Goal: Information Seeking & Learning: Check status

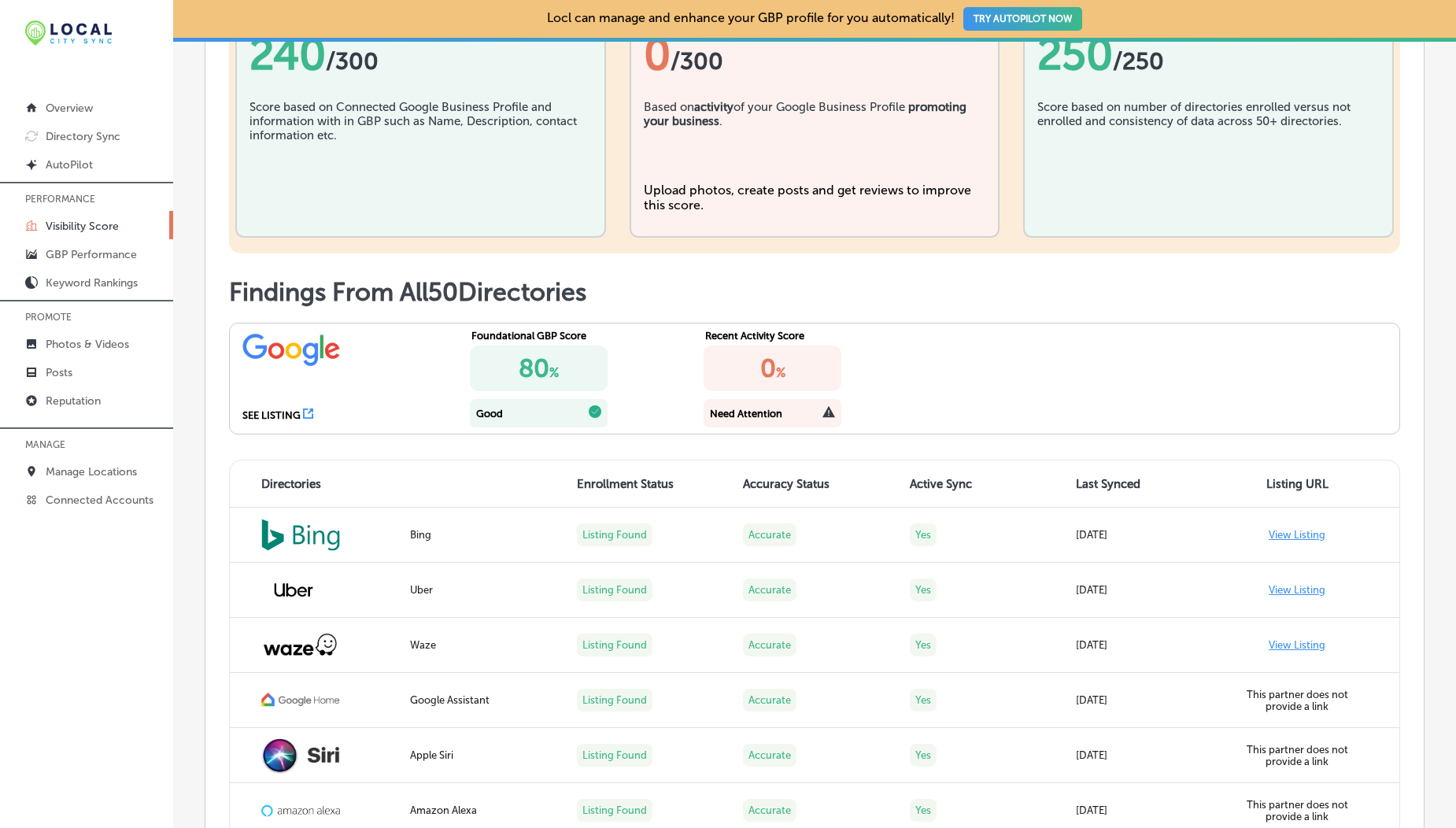
scroll to position [305, 0]
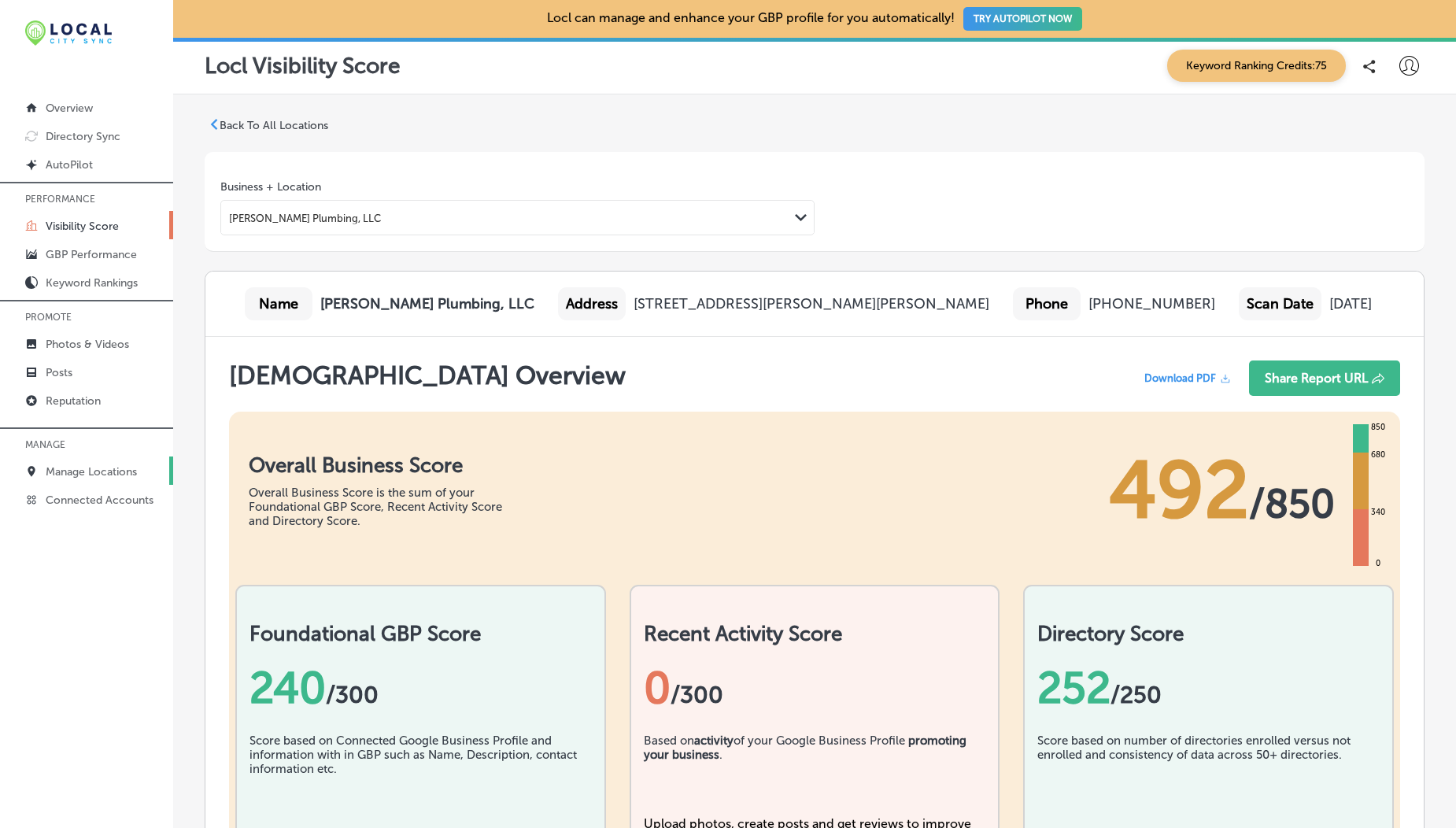
click at [103, 463] on link "Manage Locations" at bounding box center [87, 469] width 174 height 28
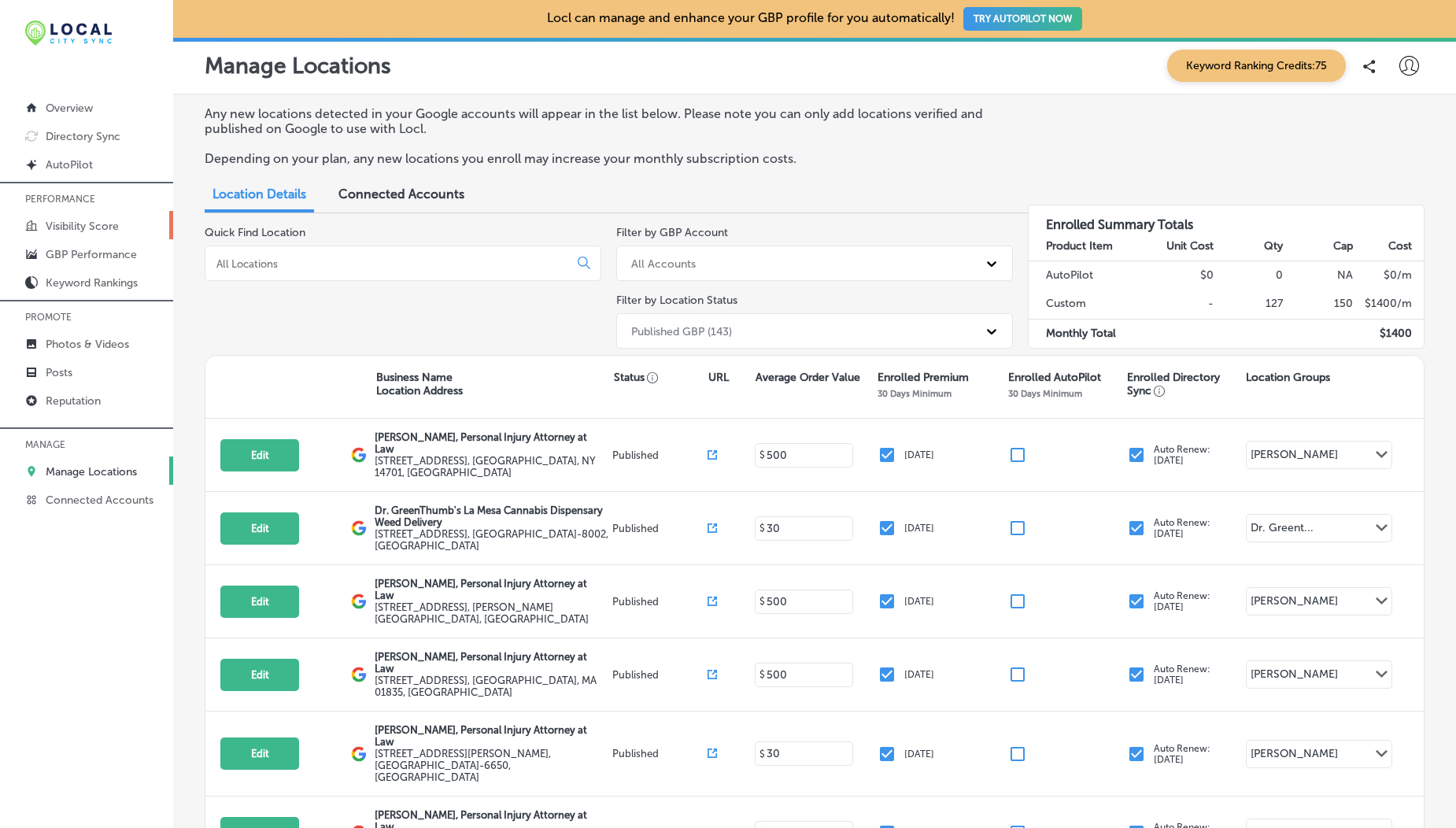
click at [96, 225] on p "Visibility Score" at bounding box center [82, 227] width 73 height 13
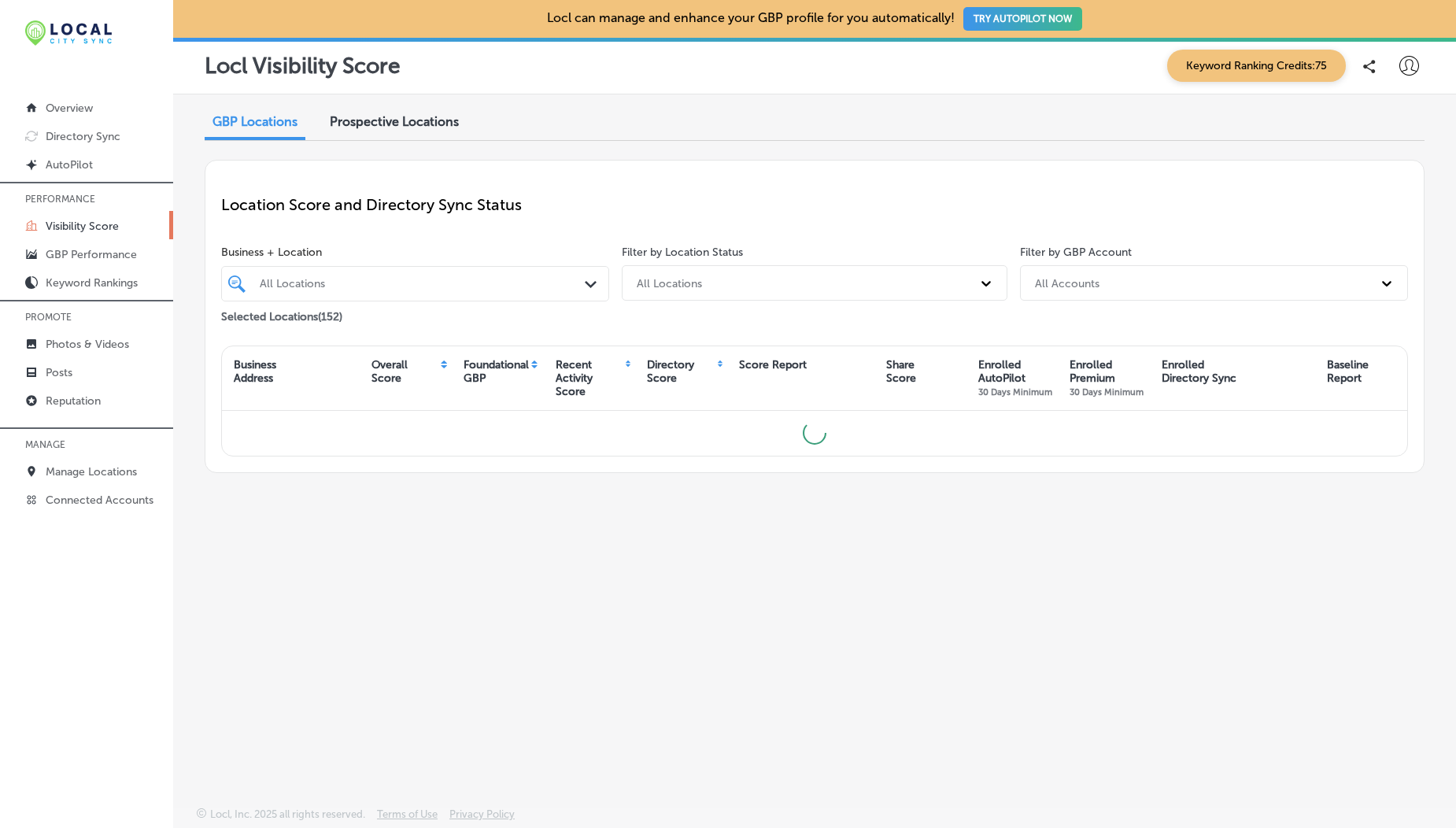
click at [366, 122] on span "Prospective Locations" at bounding box center [394, 121] width 129 height 15
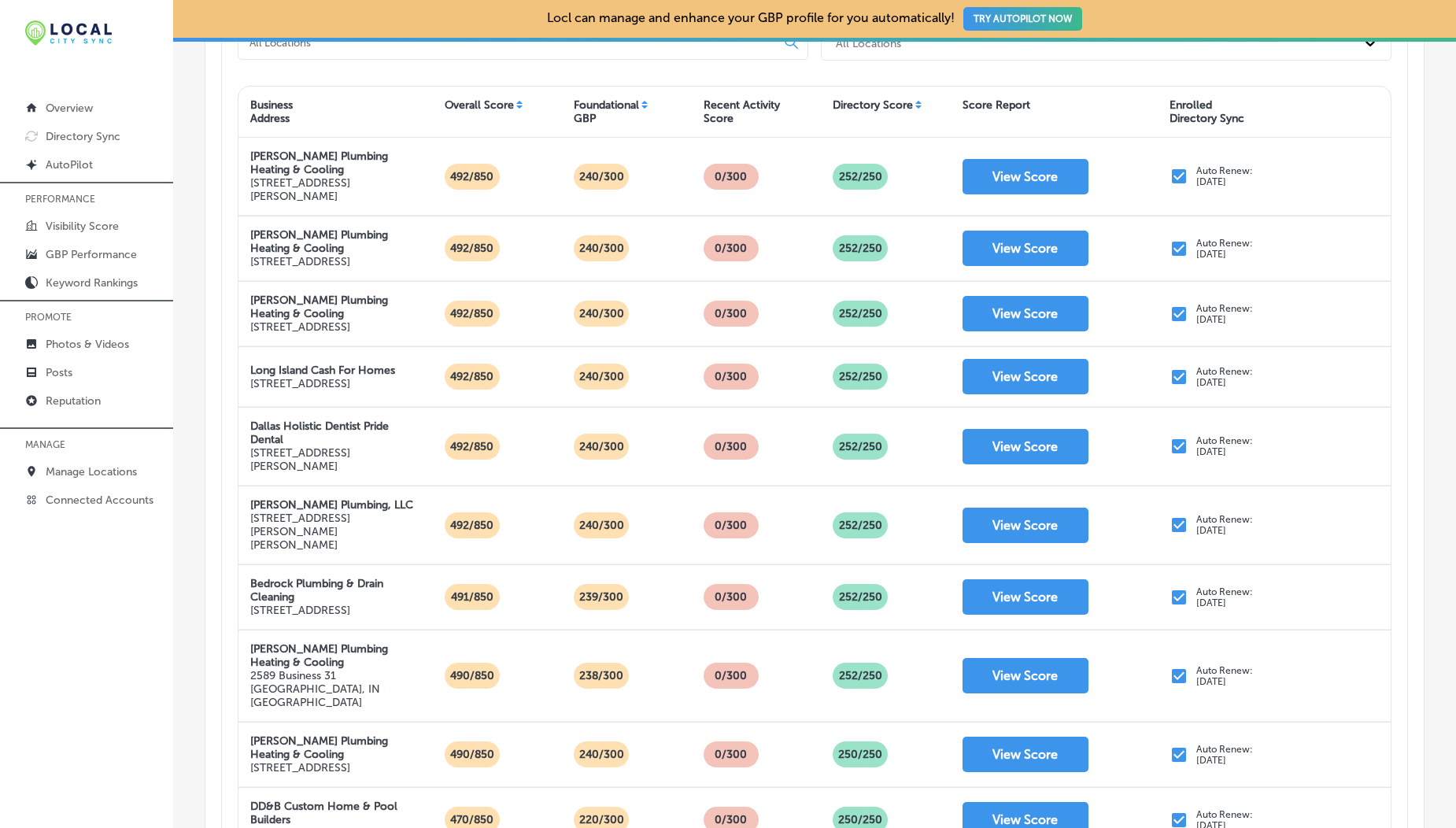
scroll to position [334, 0]
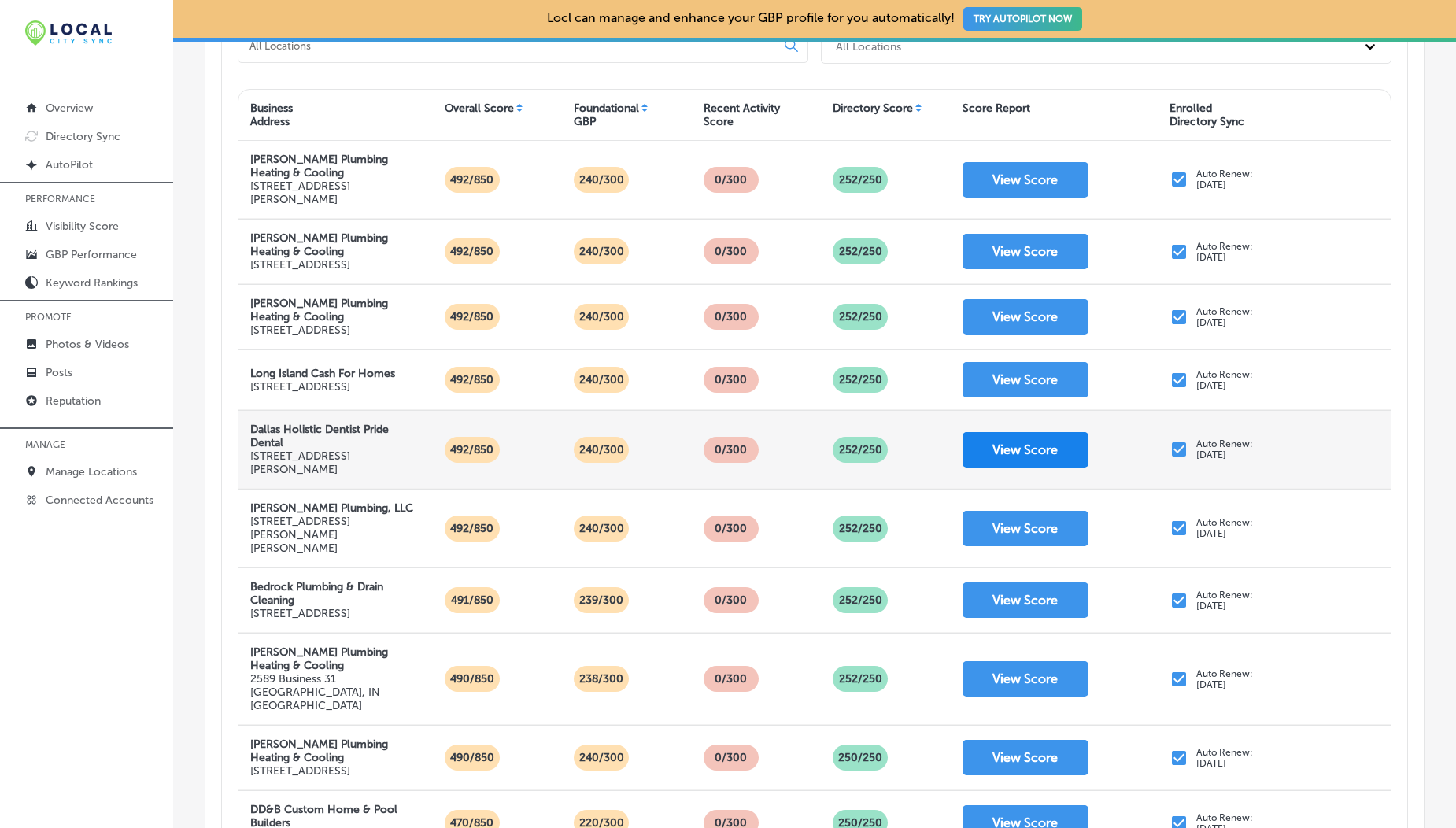
click at [1041, 465] on button "View Score" at bounding box center [1025, 449] width 126 height 36
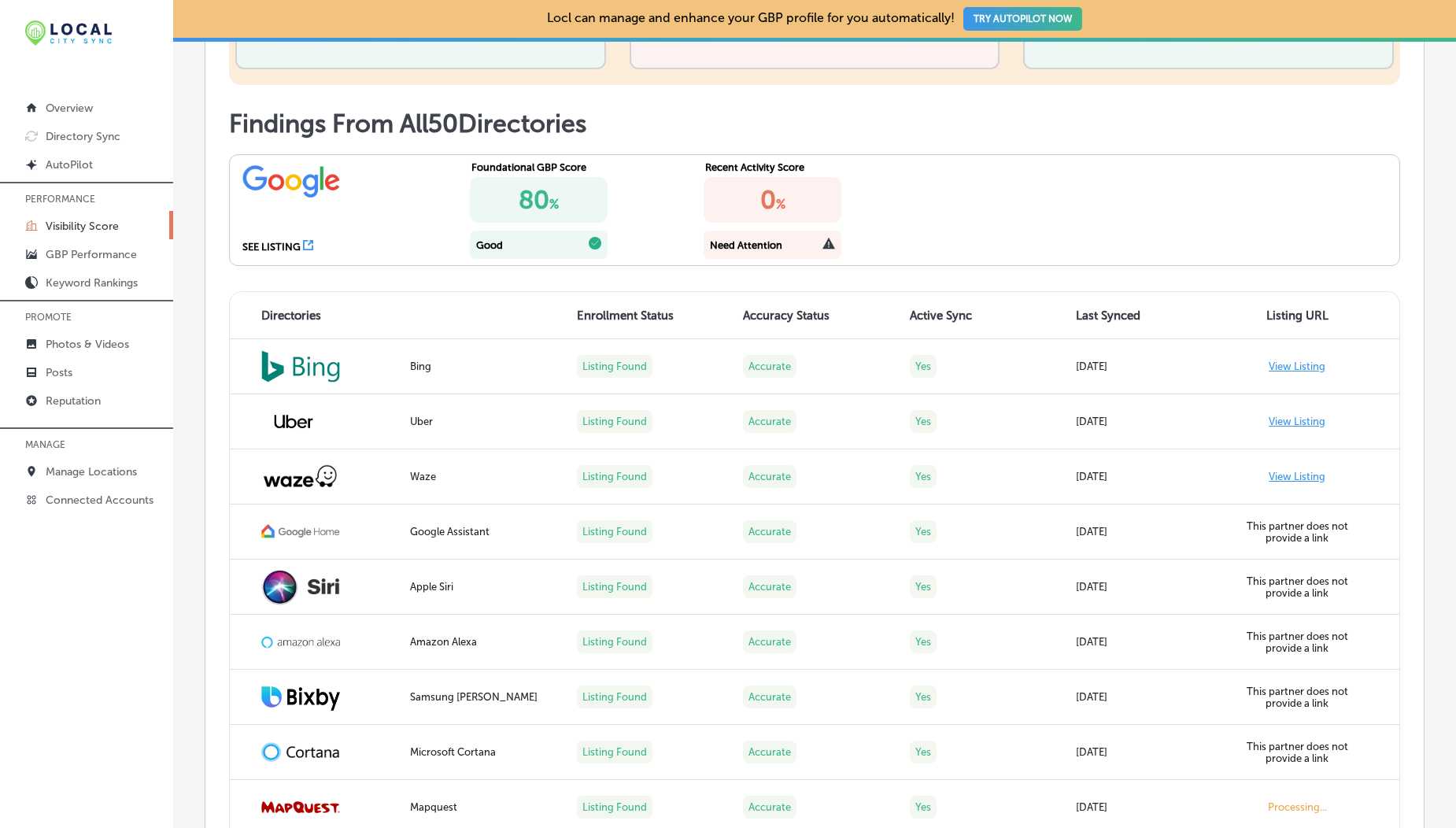
scroll to position [105, 0]
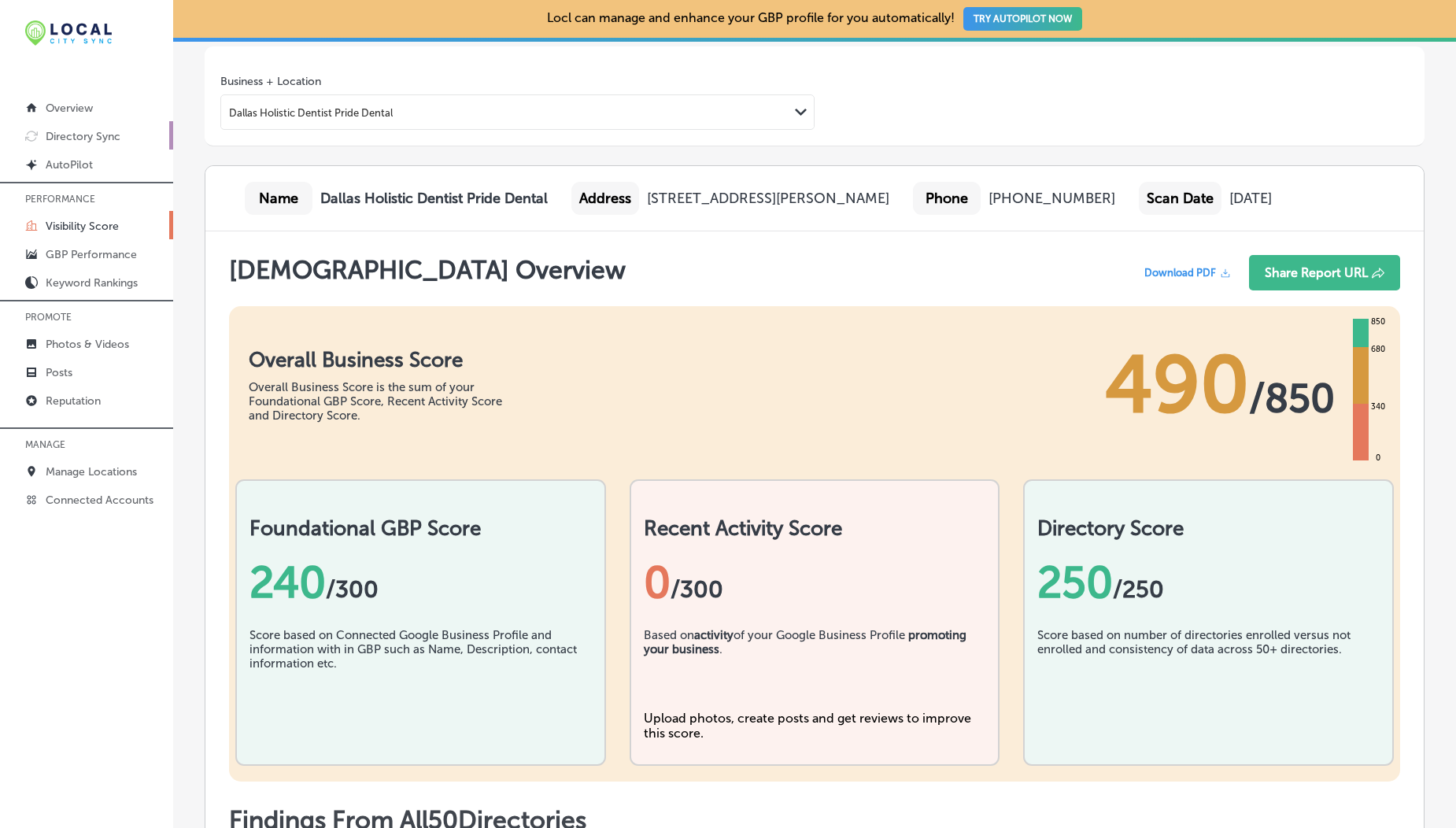
click at [57, 130] on p "Directory Sync" at bounding box center [83, 137] width 75 height 13
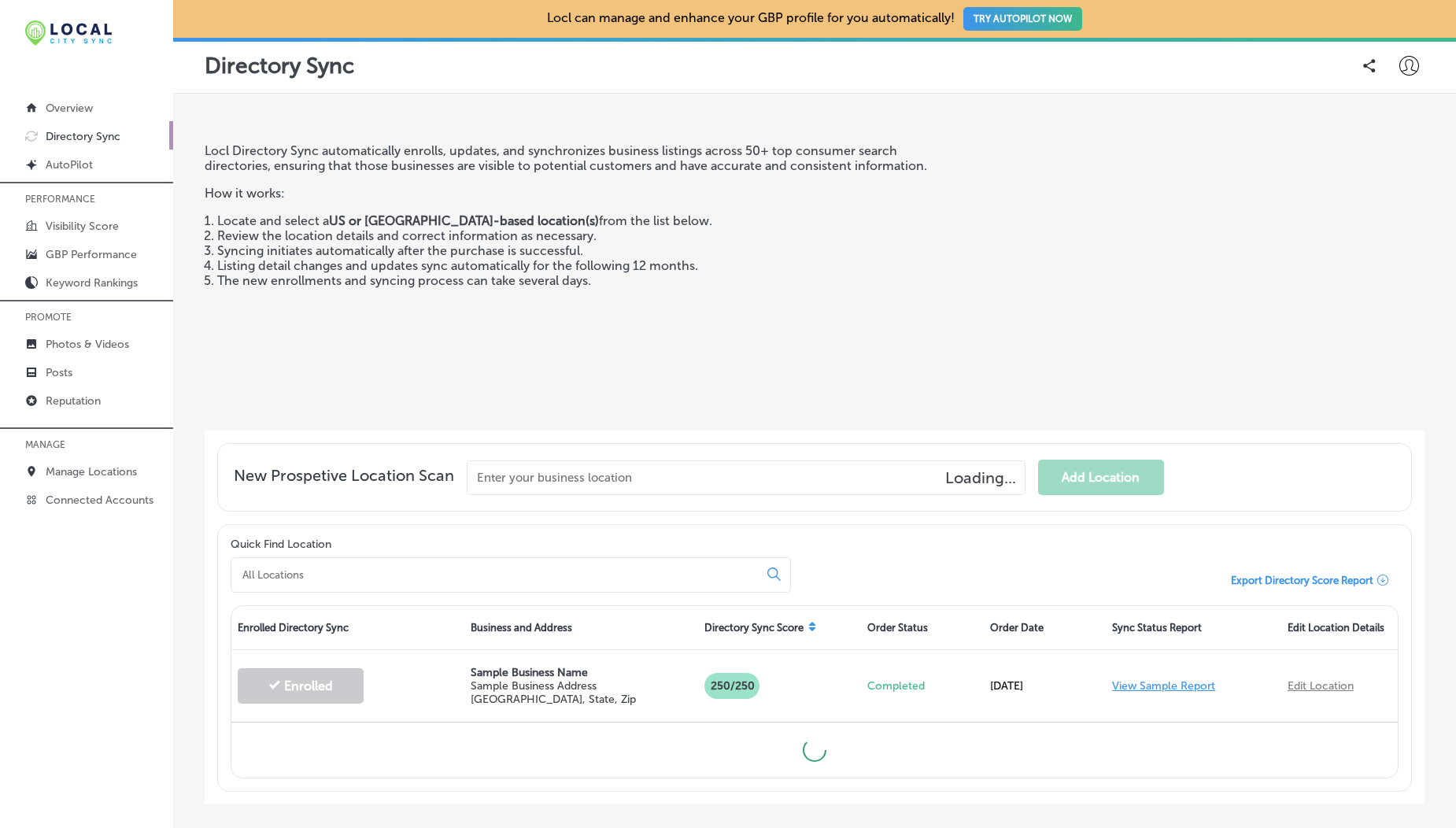
scroll to position [80, 0]
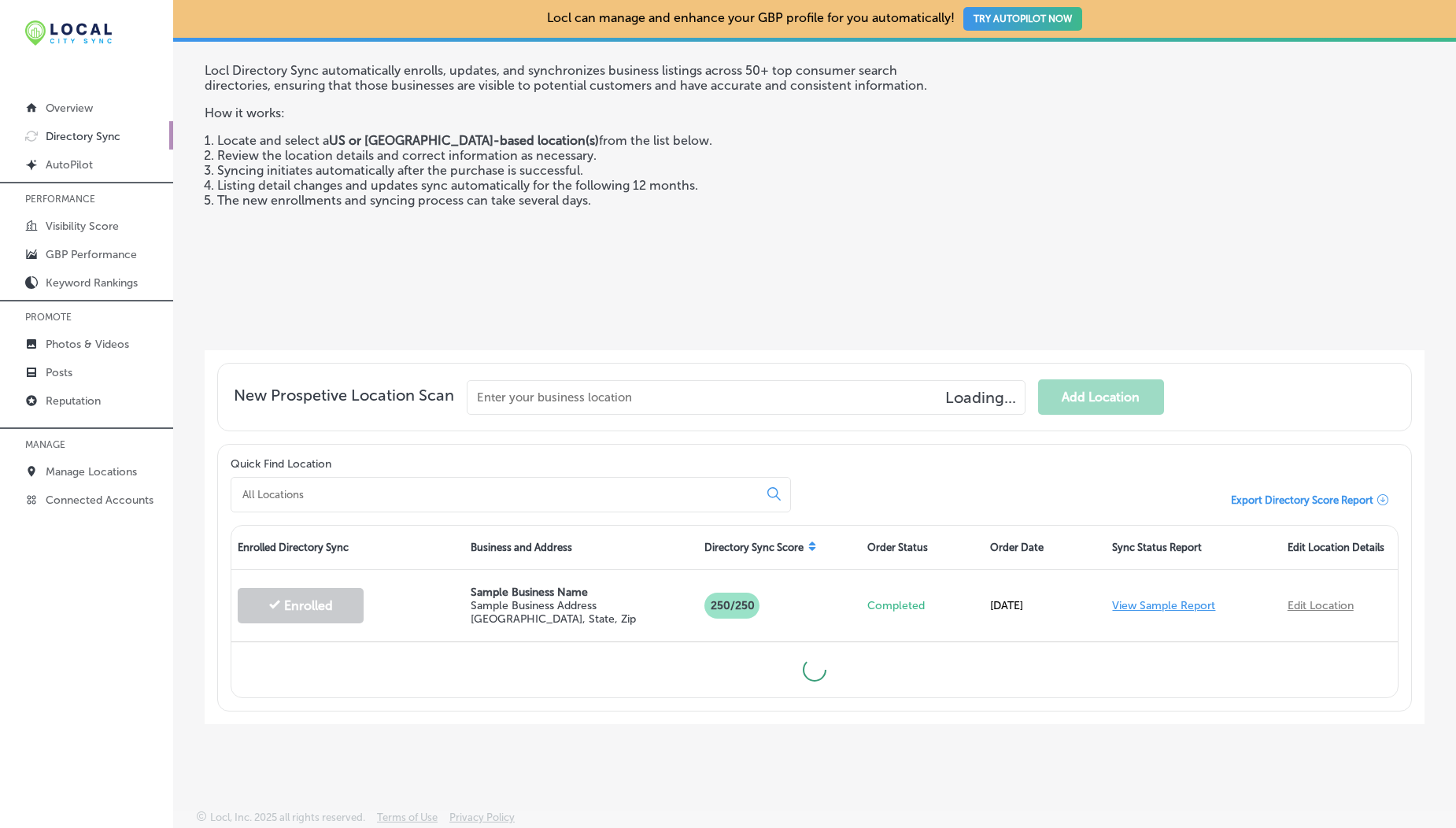
click at [535, 391] on input "text" at bounding box center [746, 397] width 559 height 35
type input "D"
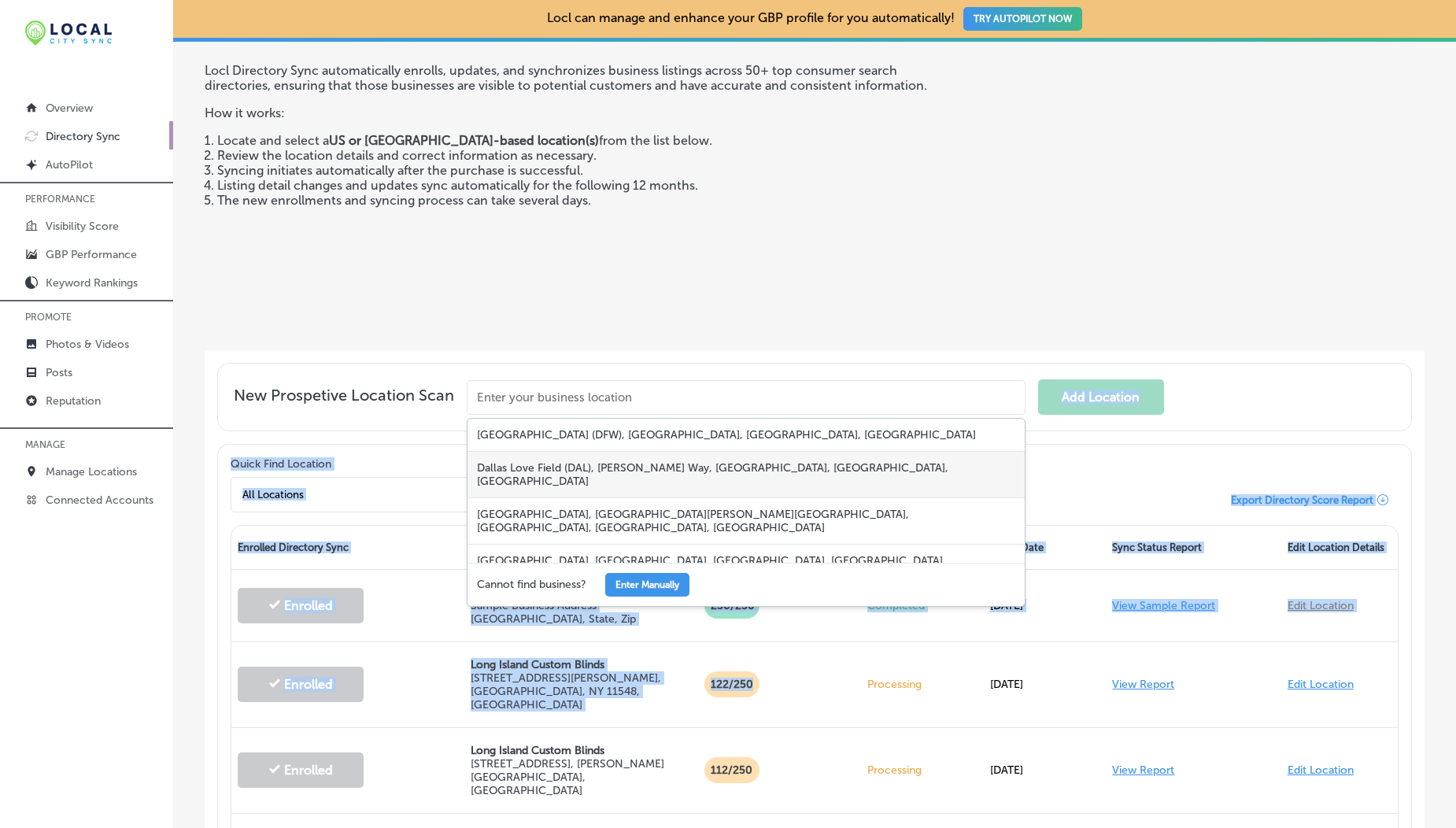
drag, startPoint x: 789, startPoint y: 671, endPoint x: 892, endPoint y: 481, distance: 216.1
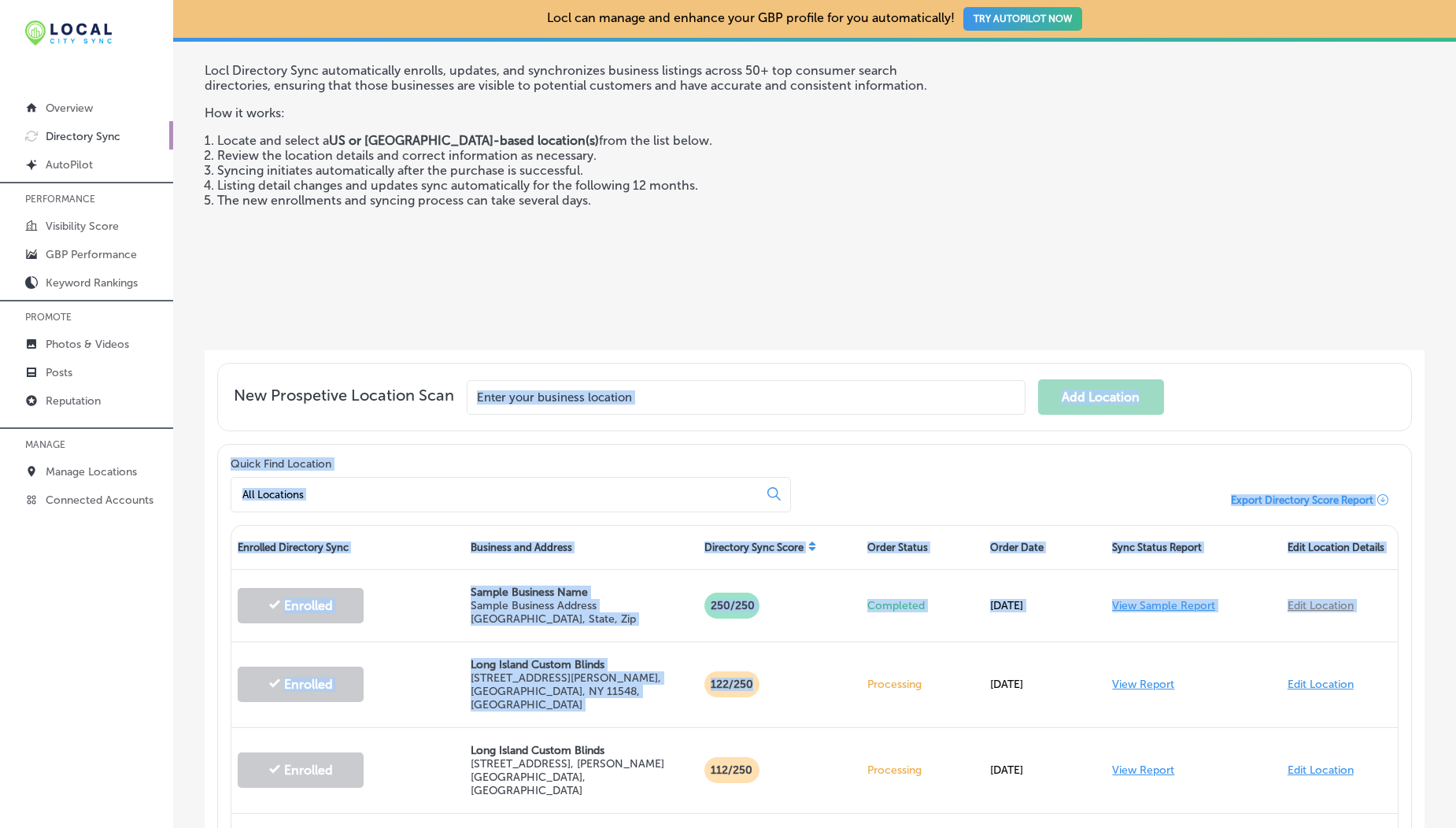
click at [801, 541] on div "Directory Sync Score" at bounding box center [779, 547] width 163 height 43
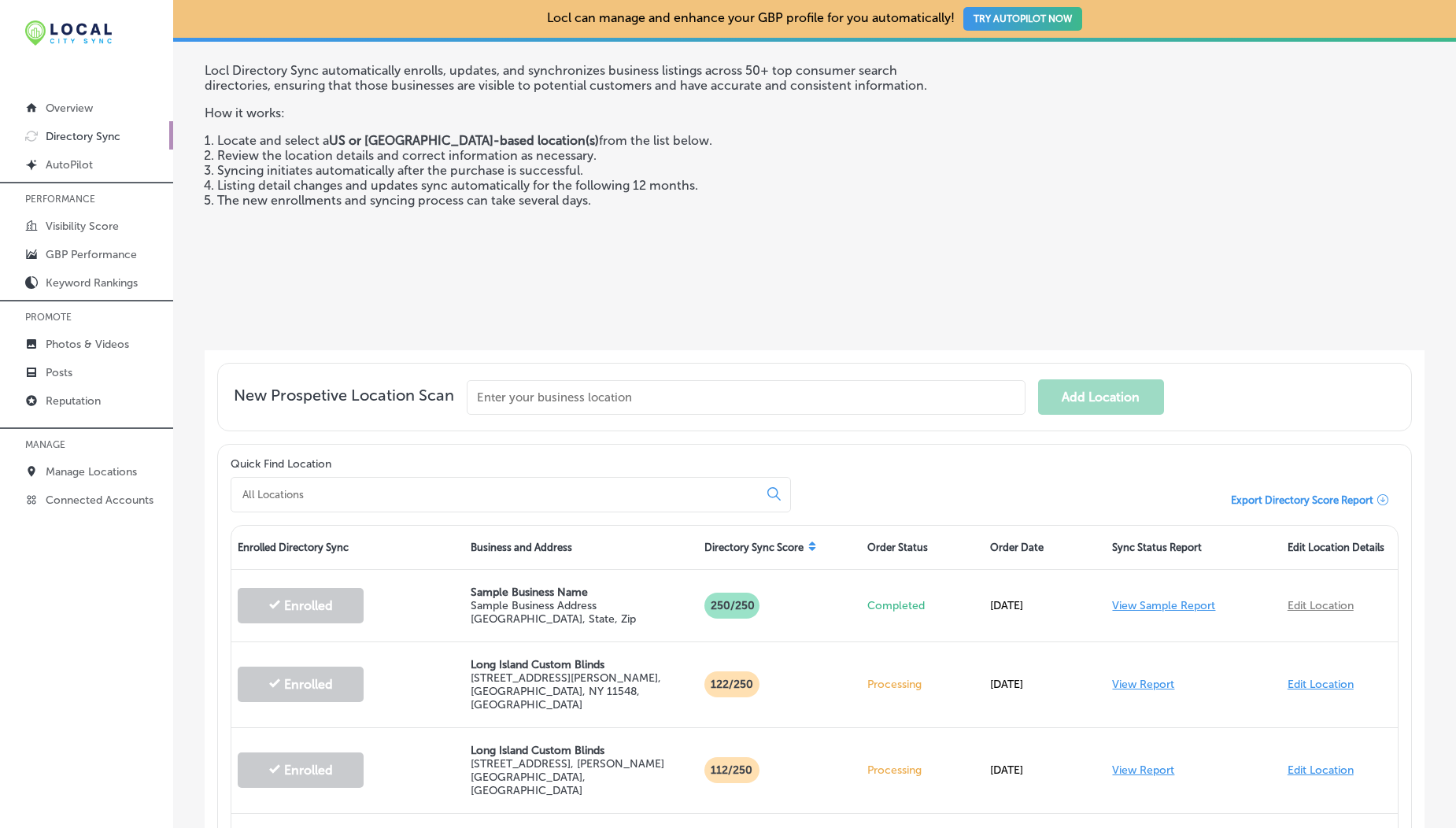
click at [808, 547] on icon at bounding box center [811, 548] width 7 height 4
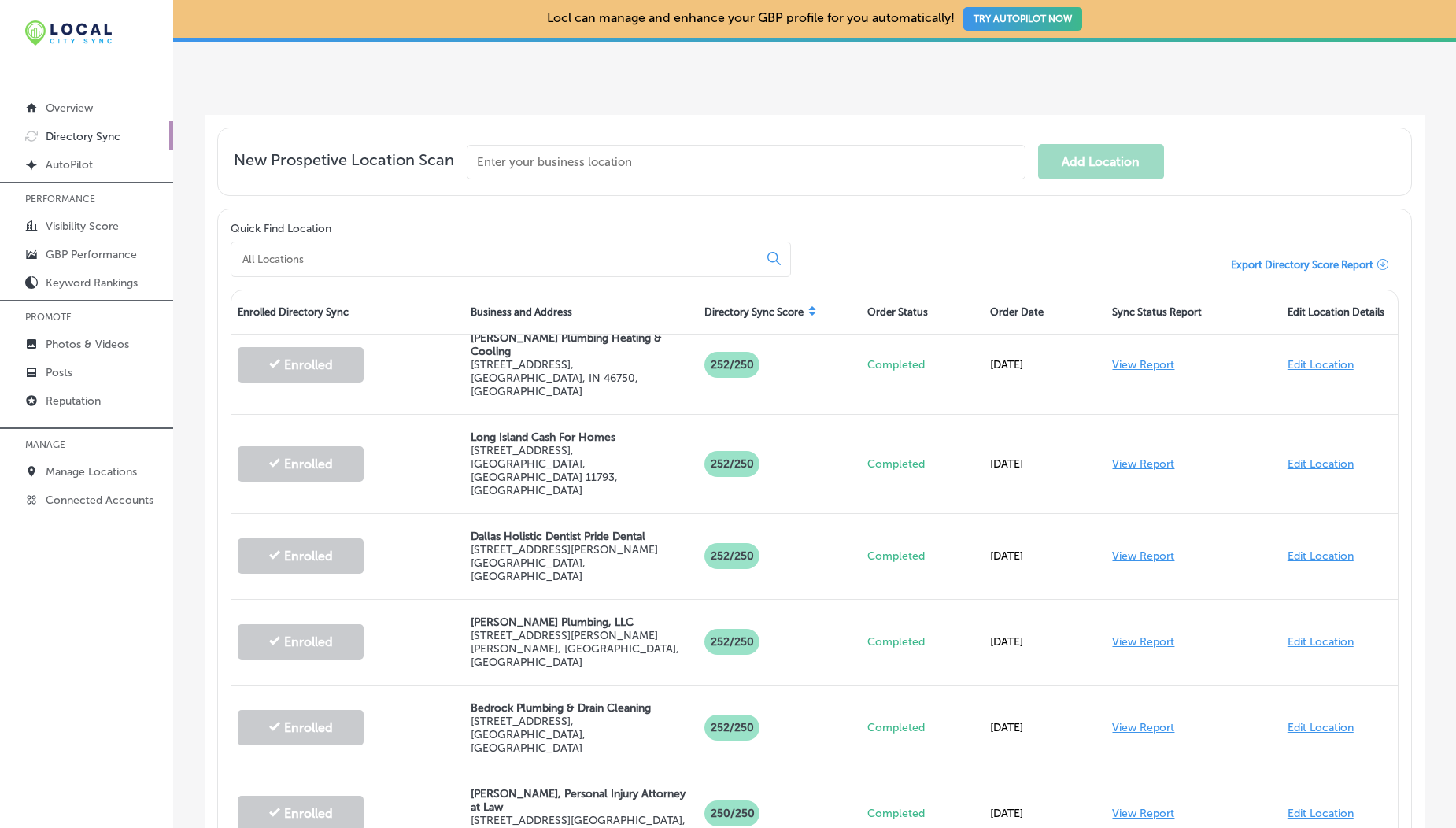
scroll to position [357, 0]
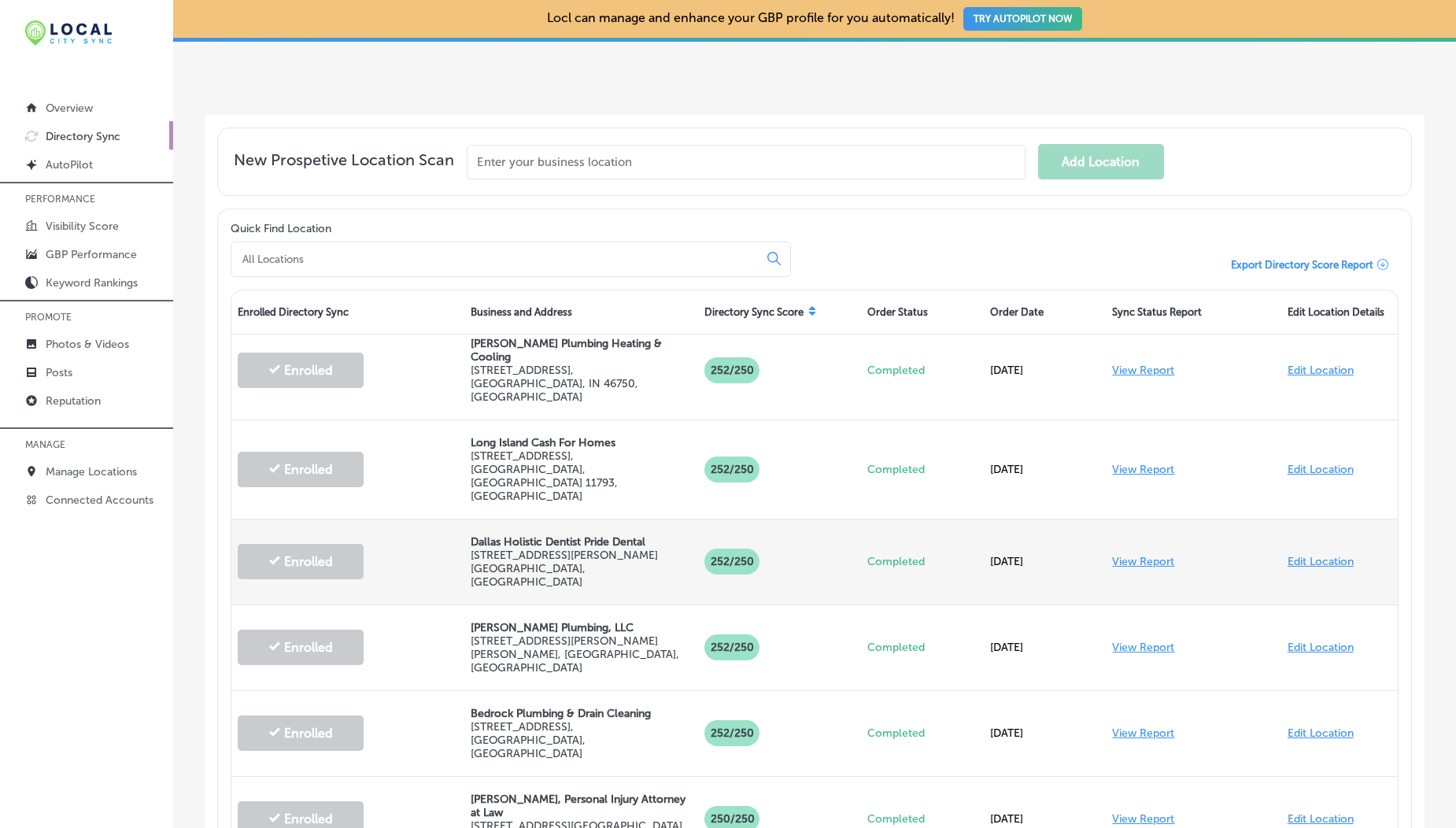
click at [1128, 554] on link "View Report" at bounding box center [1143, 561] width 62 height 13
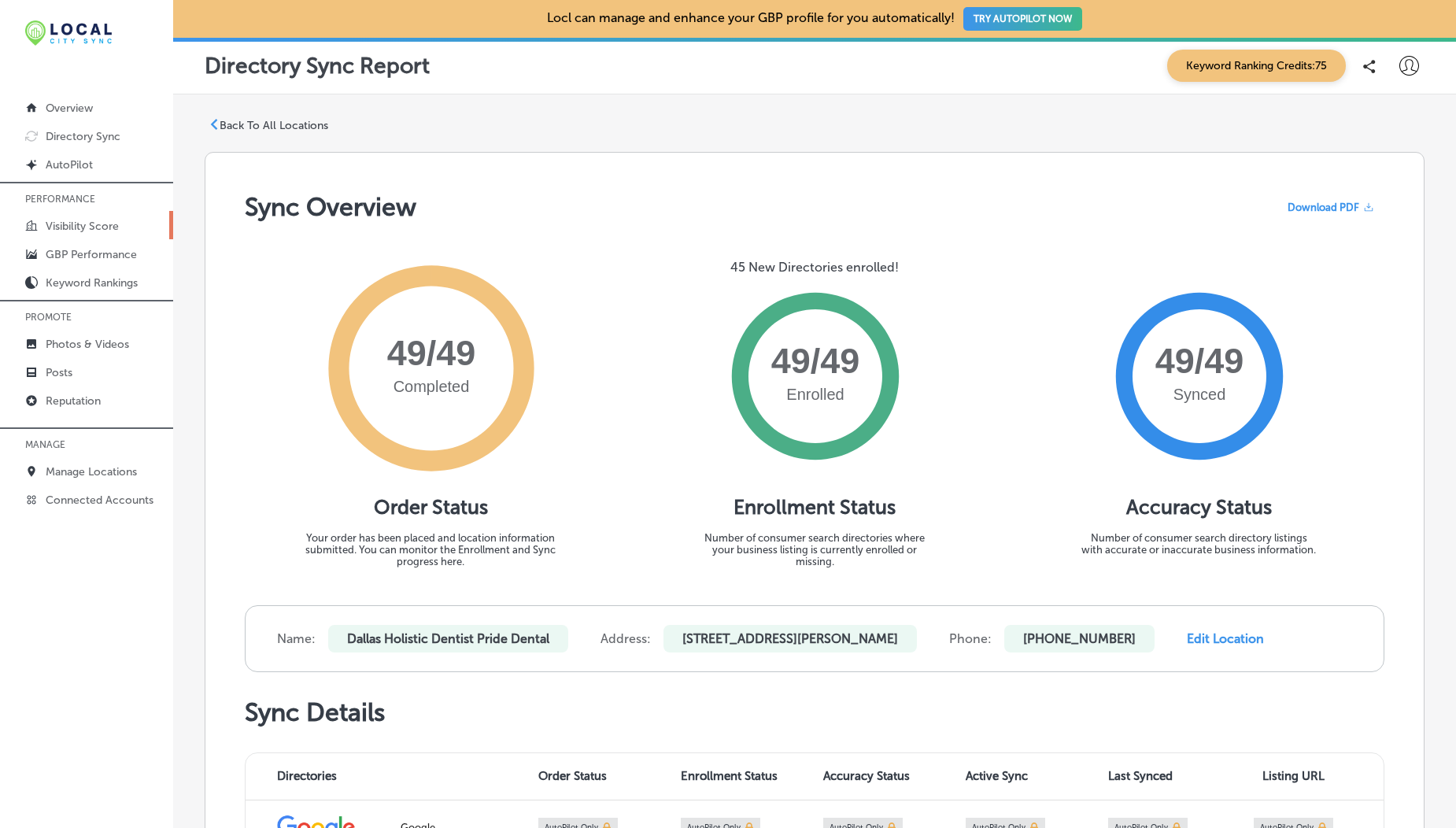
click at [90, 226] on p "Visibility Score" at bounding box center [82, 227] width 73 height 13
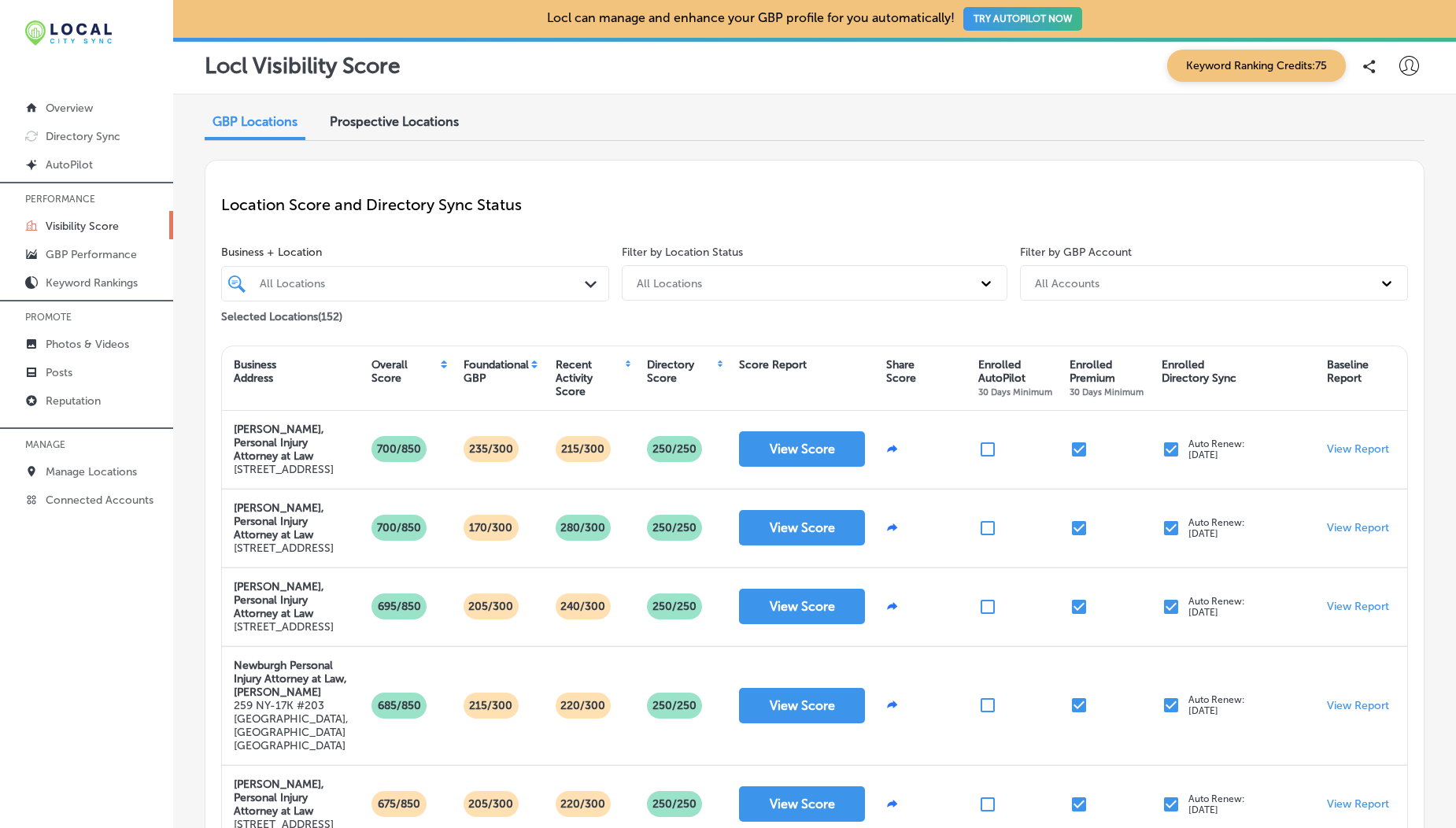
click at [716, 364] on div "Directory Score" at bounding box center [681, 378] width 92 height 48
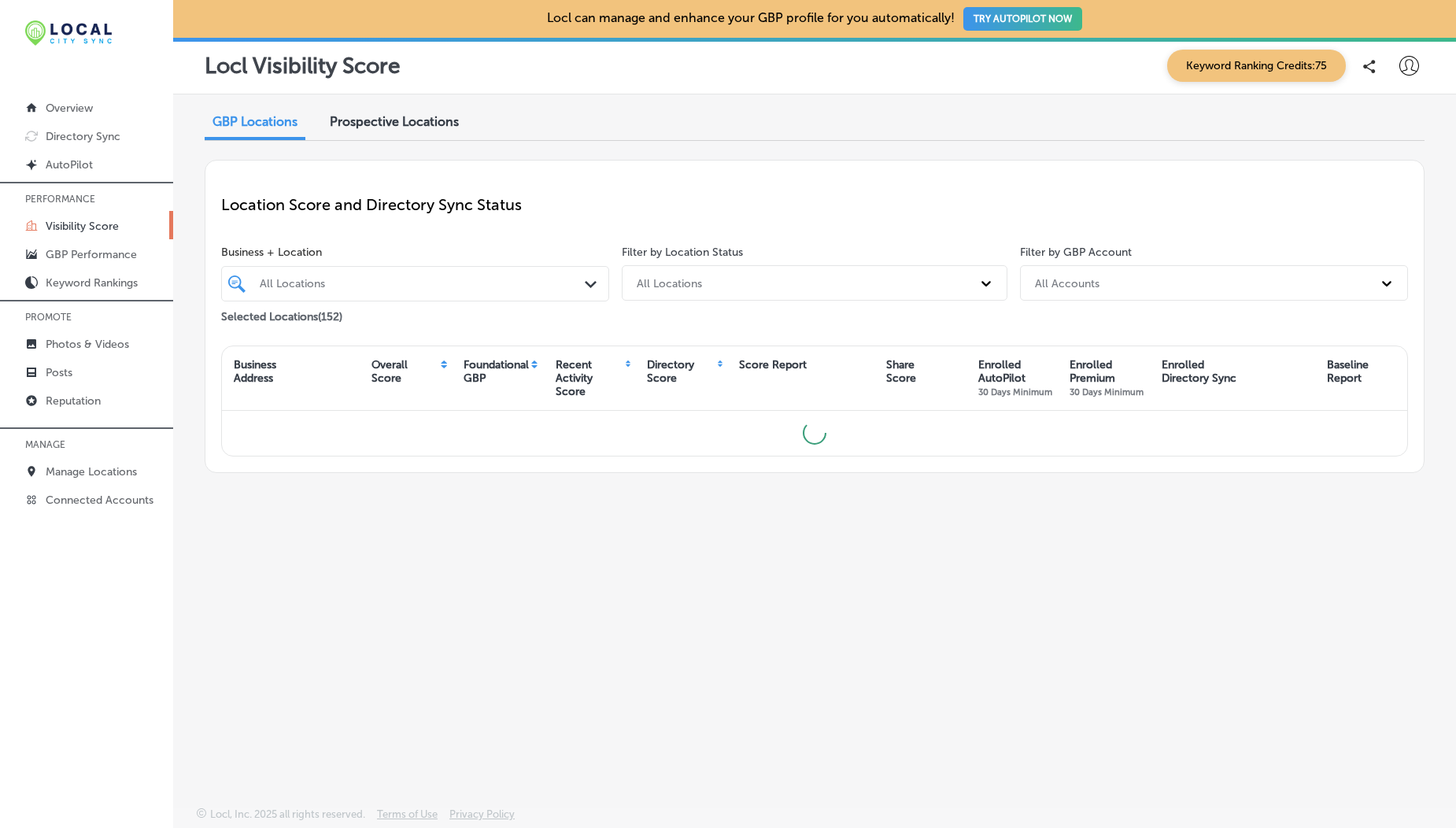
click at [410, 117] on span "Prospective Locations" at bounding box center [394, 121] width 129 height 15
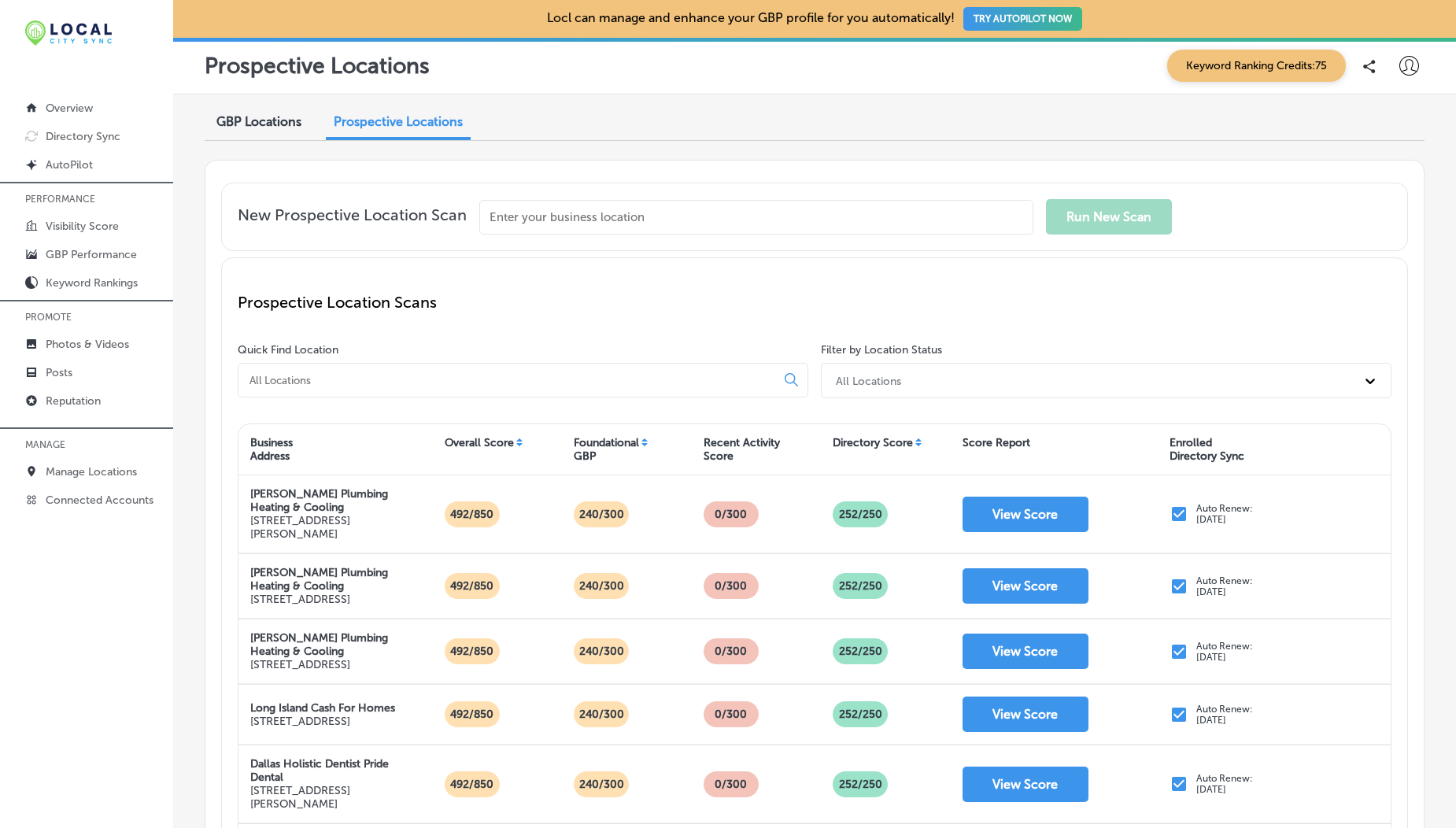
click at [338, 385] on input at bounding box center [510, 380] width 525 height 14
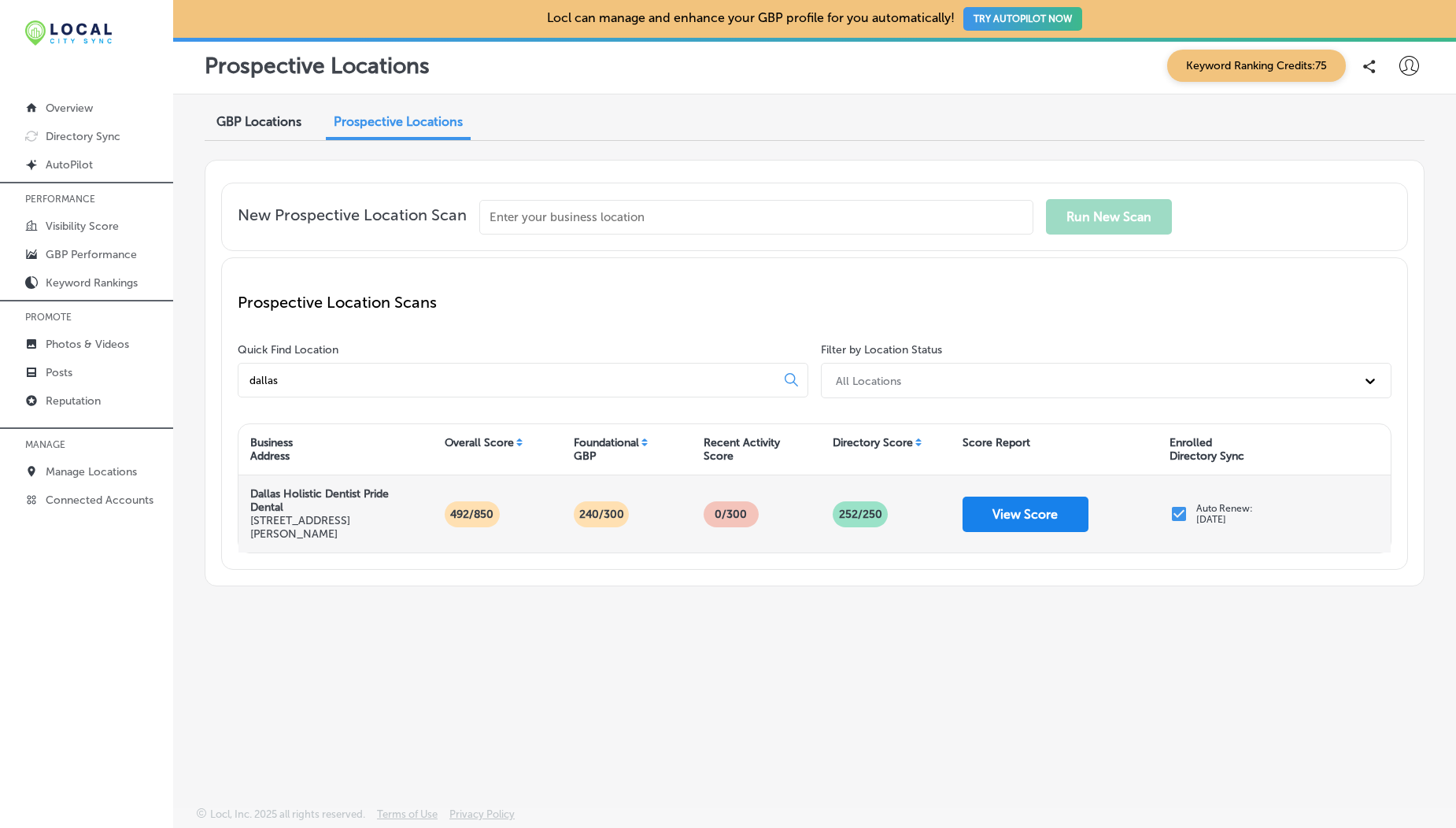
type input "dallas"
click at [1033, 521] on button "View Score" at bounding box center [1025, 514] width 126 height 36
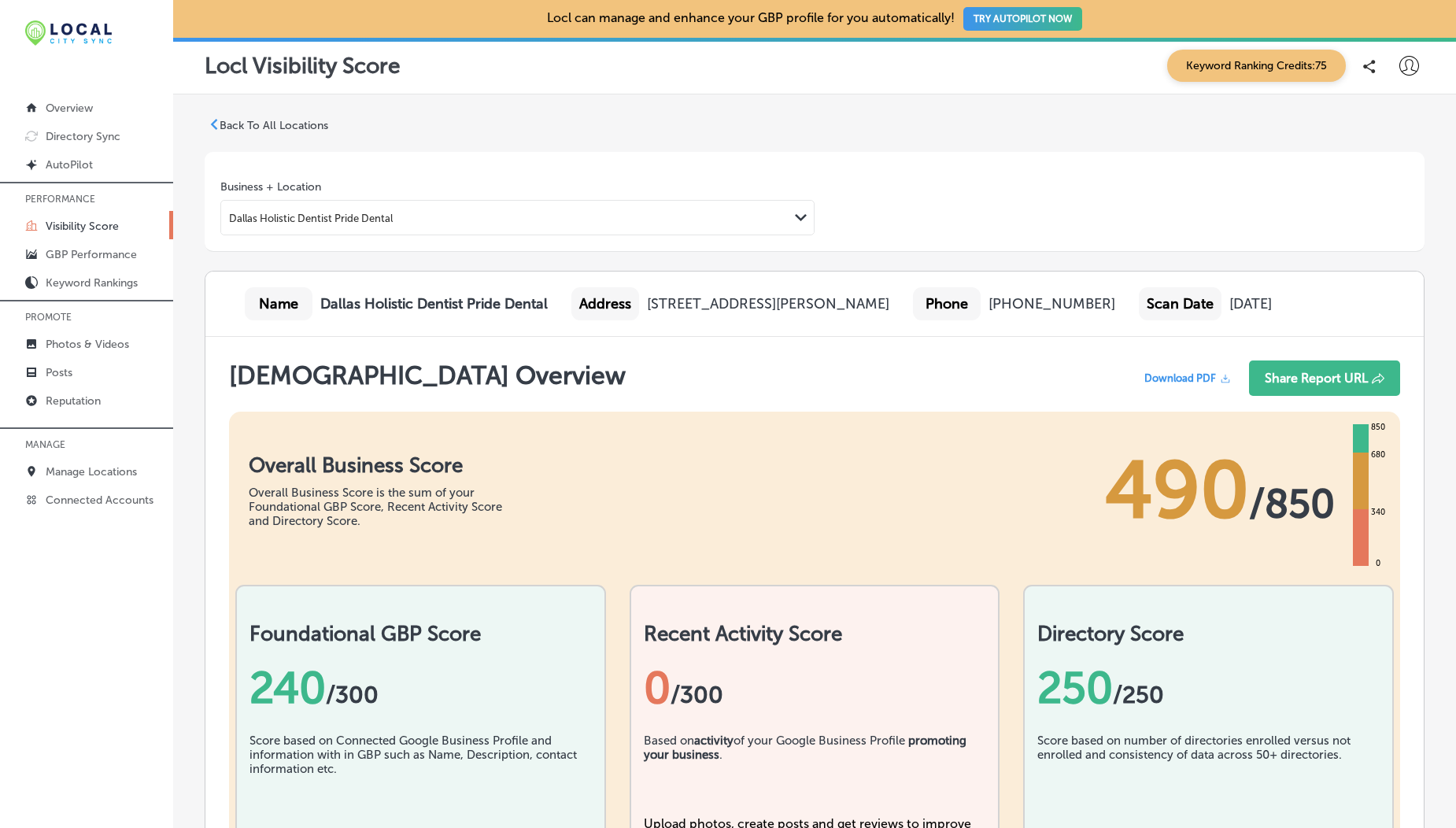
click at [262, 126] on p "Back To All Locations" at bounding box center [274, 125] width 109 height 13
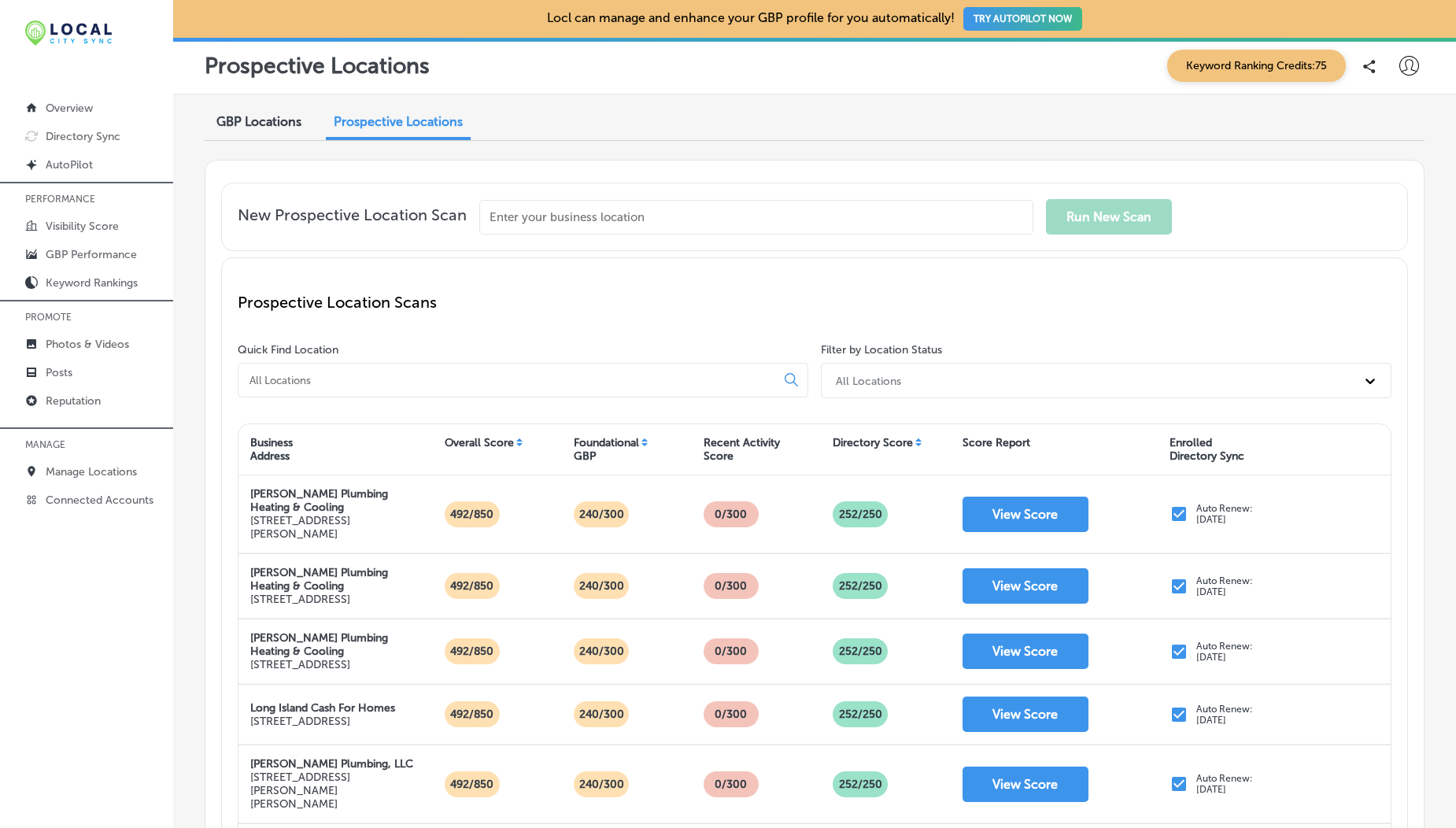
click at [284, 386] on input at bounding box center [510, 380] width 525 height 14
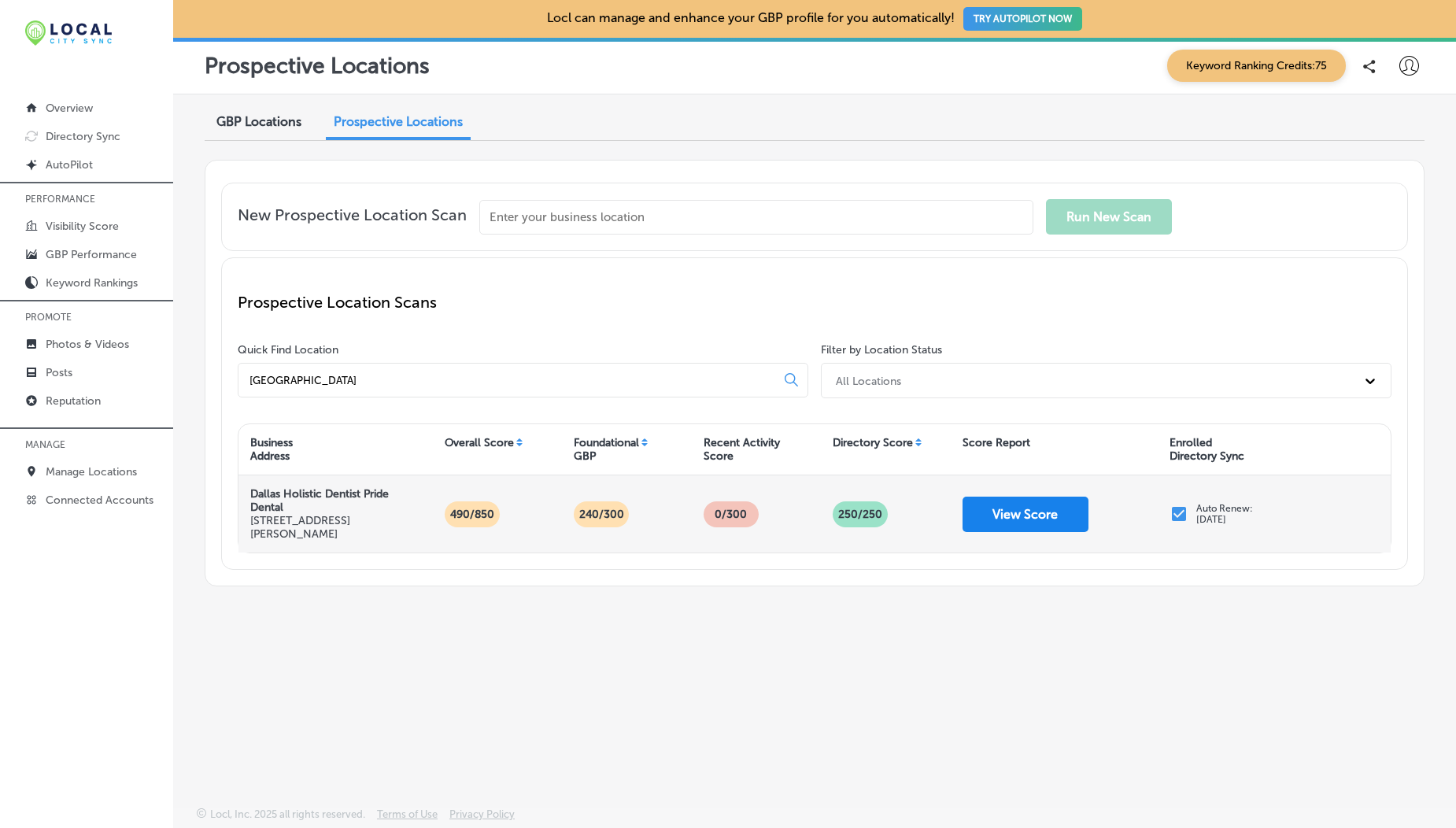
type input "[GEOGRAPHIC_DATA]"
click at [1007, 522] on button "View Score" at bounding box center [1025, 514] width 126 height 36
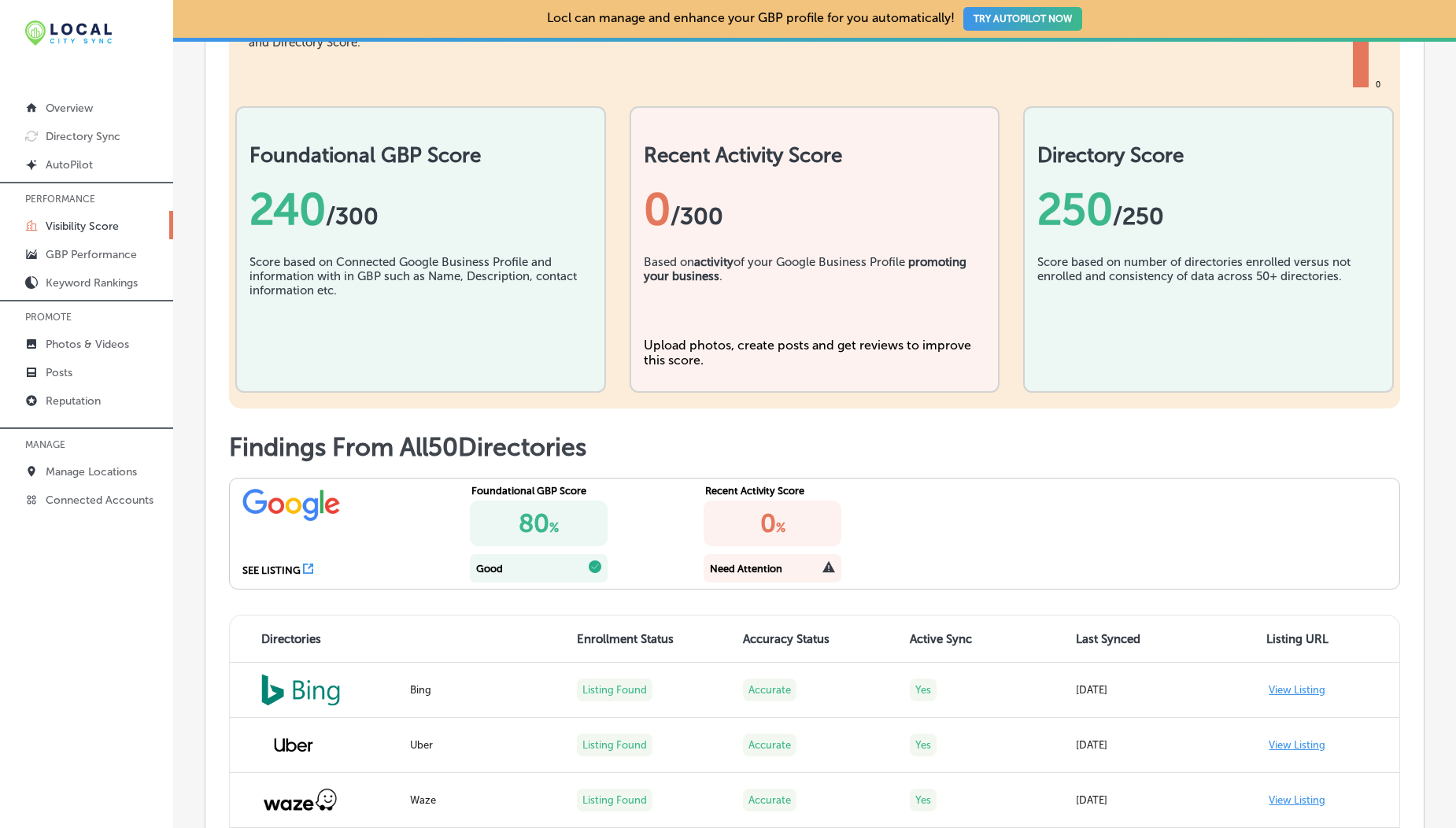
scroll to position [111, 0]
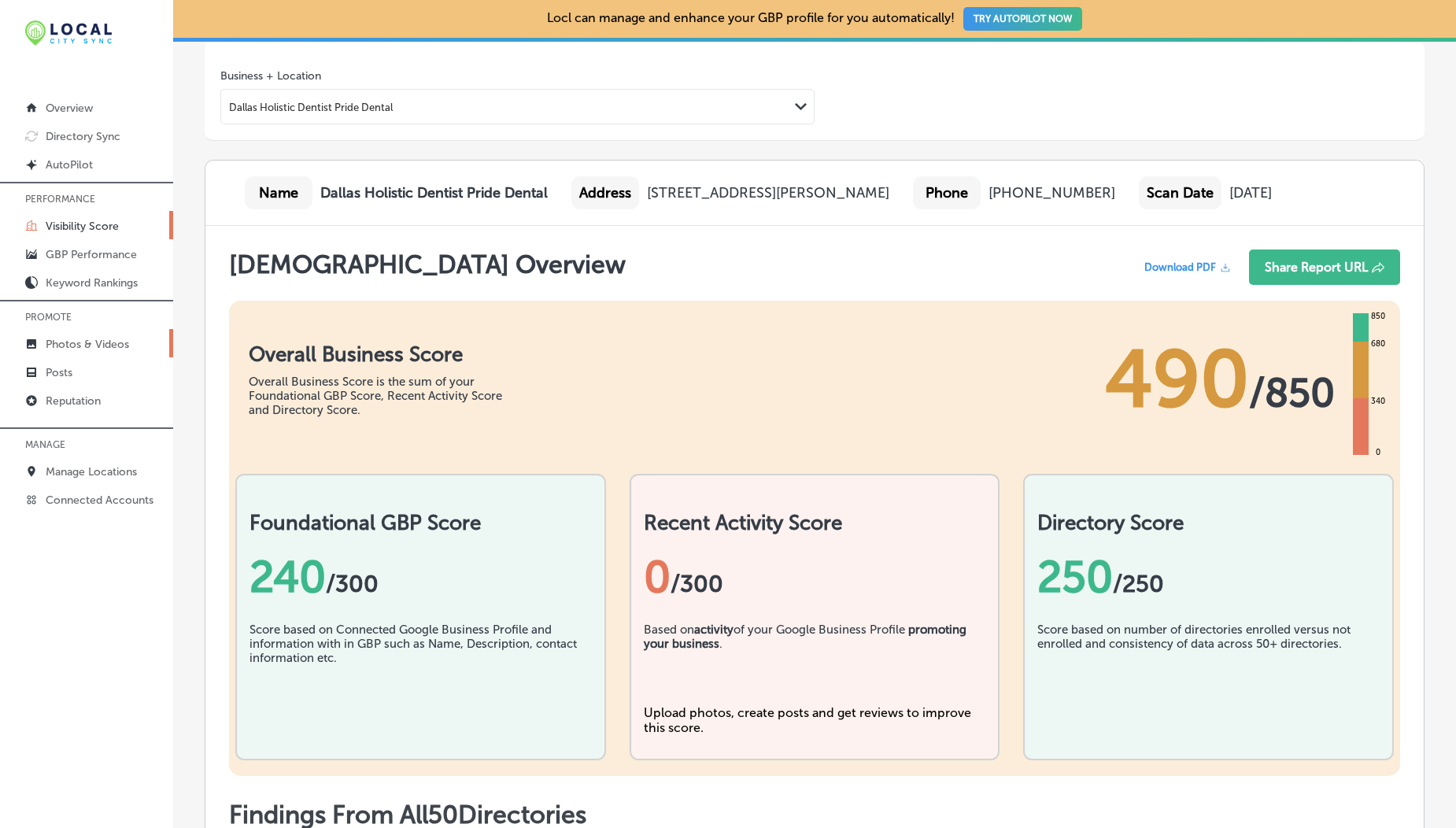
click at [88, 338] on p "Photos & Videos" at bounding box center [87, 344] width 84 height 13
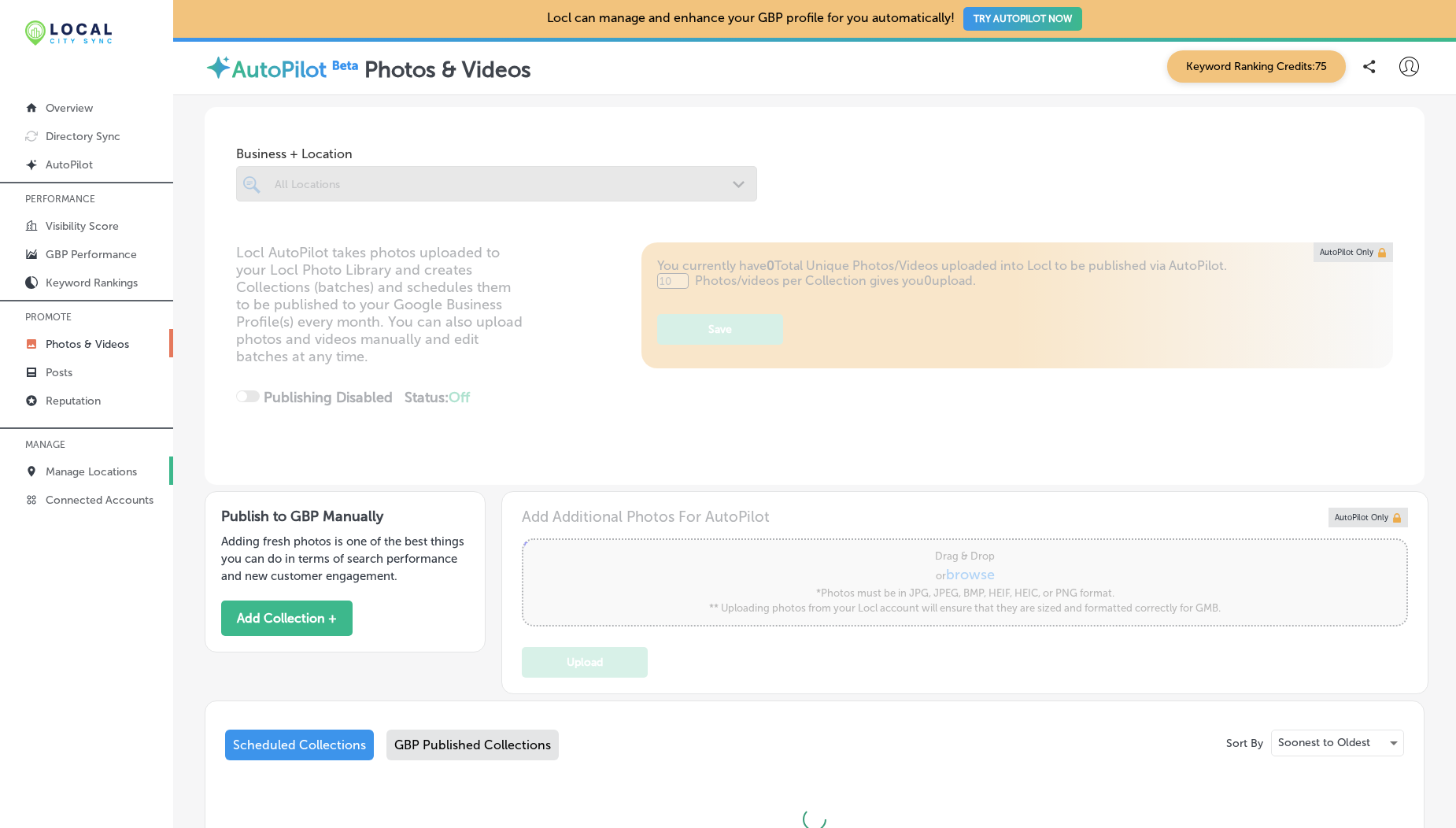
click at [88, 470] on p "Manage Locations" at bounding box center [91, 471] width 92 height 13
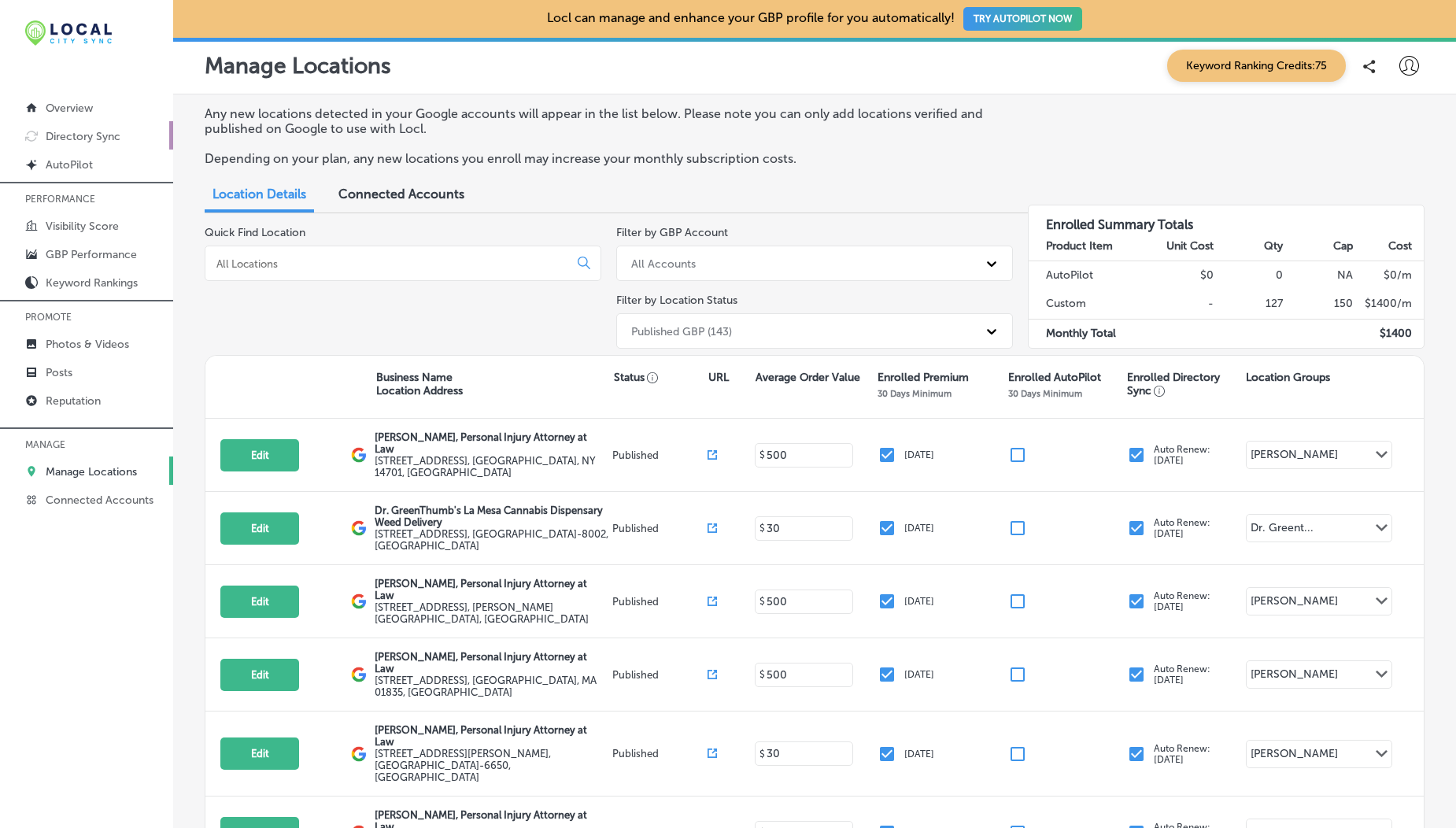
click at [66, 132] on p "Directory Sync" at bounding box center [83, 137] width 75 height 13
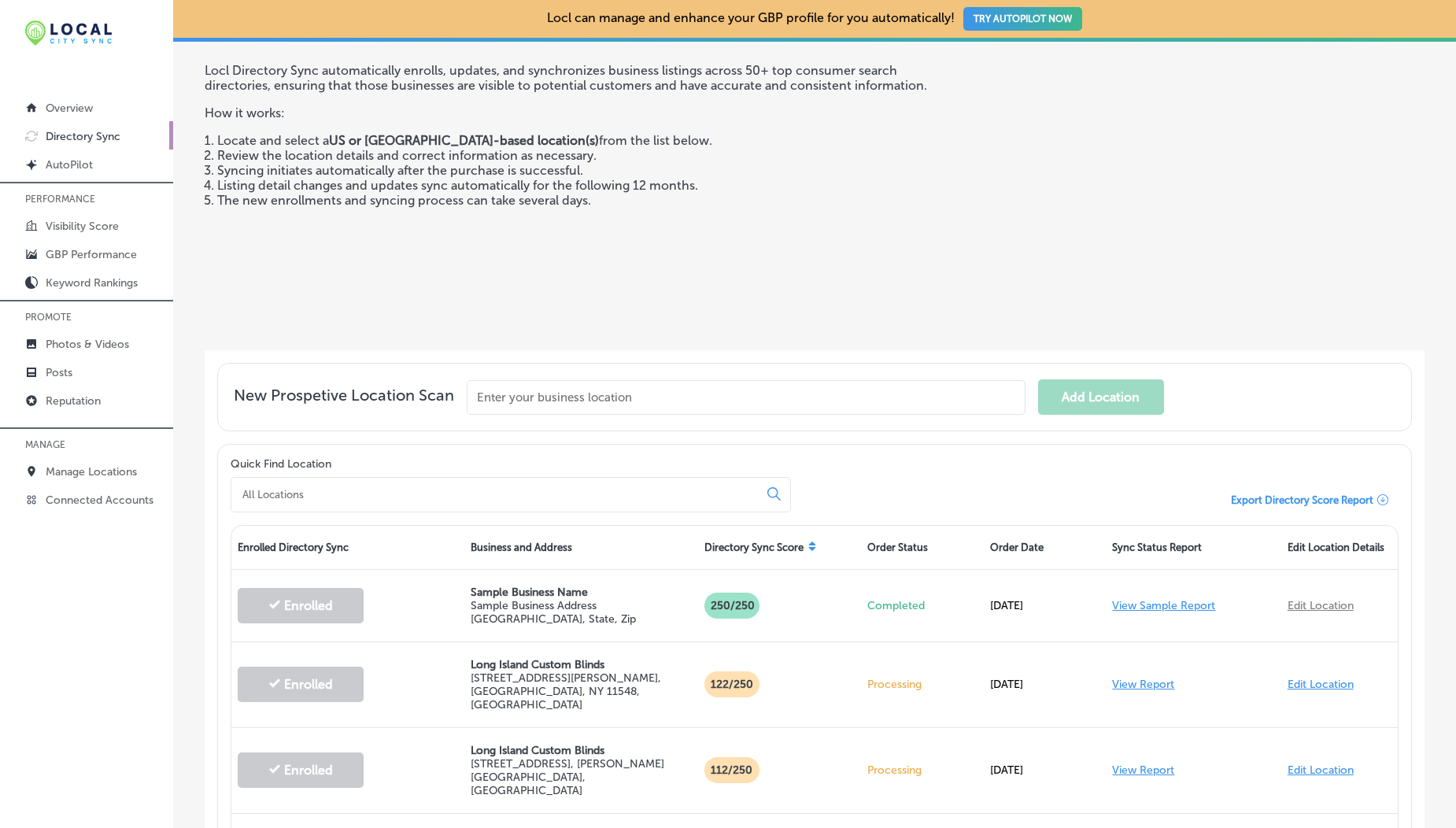
scroll to position [345, 0]
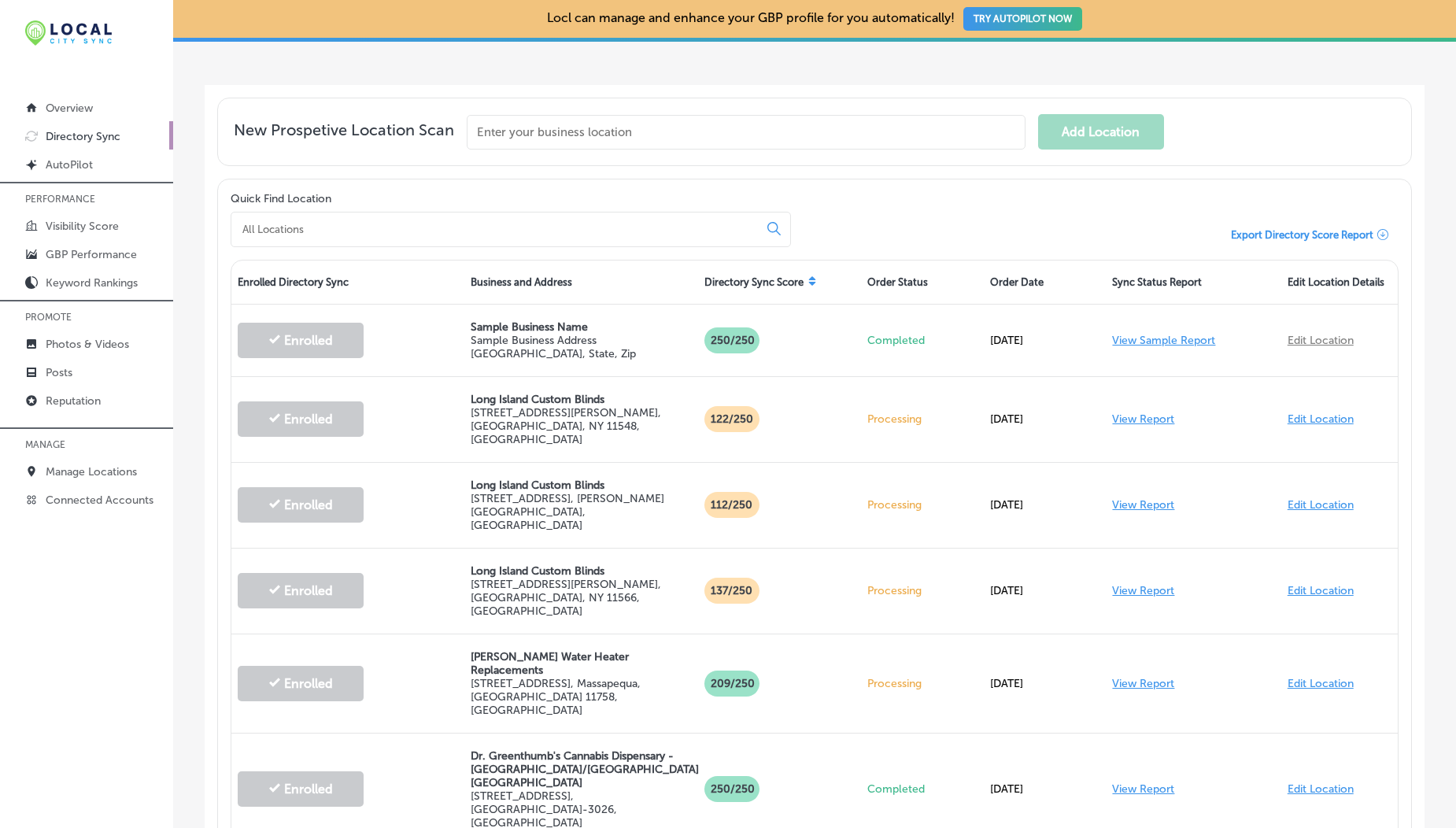
click at [808, 281] on icon at bounding box center [811, 283] width 7 height 4
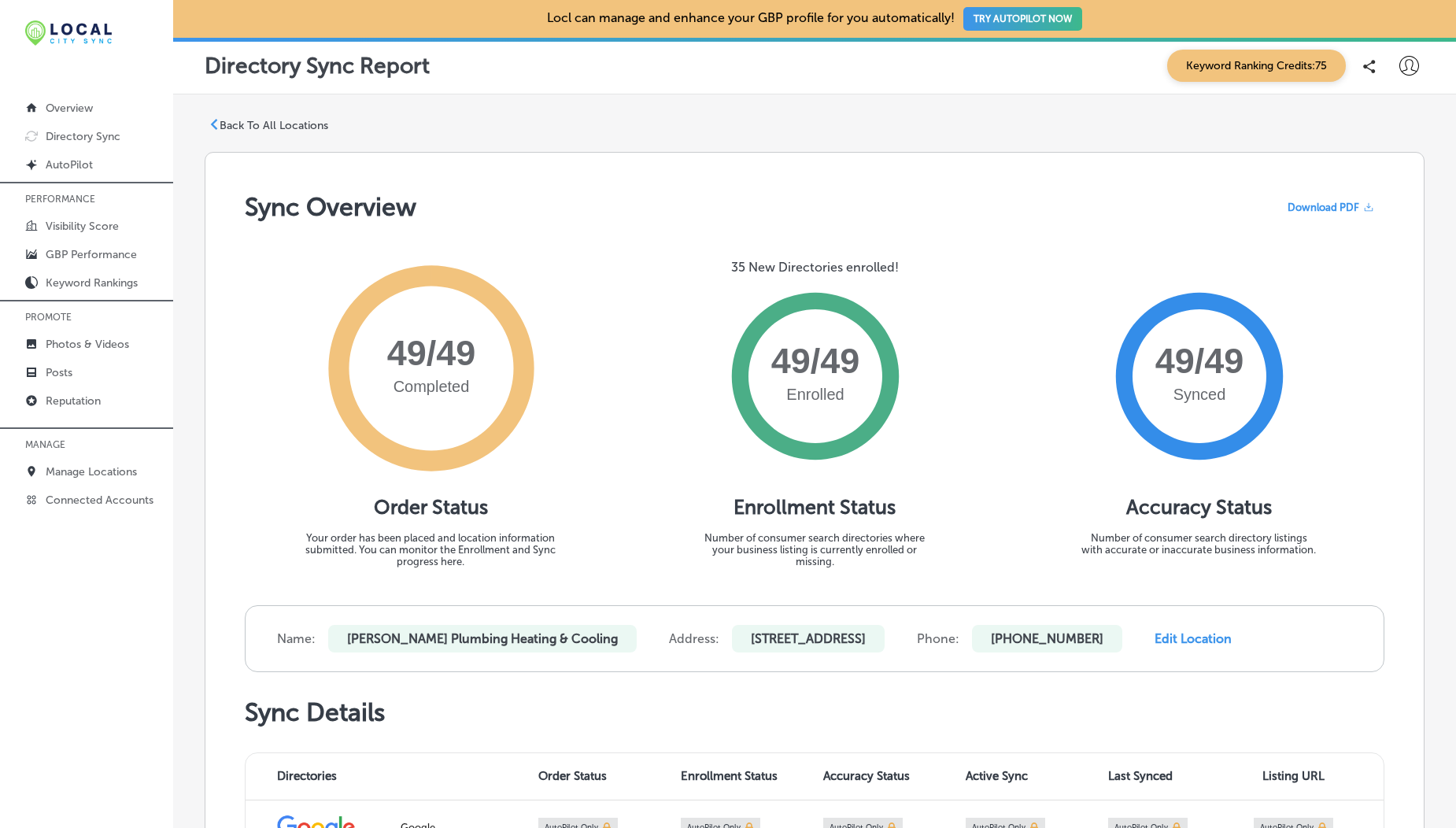
click at [8, 73] on nav "Overview Directory Sync Created by potrace 1.10, written by Peter Selinger 2001…" at bounding box center [87, 285] width 174 height 472
click at [84, 253] on p "GBP Performance" at bounding box center [91, 254] width 92 height 13
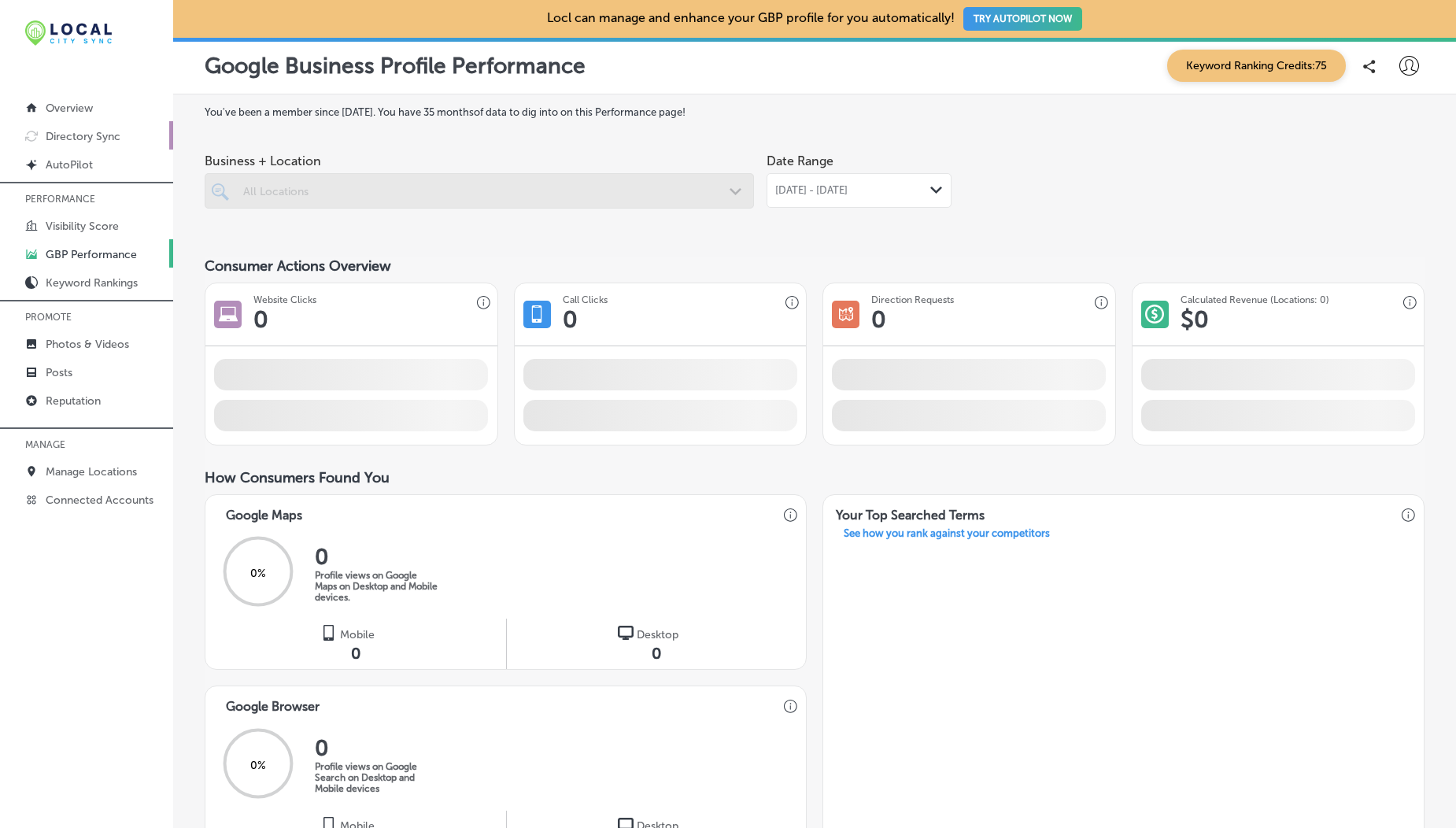
click at [96, 146] on link "Directory Sync" at bounding box center [87, 135] width 174 height 28
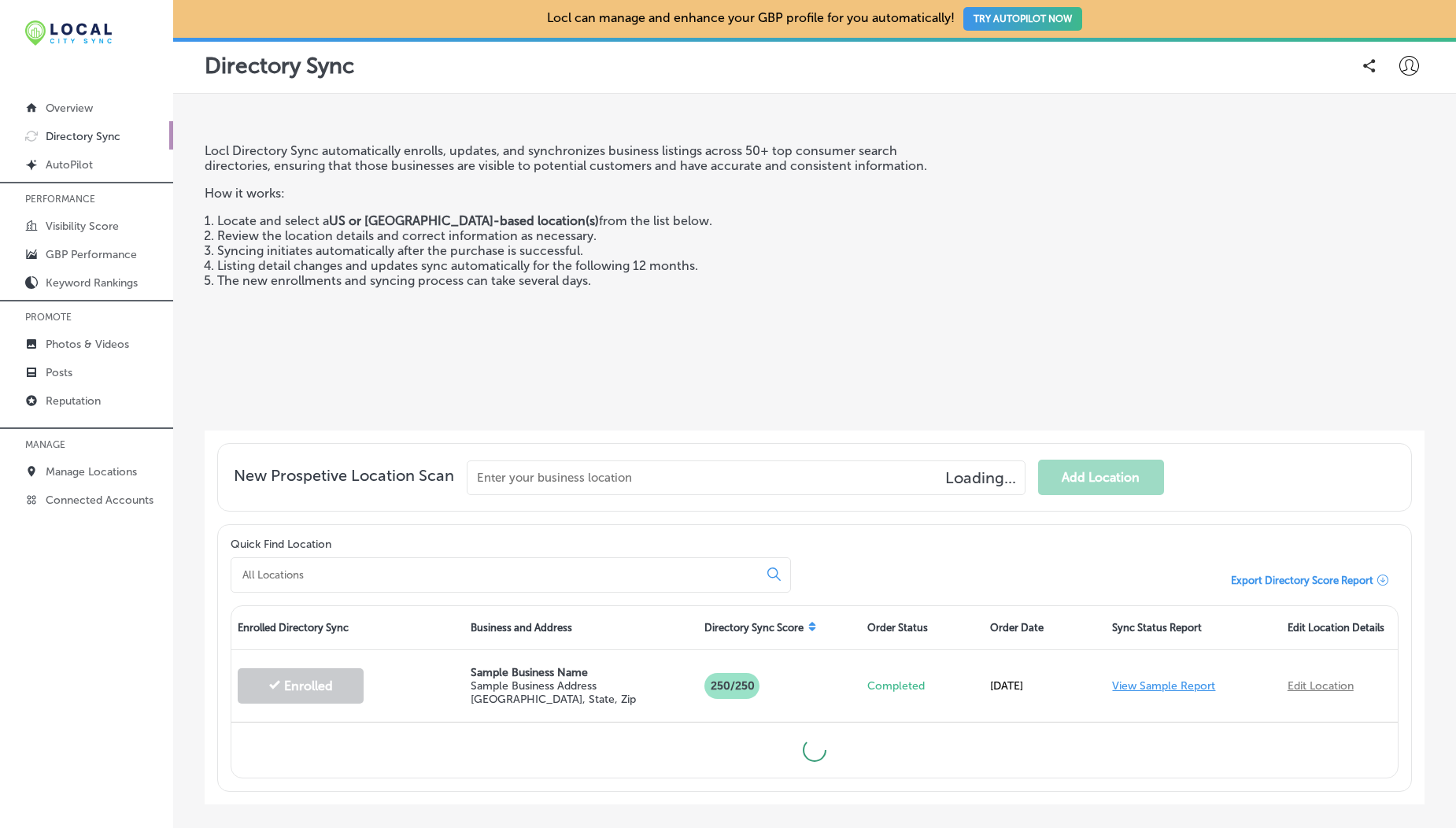
click at [96, 146] on link "Directory Sync" at bounding box center [87, 135] width 174 height 28
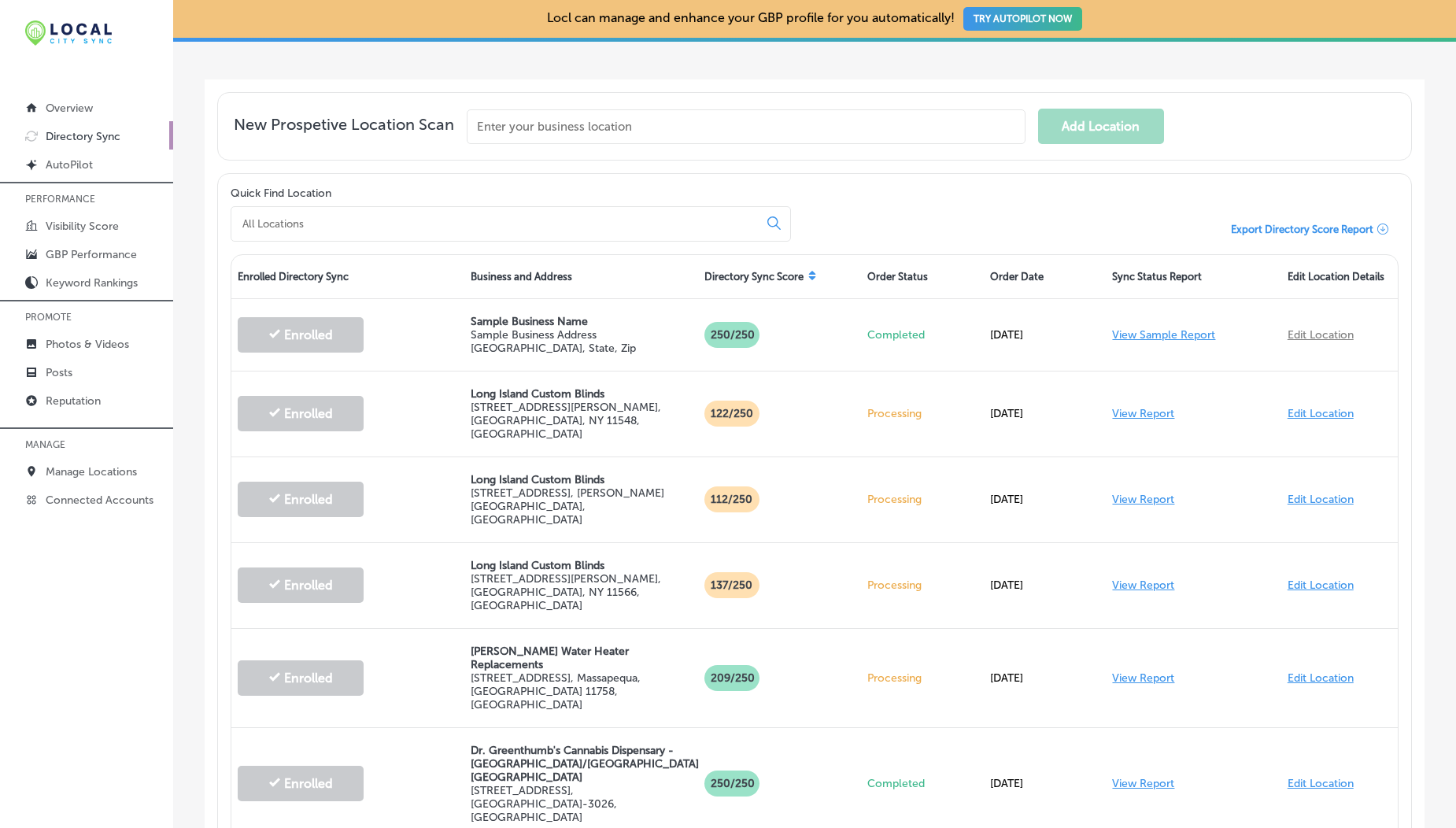
scroll to position [357, 0]
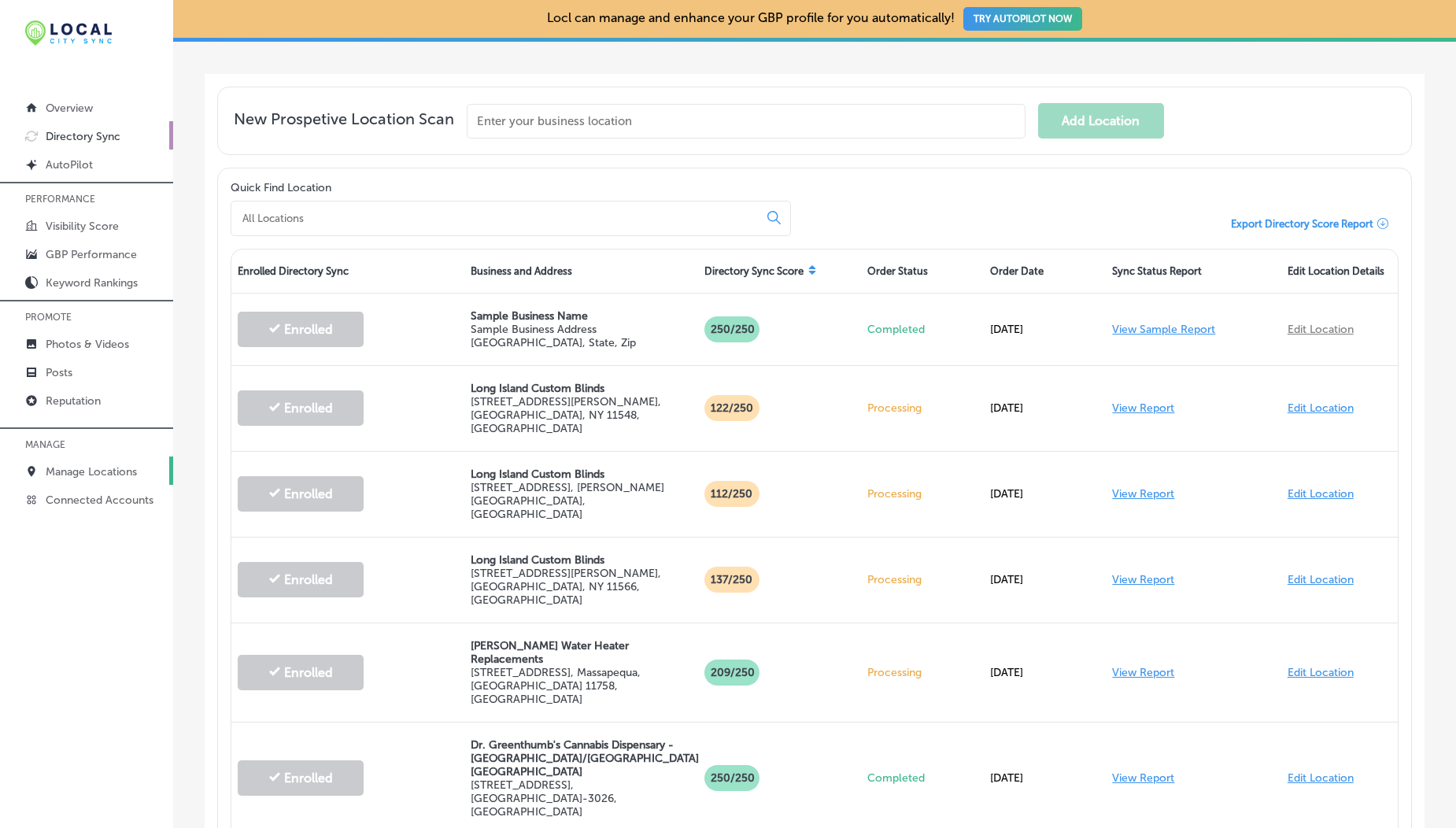
click at [105, 465] on p "Manage Locations" at bounding box center [91, 471] width 92 height 13
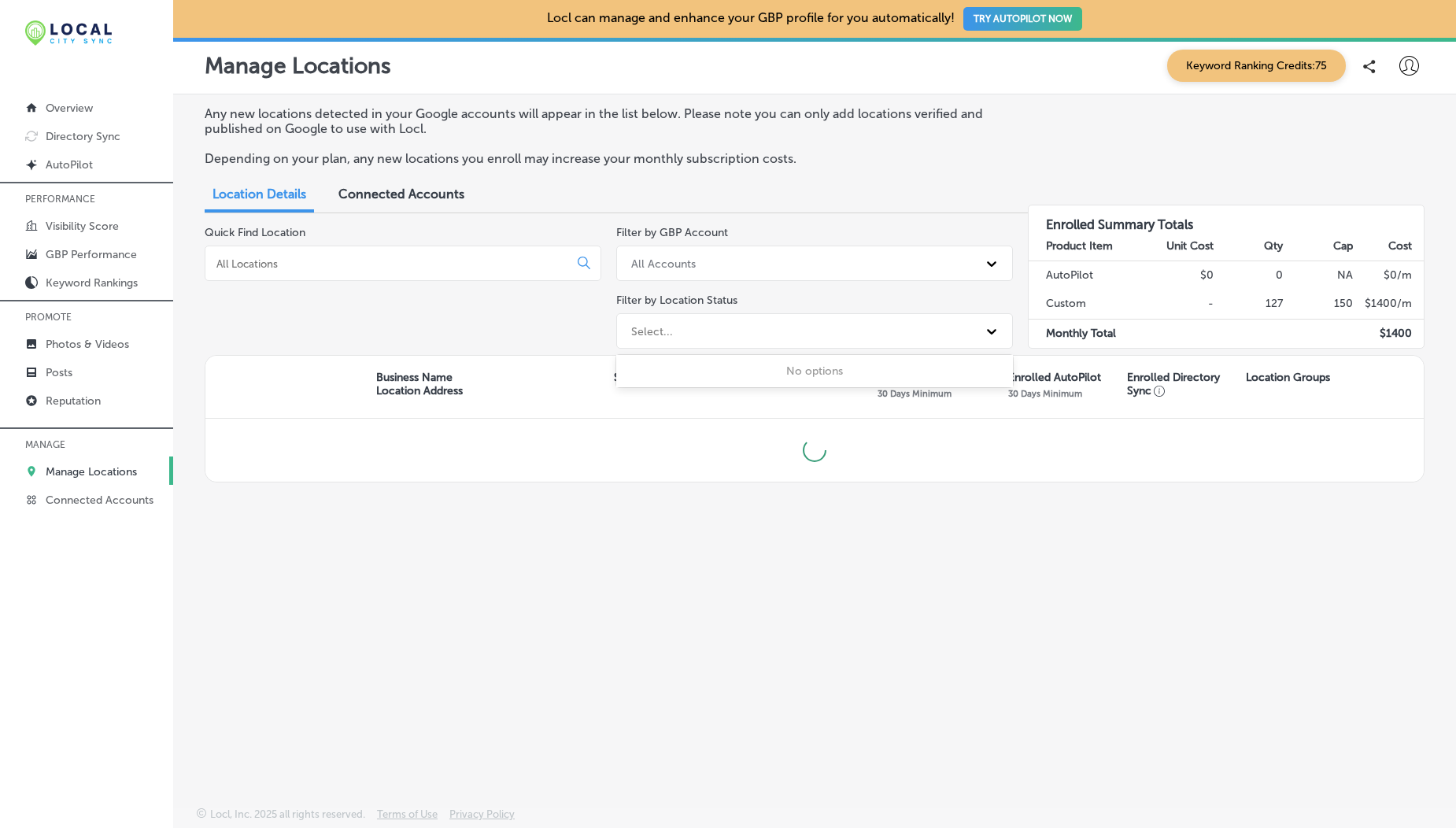
click at [694, 320] on div "Select..." at bounding box center [799, 331] width 354 height 26
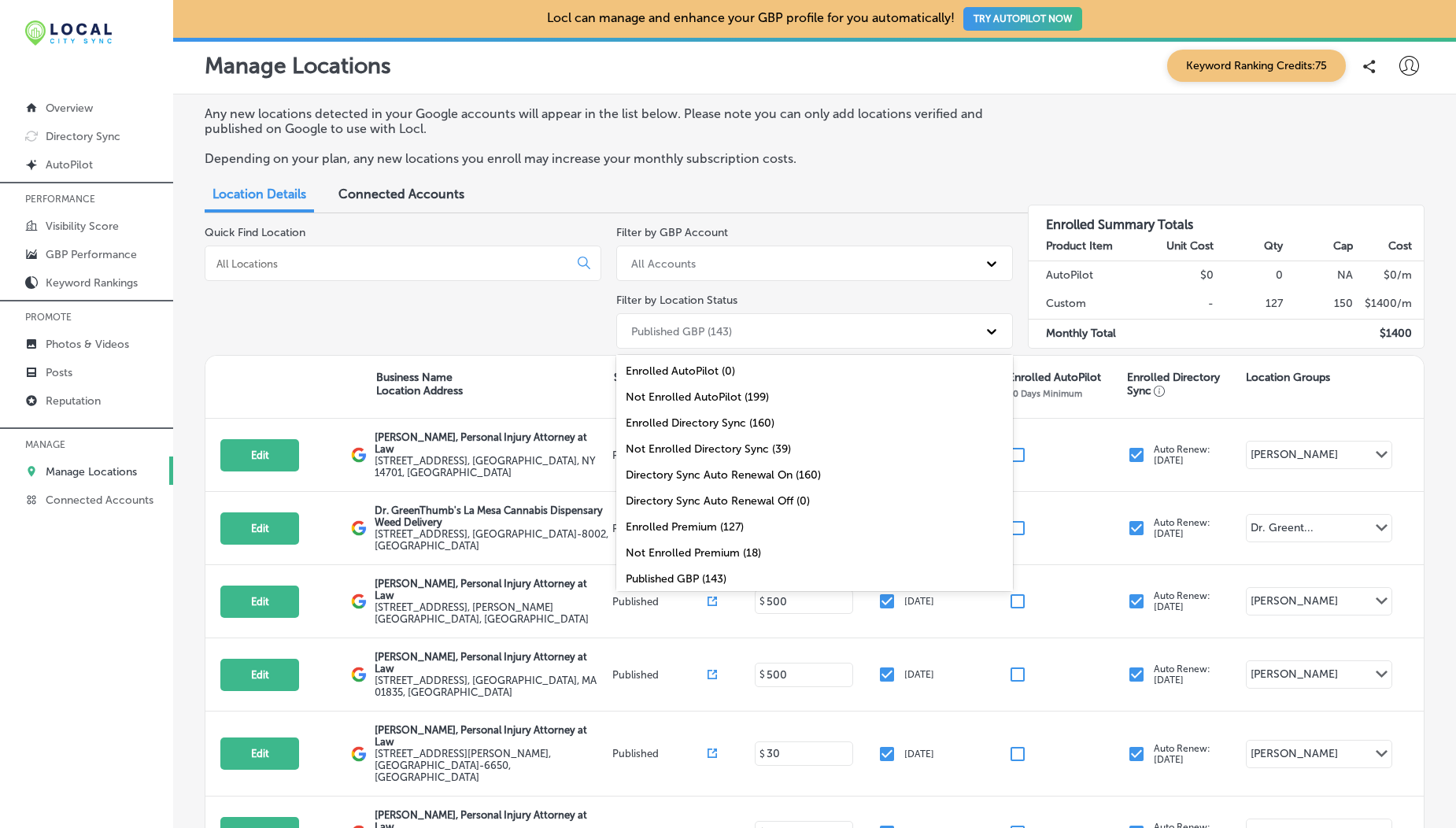
click at [661, 339] on div "Published GBP (143)" at bounding box center [799, 331] width 354 height 26
click at [700, 425] on div "Enrolled Directory Sync (160)" at bounding box center [814, 422] width 396 height 26
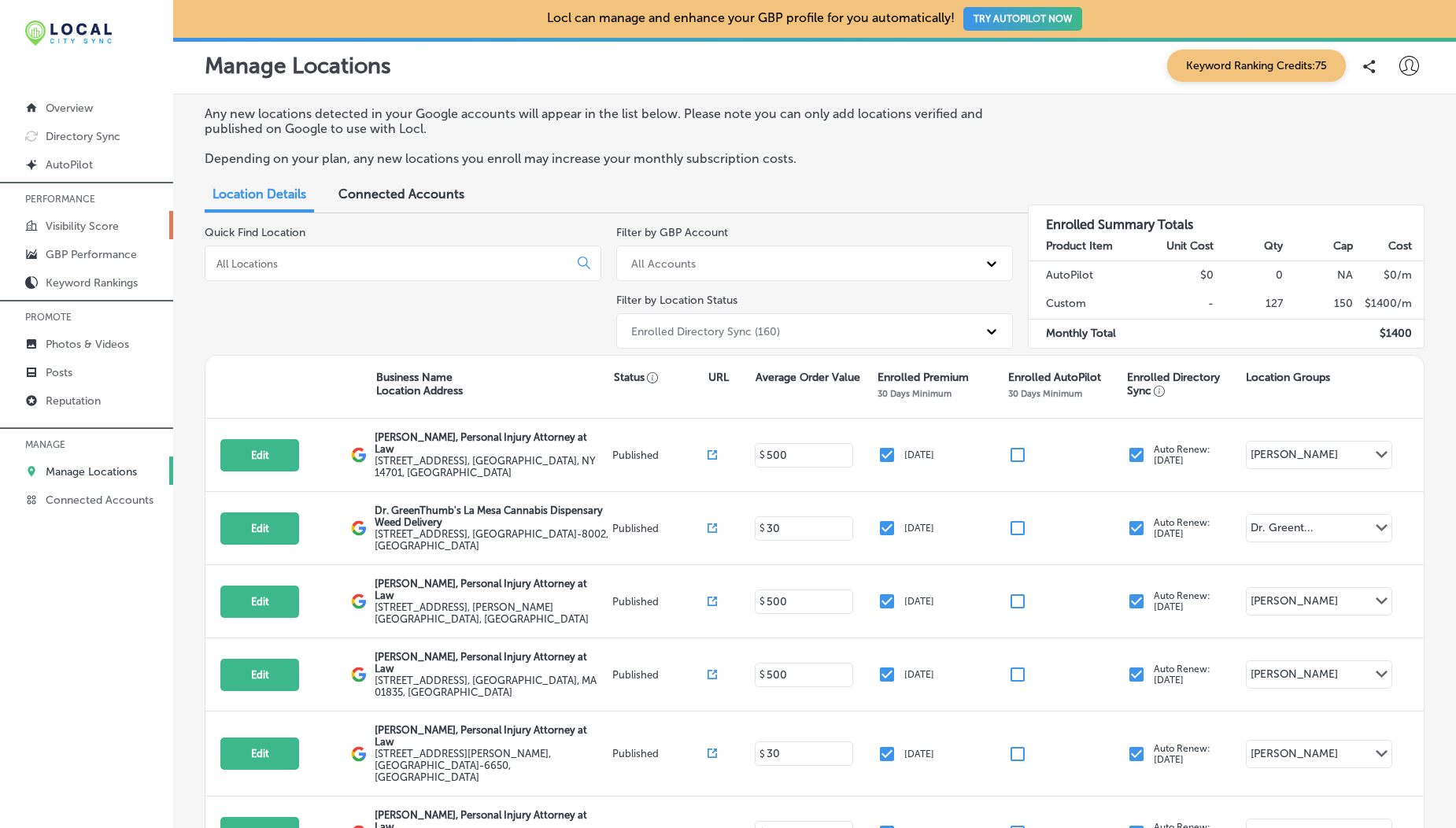
click at [92, 227] on p "Visibility Score" at bounding box center [82, 227] width 73 height 13
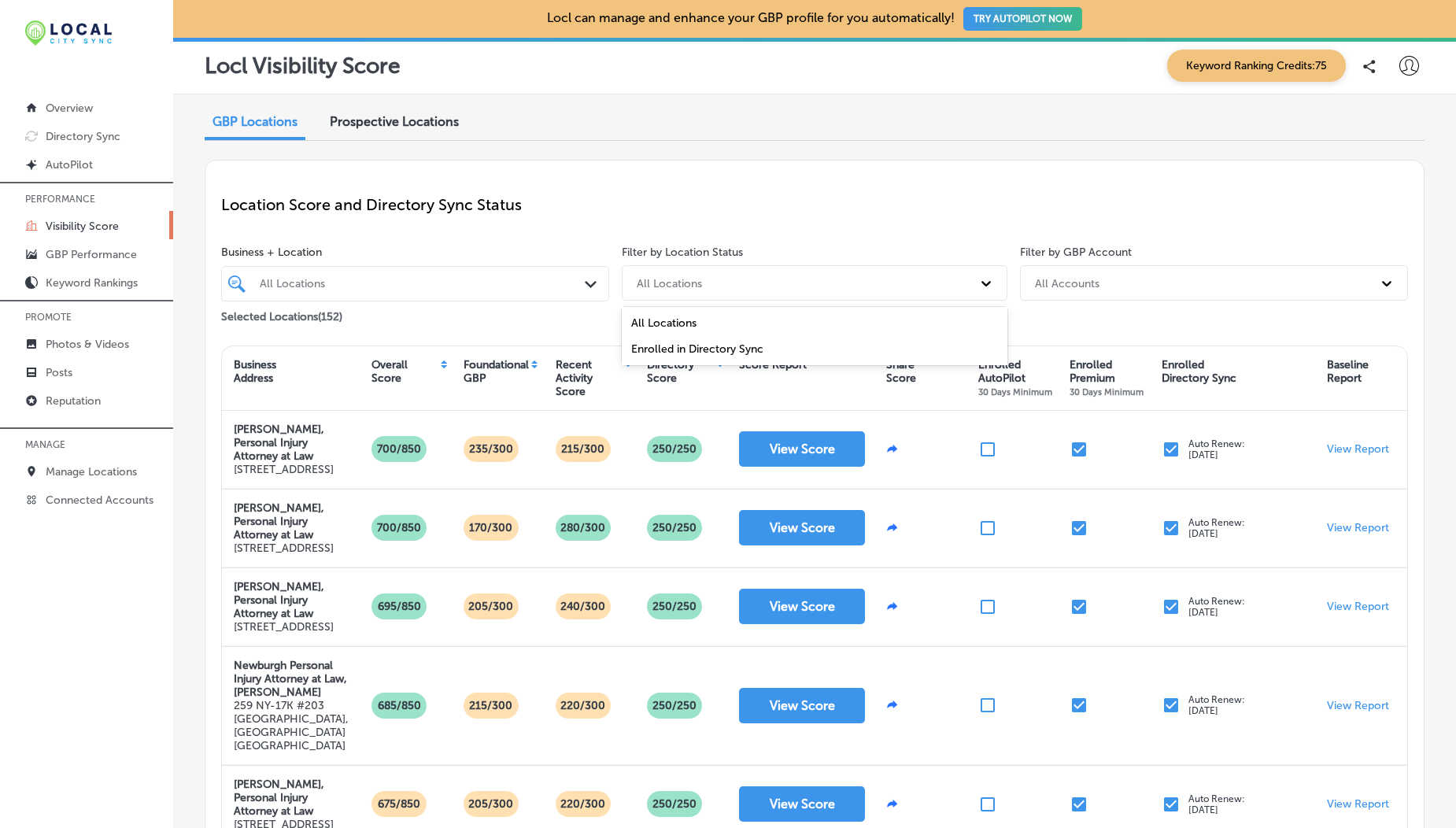
click at [686, 284] on div "All Locations" at bounding box center [669, 282] width 66 height 13
click at [696, 351] on div "Enrolled in Directory Sync" at bounding box center [815, 349] width 386 height 26
click at [716, 359] on div "Directory Score" at bounding box center [681, 378] width 92 height 48
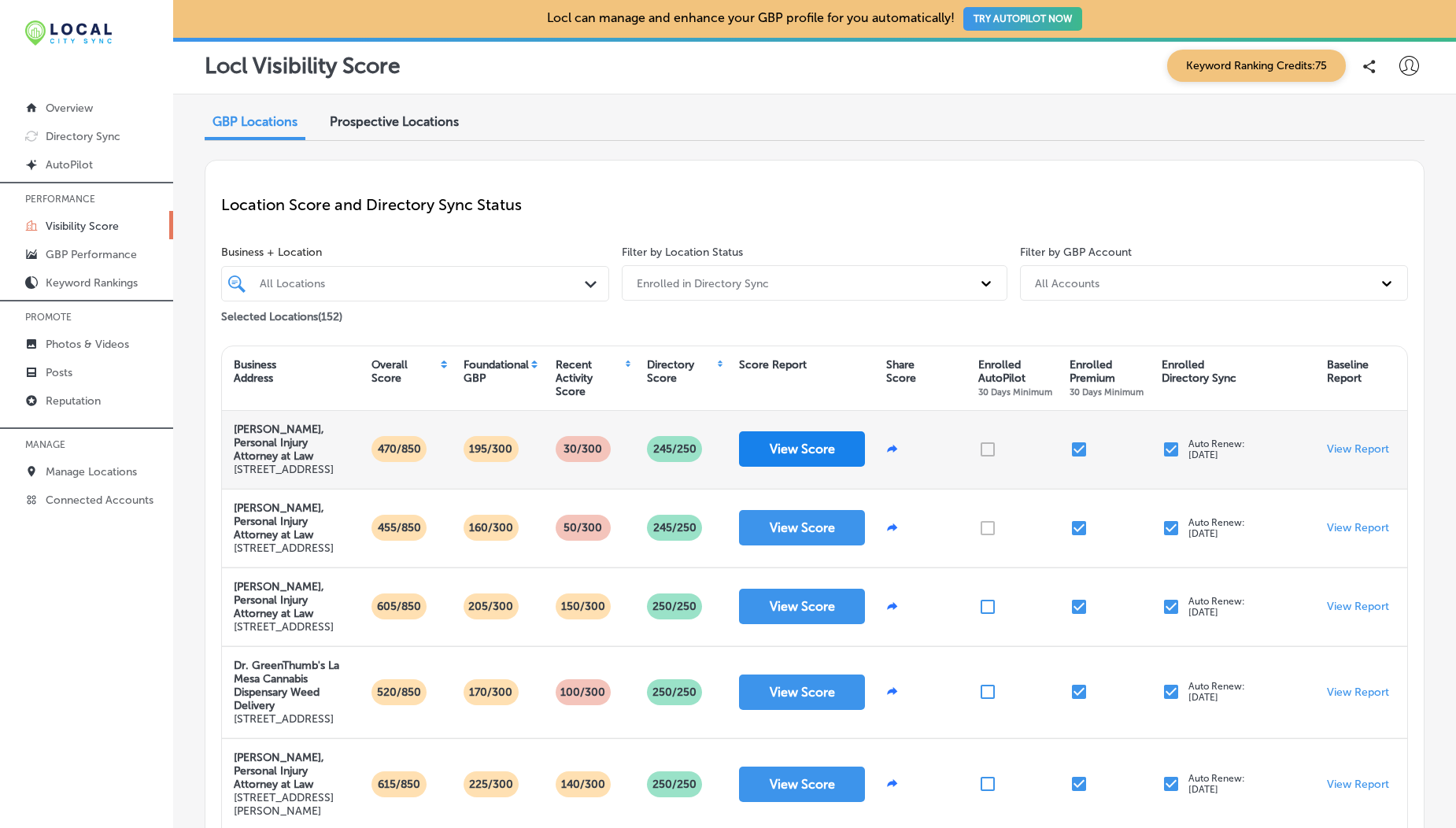
click at [804, 447] on button "View Score" at bounding box center [801, 448] width 126 height 36
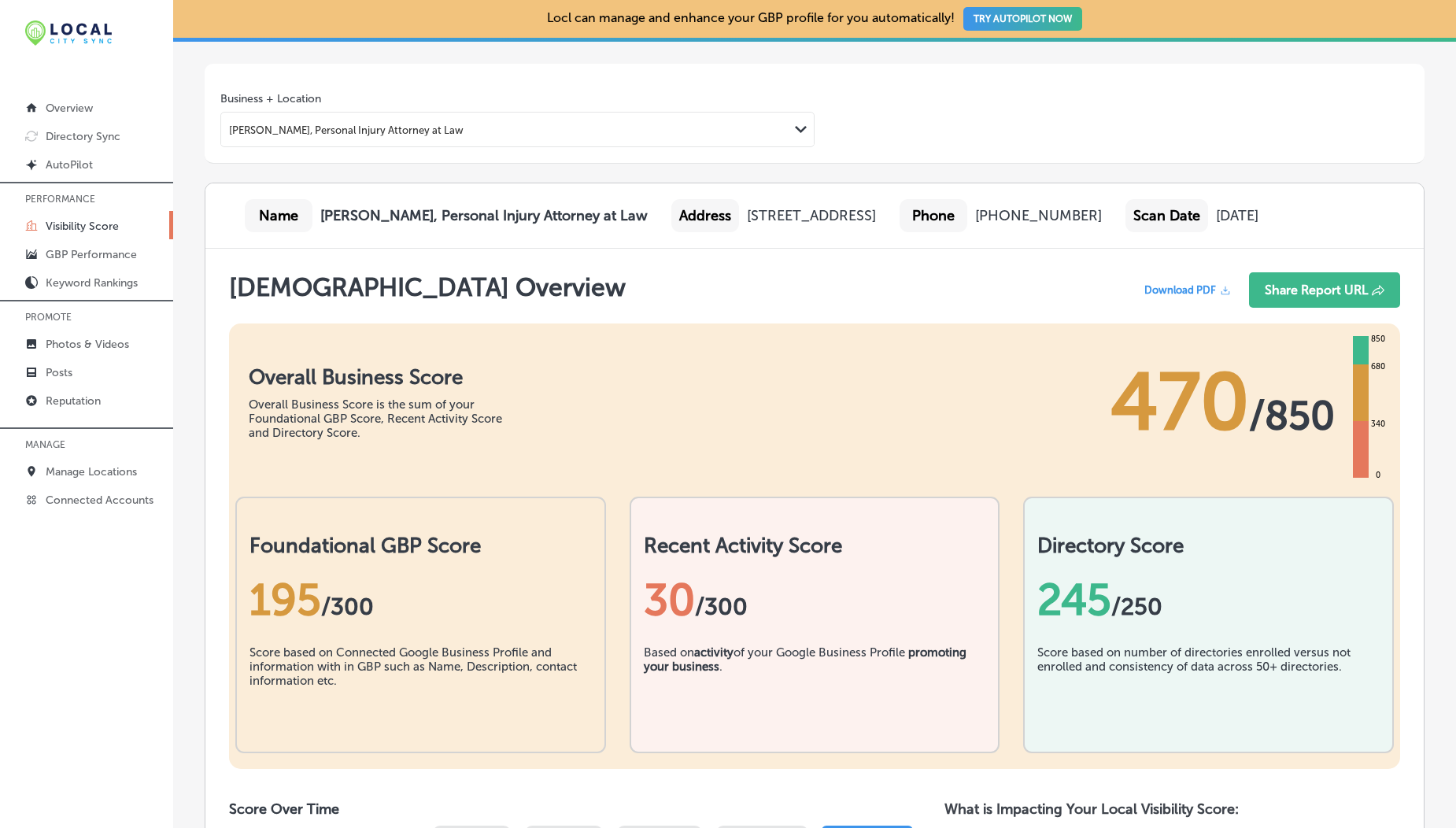
scroll to position [401, 0]
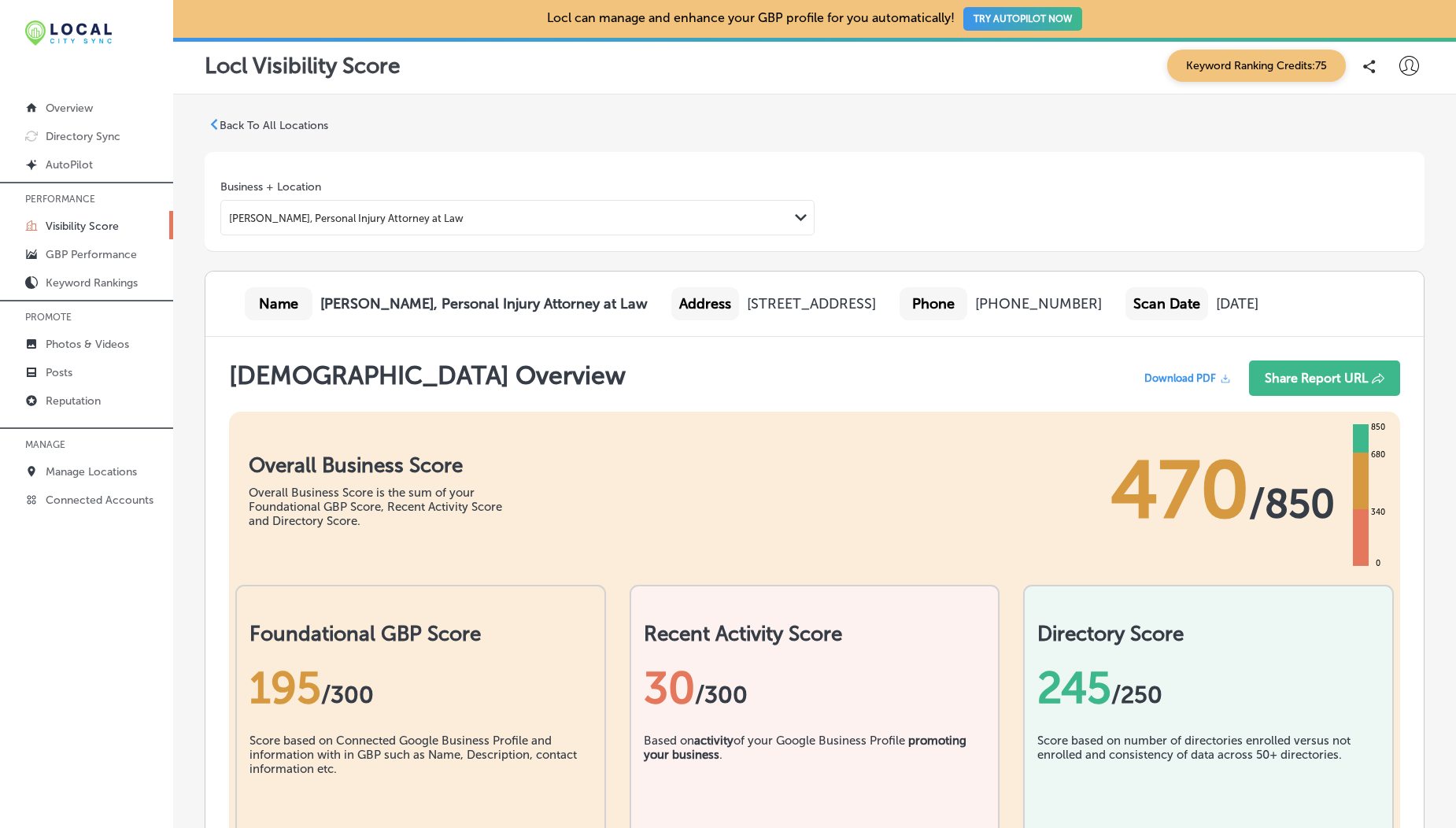
click at [270, 131] on p "Back To All Locations" at bounding box center [274, 125] width 109 height 13
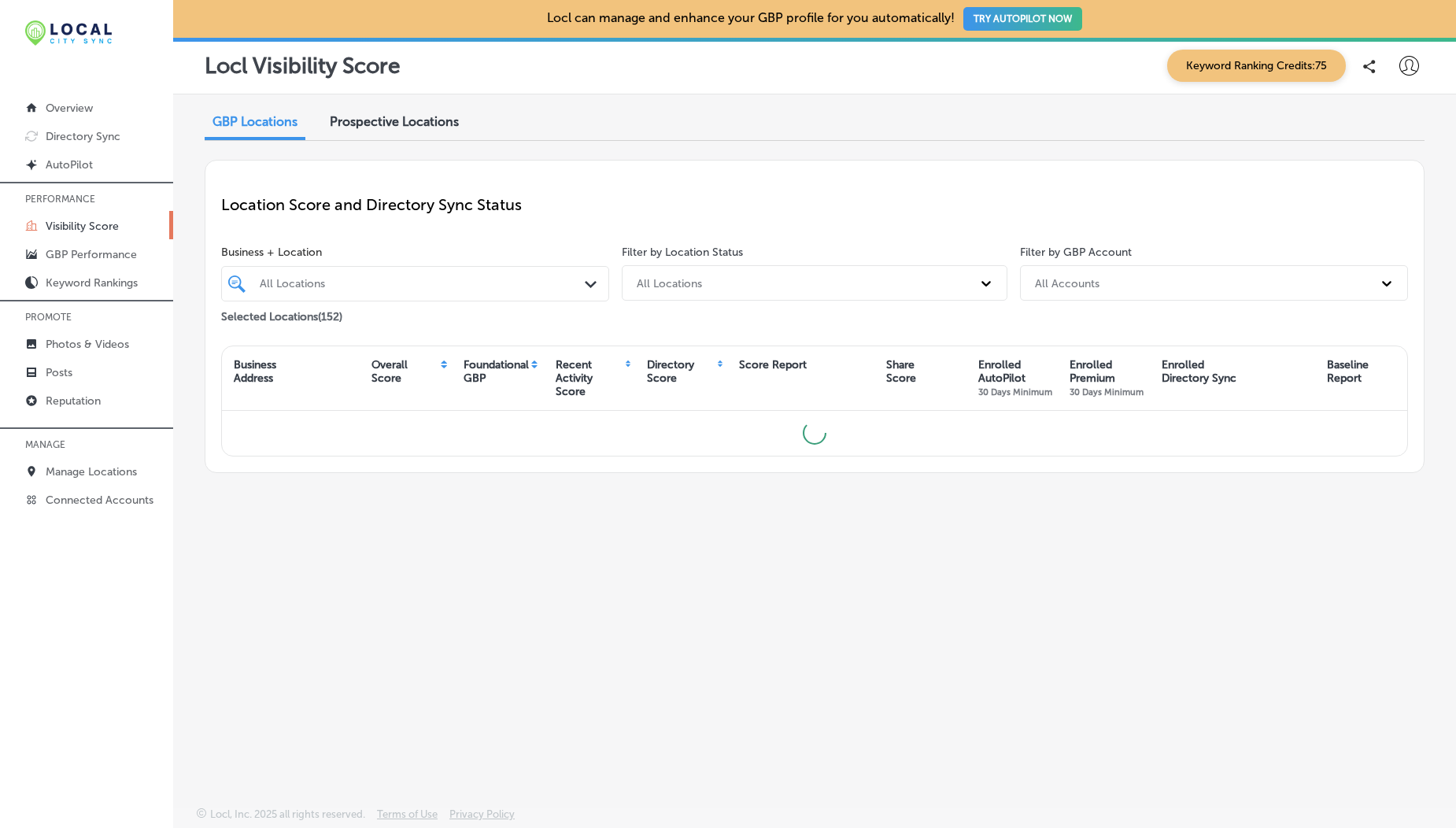
click at [400, 129] on div "Prospective Locations" at bounding box center [394, 122] width 152 height 34
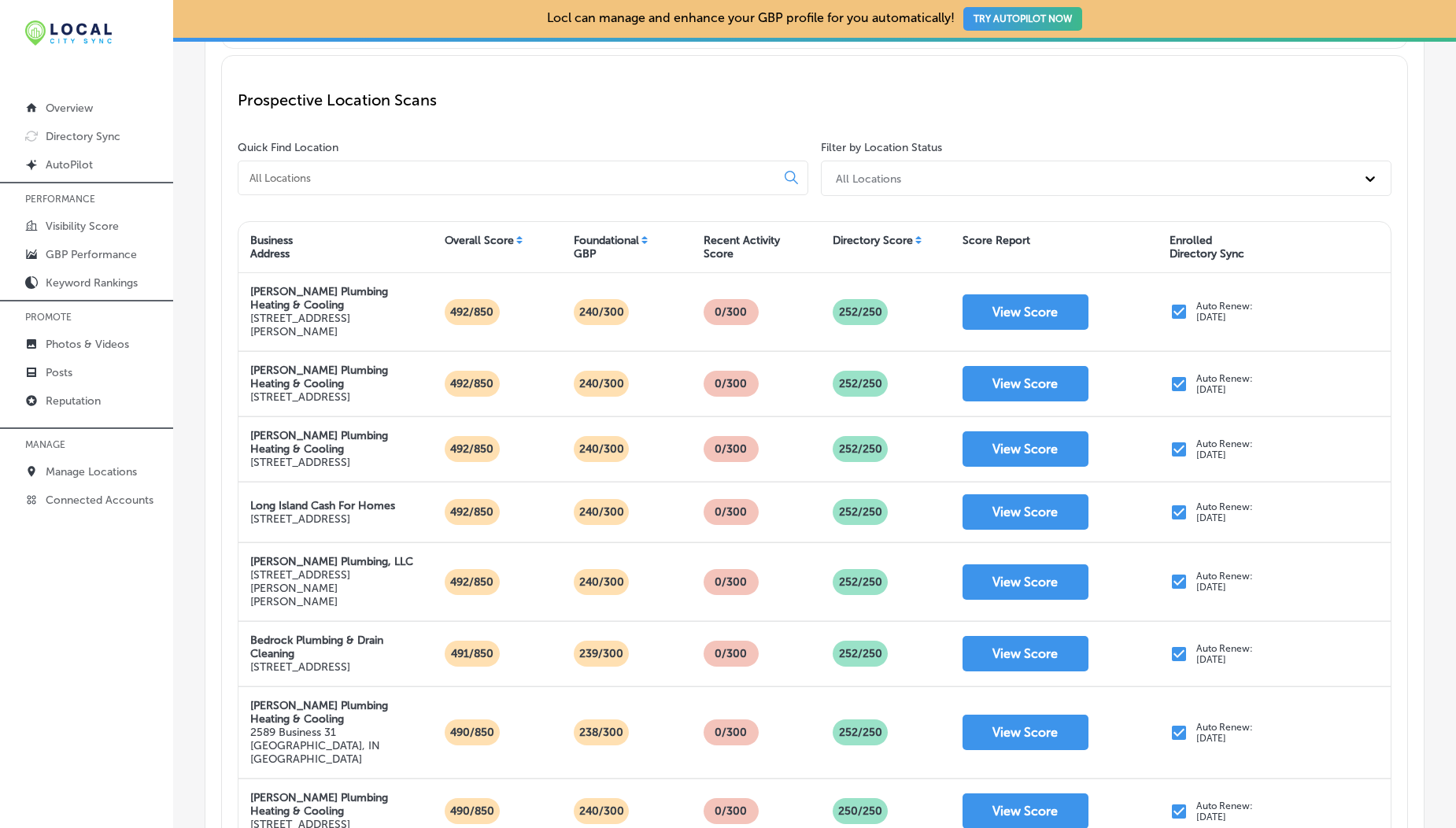
scroll to position [213, 0]
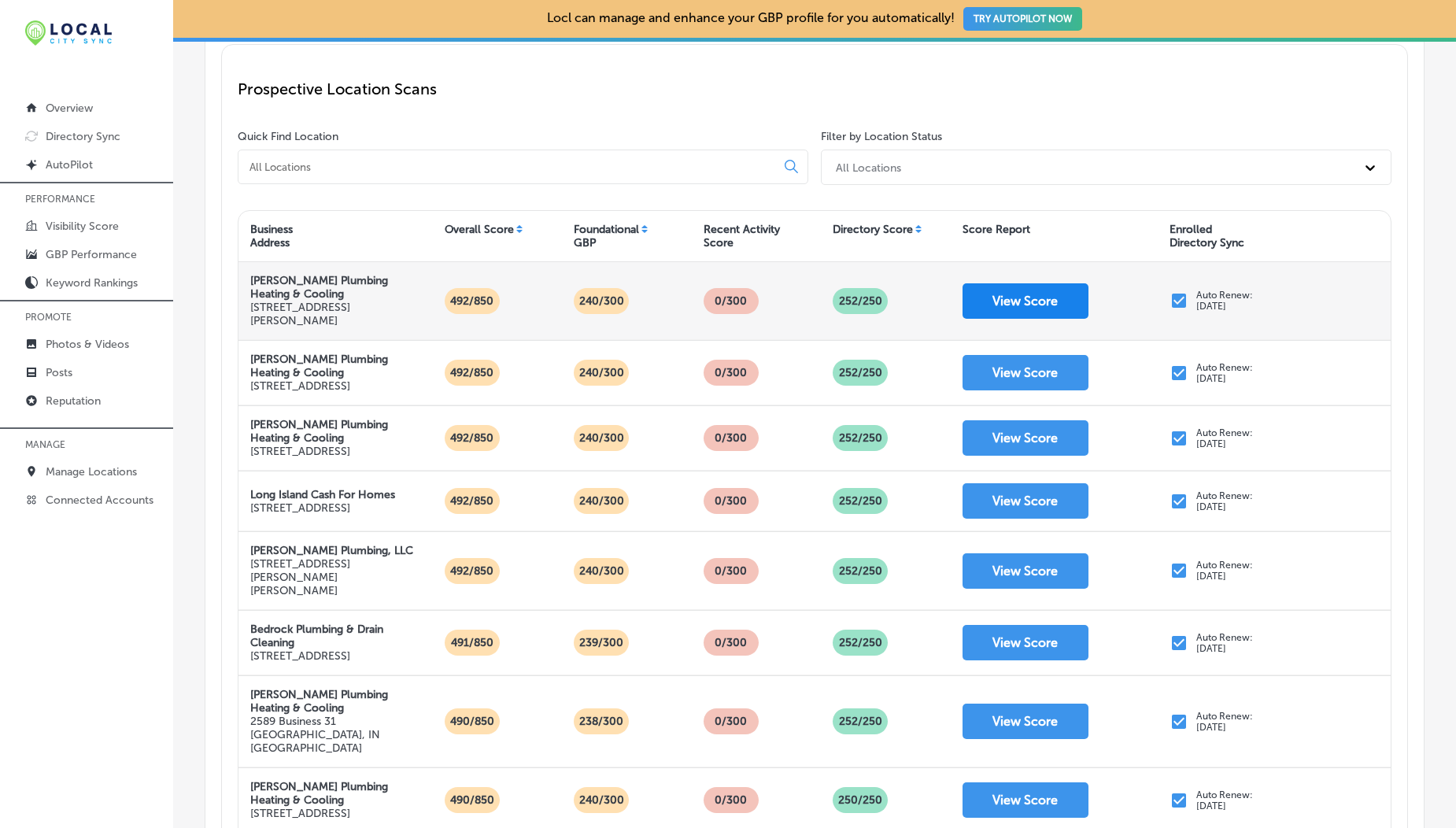
click at [1024, 309] on button "View Score" at bounding box center [1025, 301] width 126 height 36
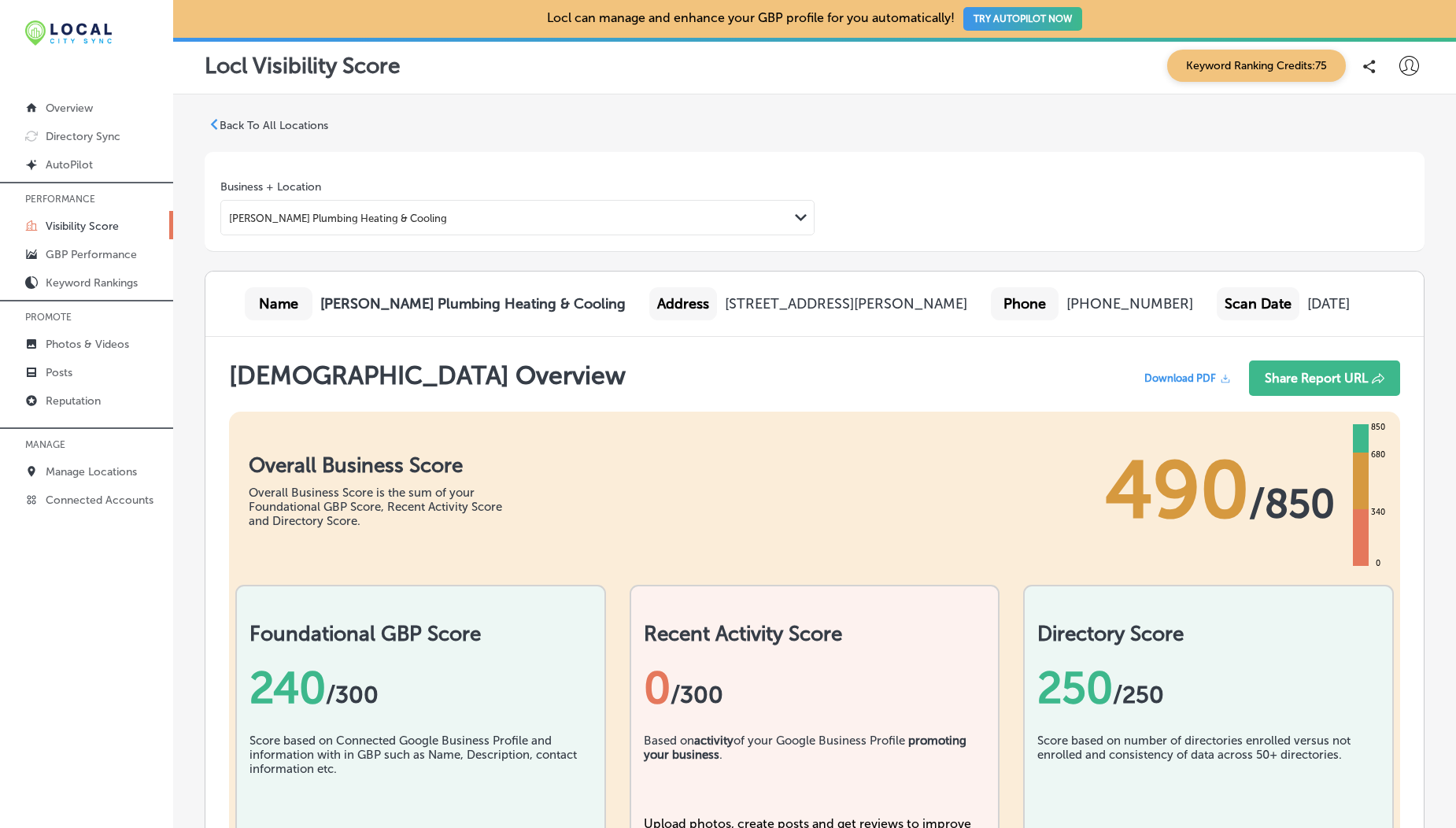
click at [264, 121] on p "Back To All Locations" at bounding box center [274, 125] width 109 height 13
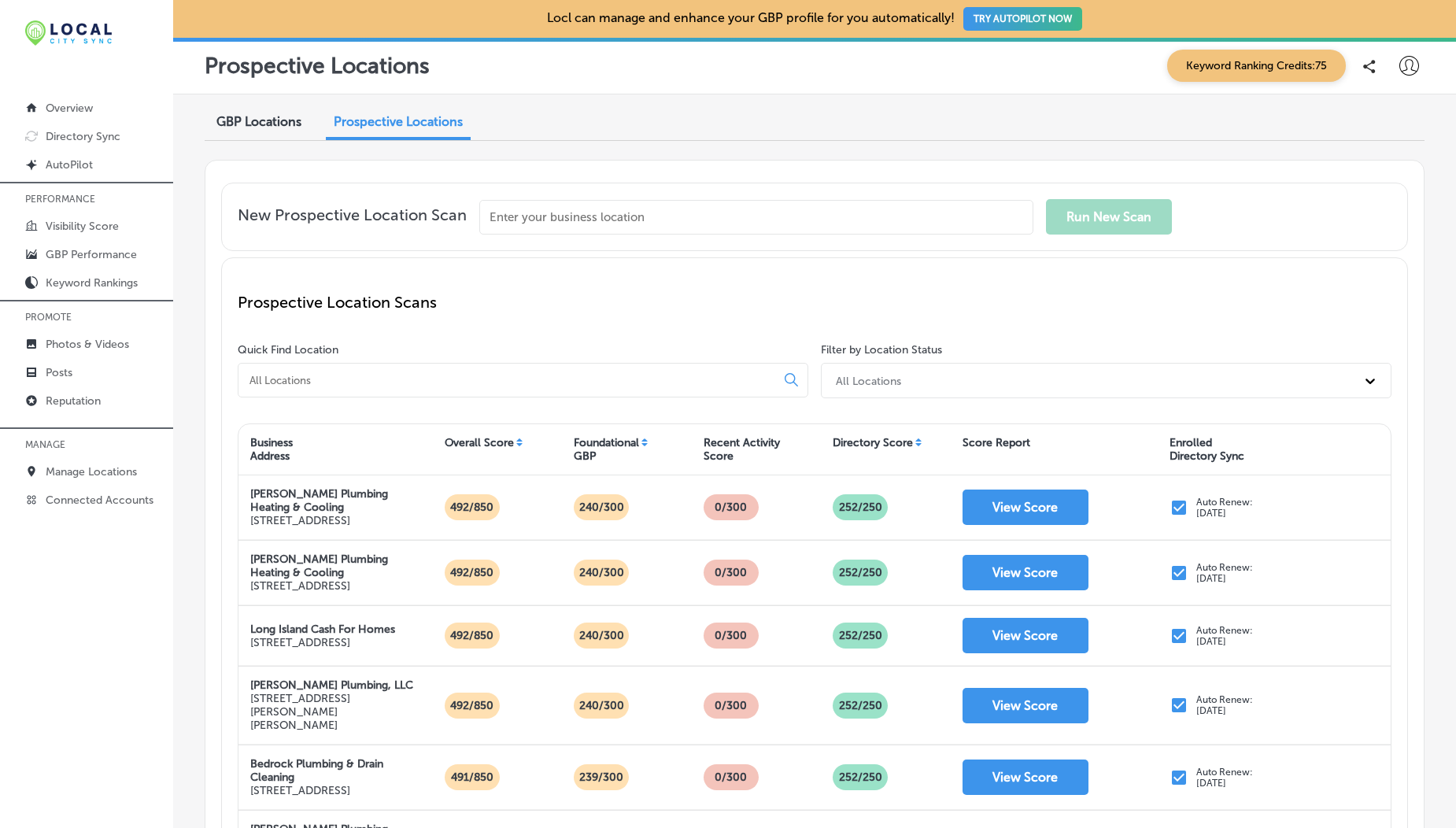
click at [906, 439] on div "Directory Score" at bounding box center [885, 449] width 130 height 35
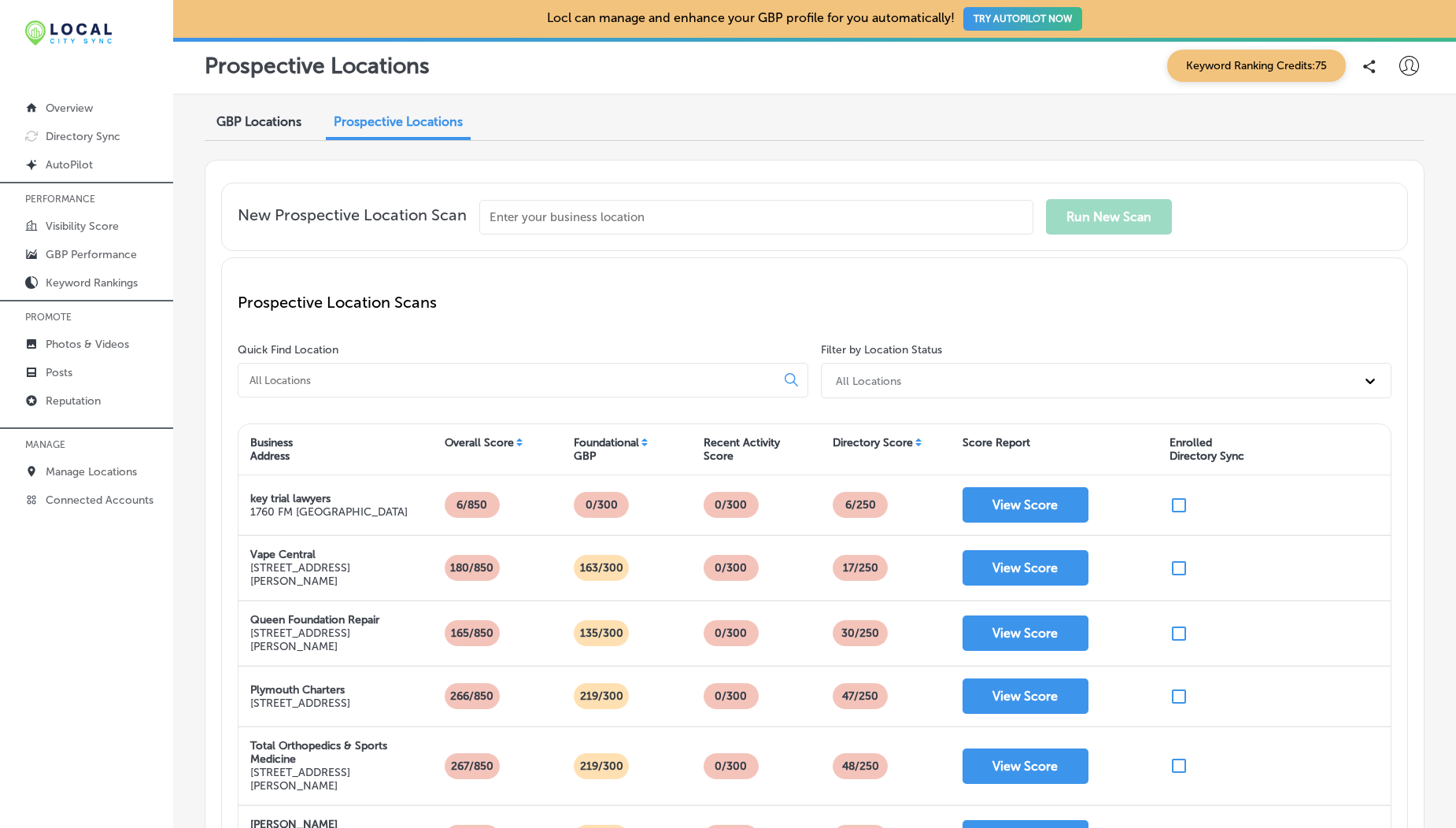
click at [914, 446] on div "Directory Score" at bounding box center [885, 449] width 130 height 35
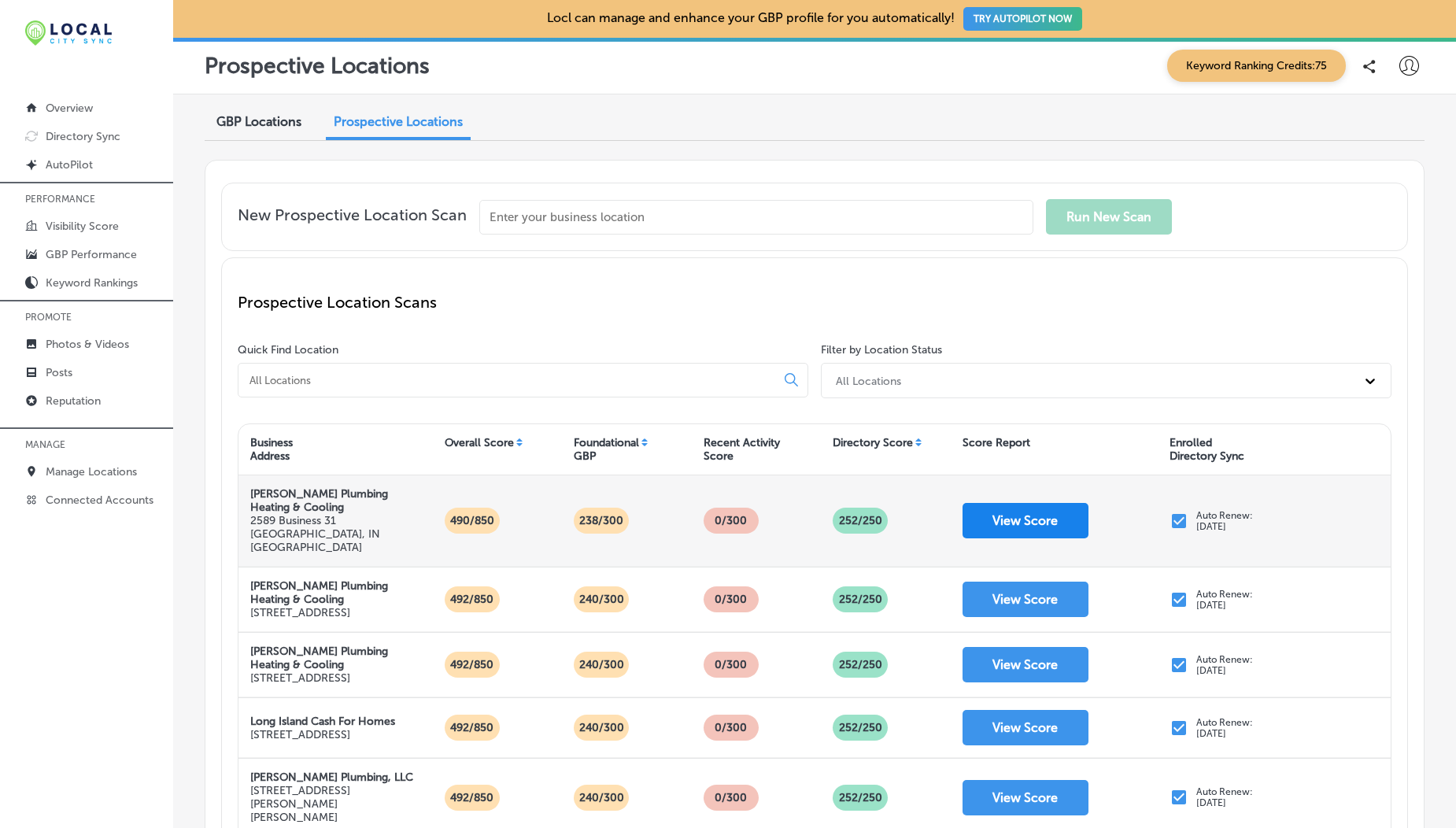
click at [1020, 512] on button "View Score" at bounding box center [1025, 521] width 126 height 36
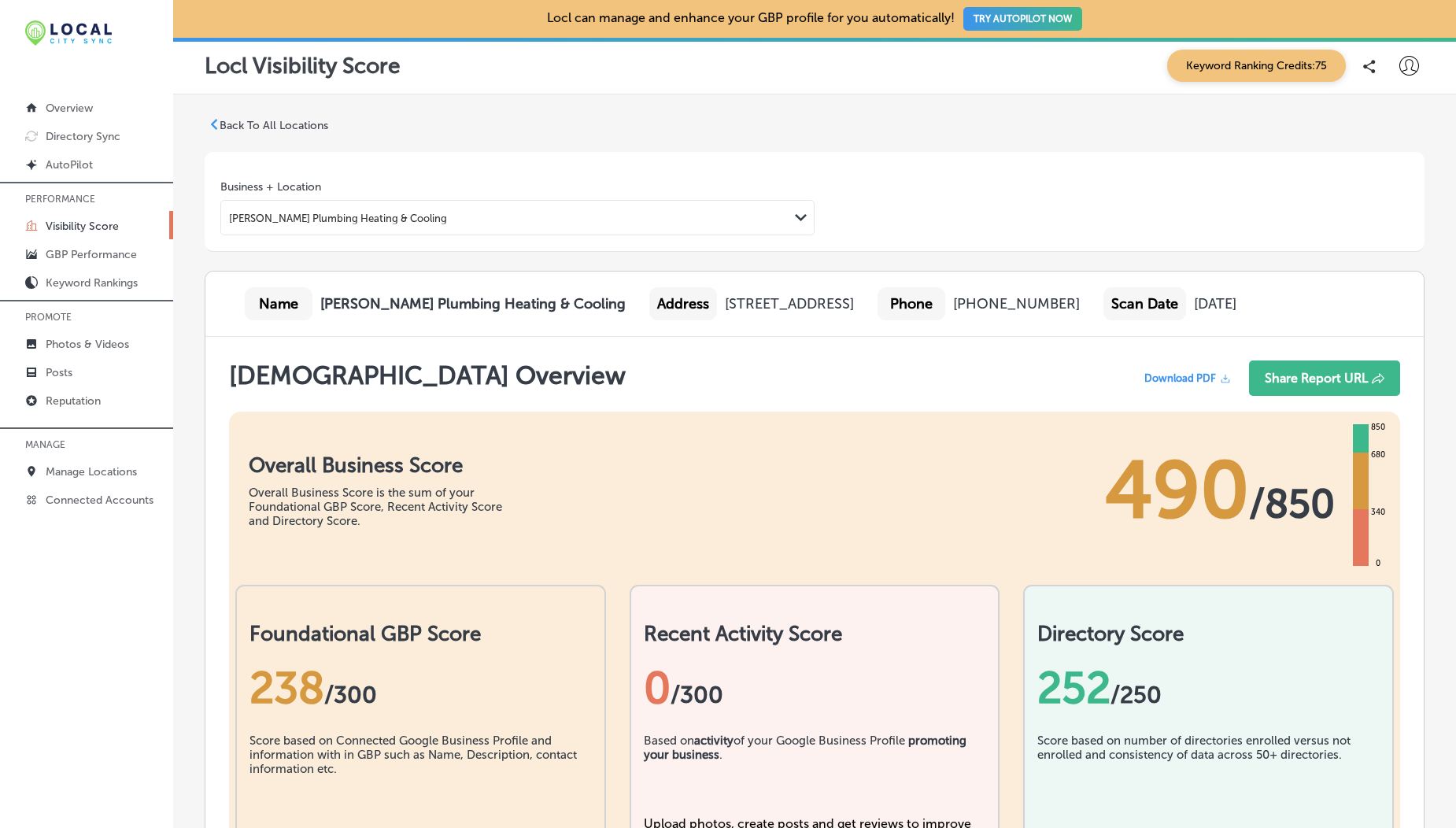
click at [282, 129] on p "Back To All Locations" at bounding box center [274, 125] width 109 height 13
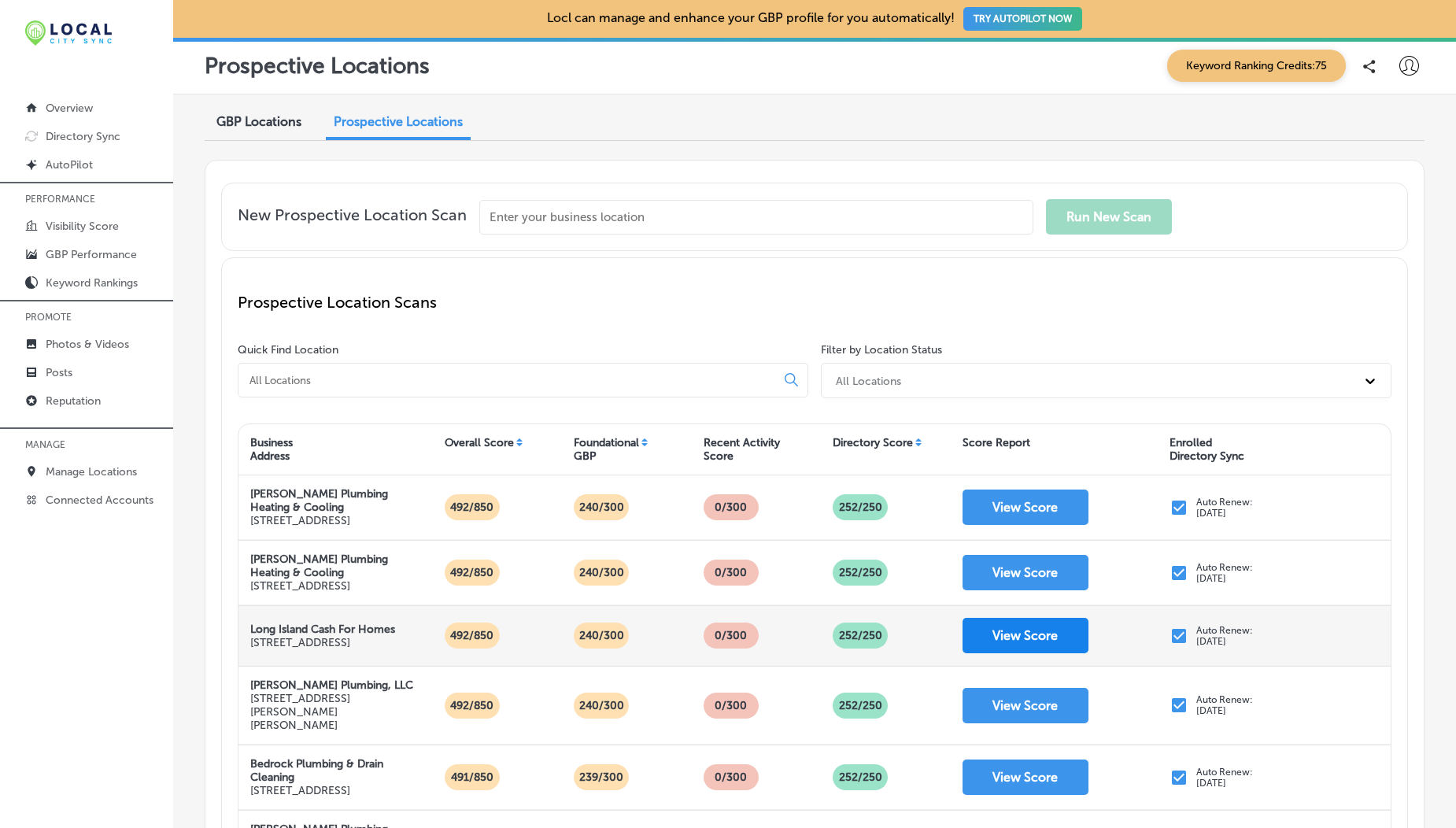
click at [1023, 653] on button "View Score" at bounding box center [1025, 635] width 126 height 36
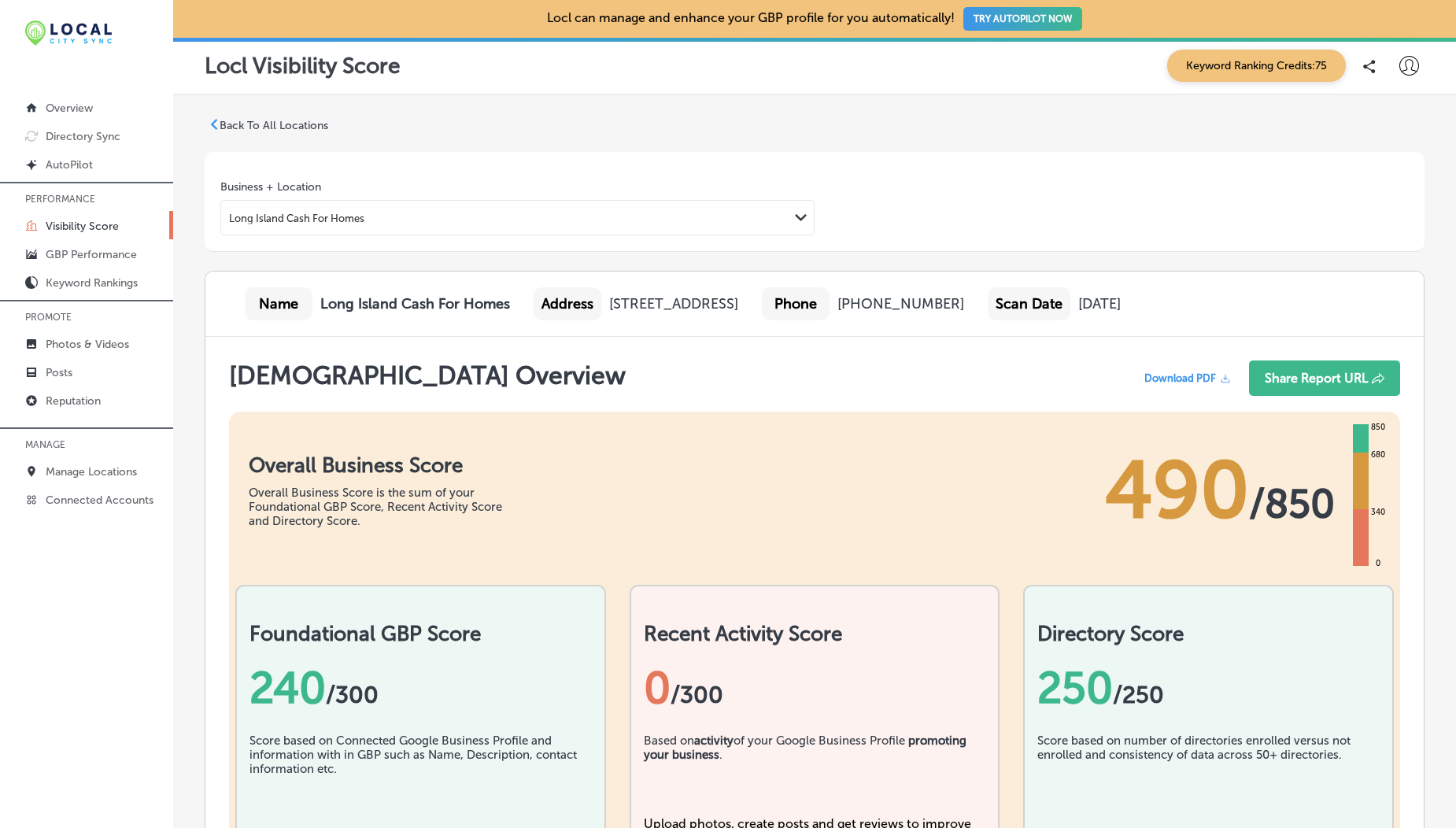
click at [255, 121] on p "Back To All Locations" at bounding box center [274, 125] width 109 height 13
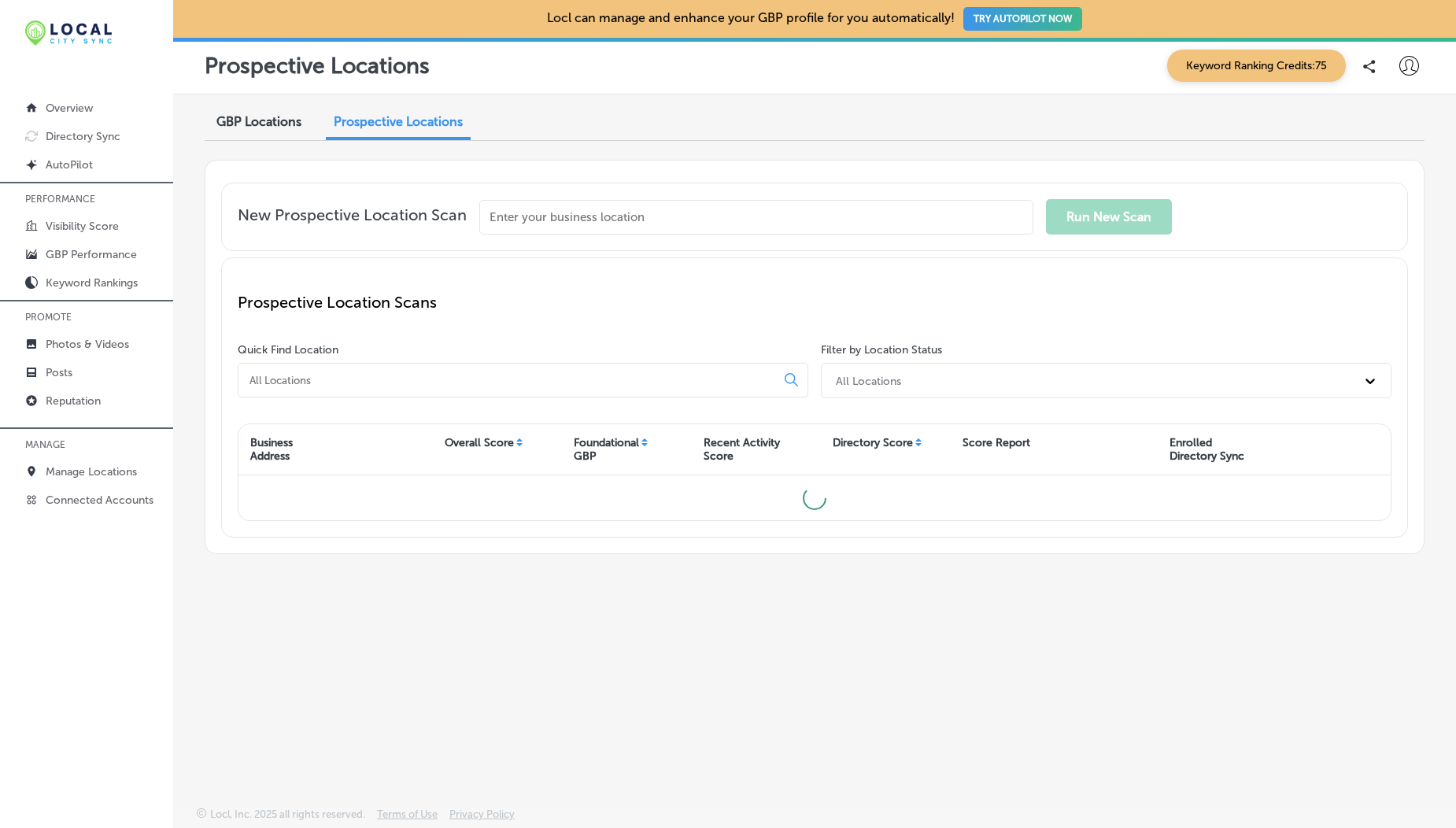
click at [220, 120] on span "GBP Locations" at bounding box center [258, 121] width 85 height 15
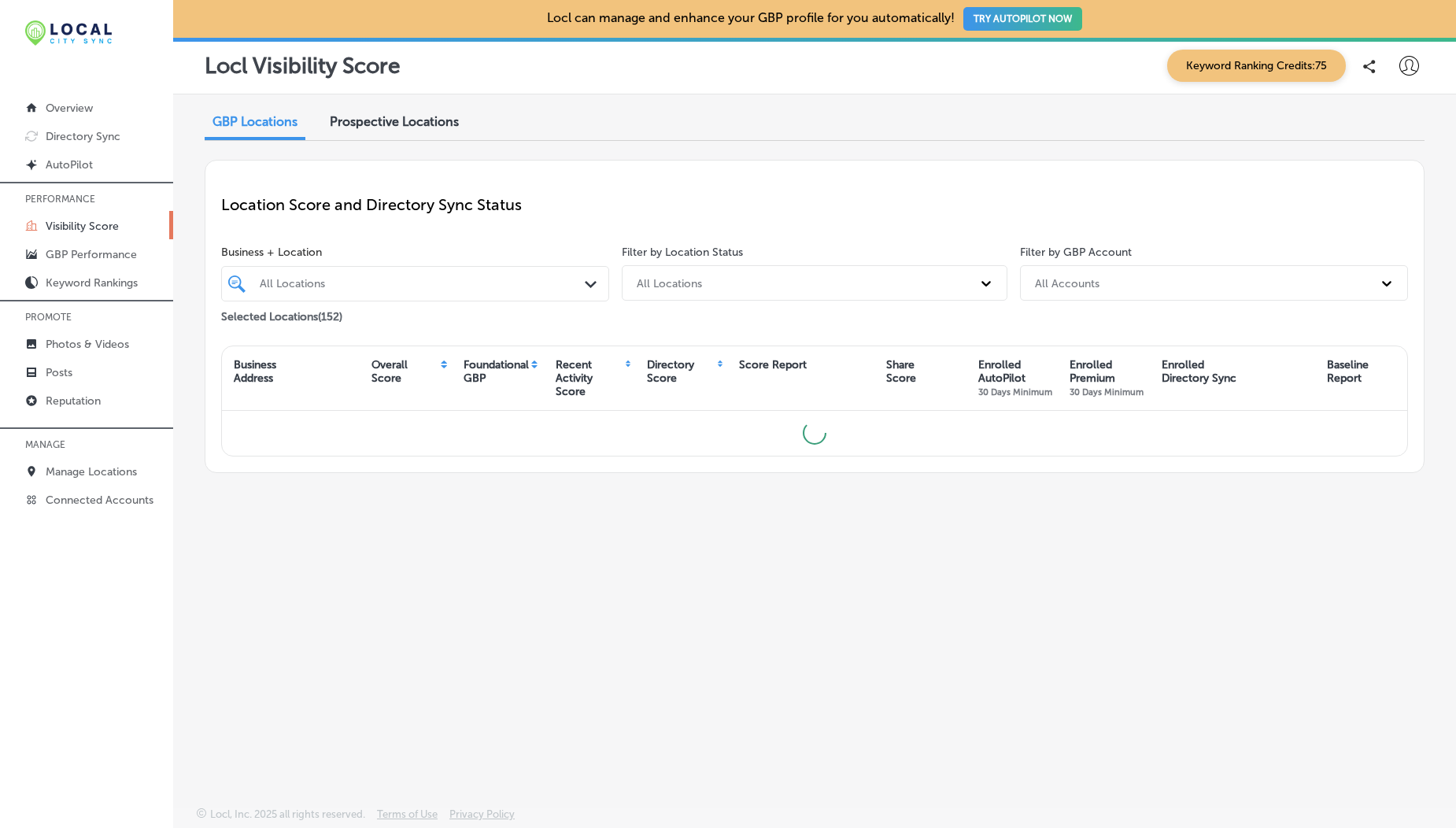
click at [703, 293] on div "All Locations" at bounding box center [800, 282] width 343 height 26
click at [705, 349] on div "Enrolled in Directory Sync" at bounding box center [815, 349] width 386 height 26
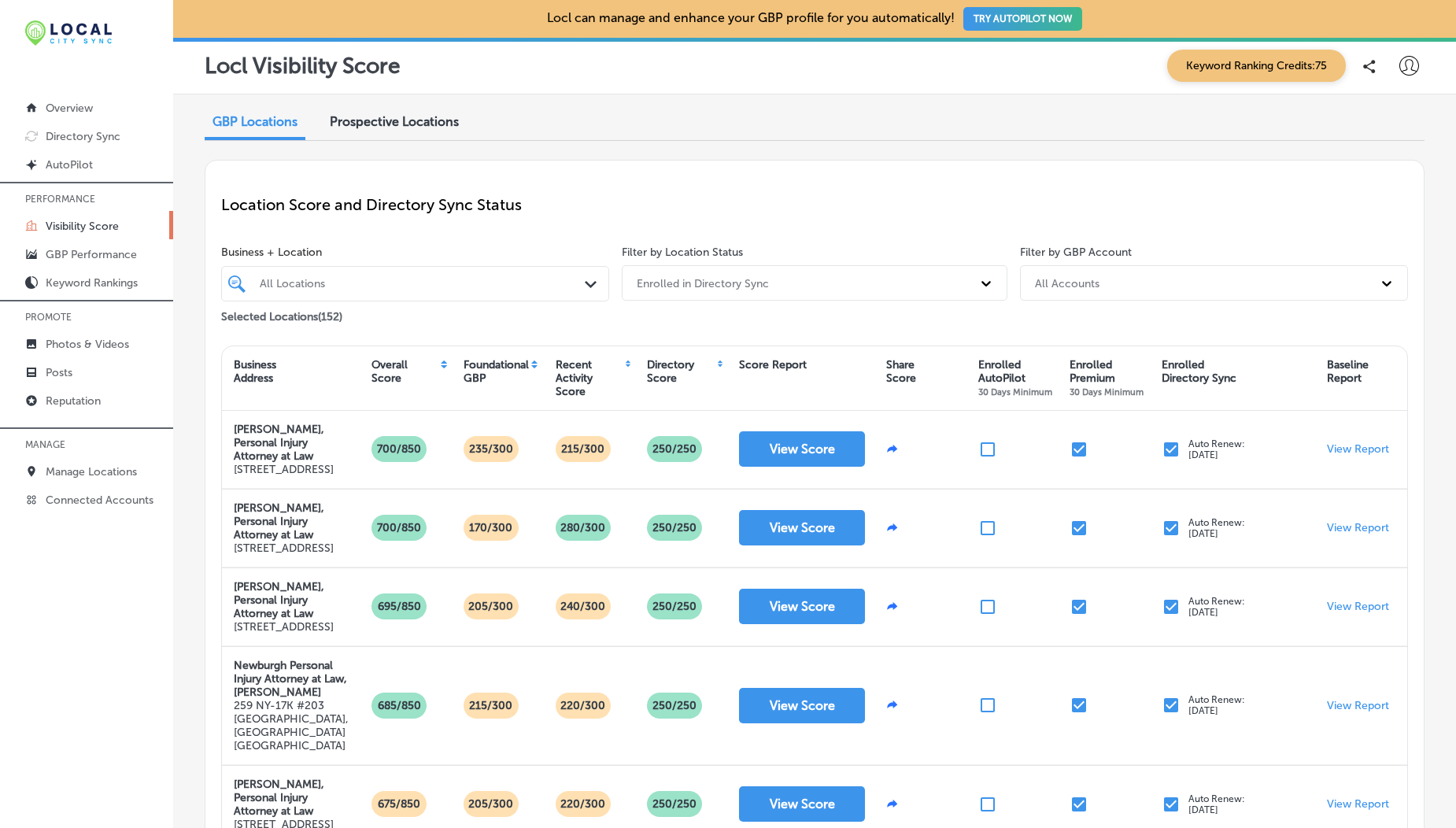
click at [712, 361] on div "Directory Score" at bounding box center [681, 378] width 92 height 48
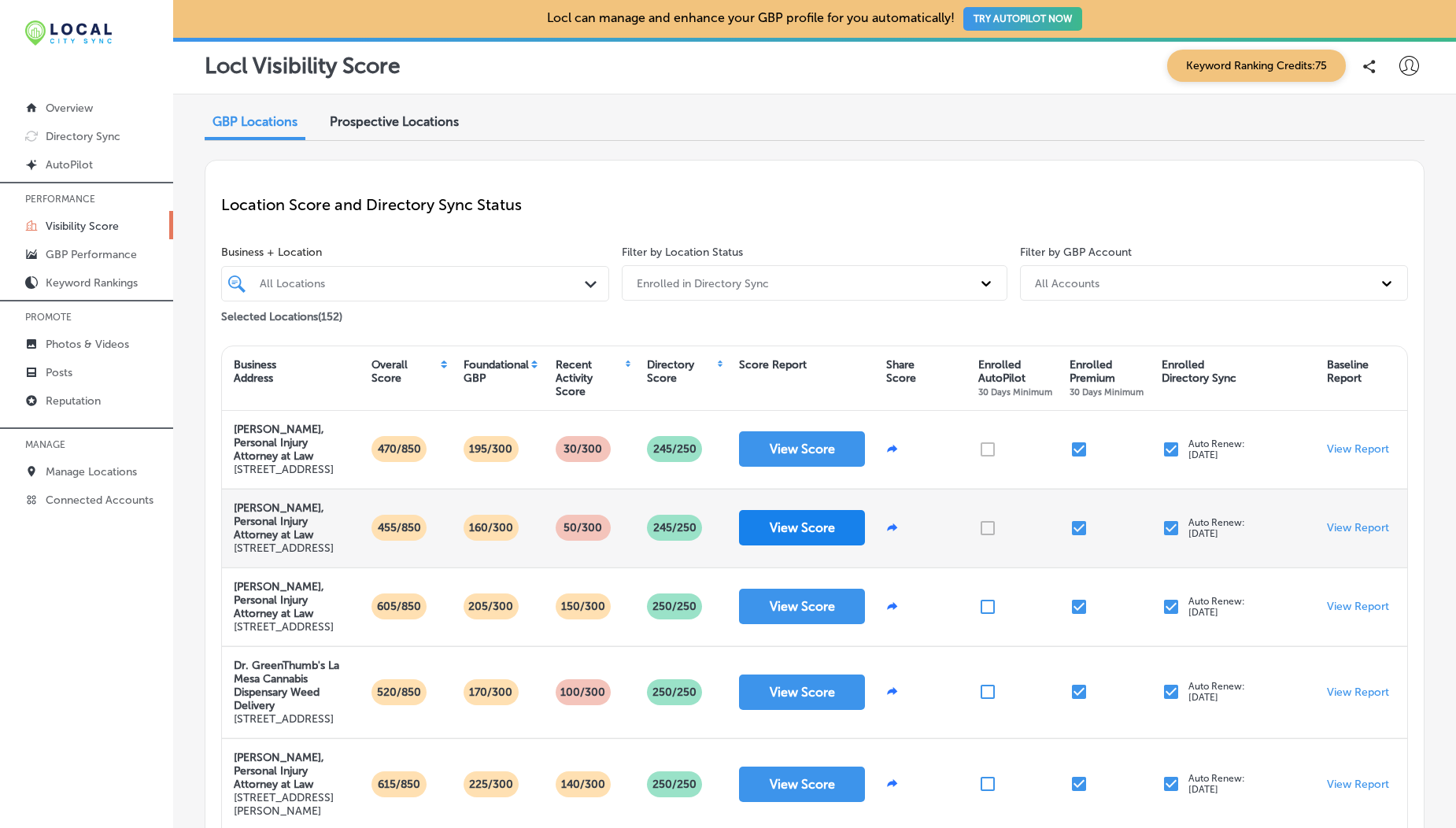
click at [781, 546] on button "View Score" at bounding box center [801, 527] width 126 height 36
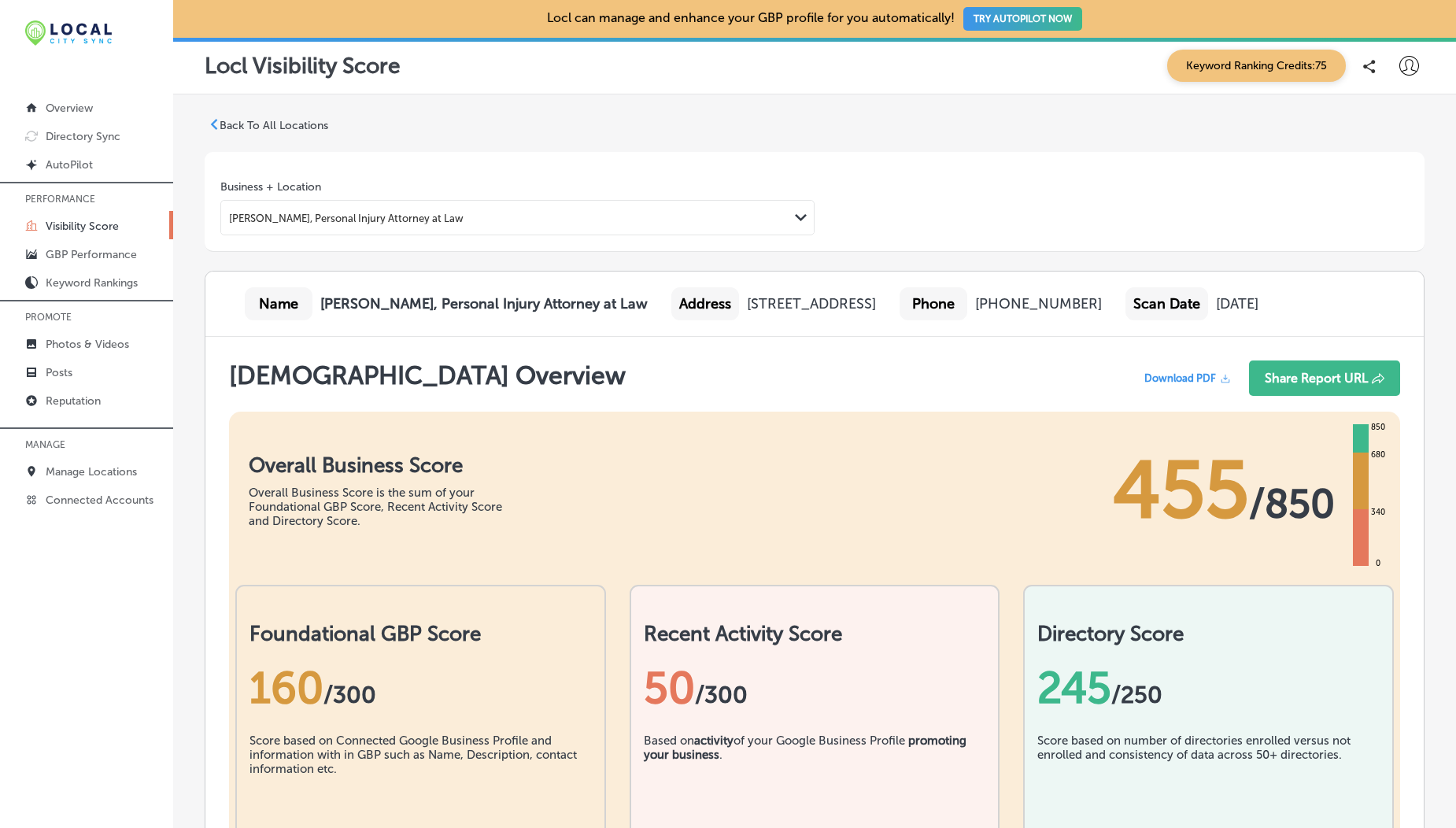
click at [292, 125] on p "Back To All Locations" at bounding box center [274, 125] width 109 height 13
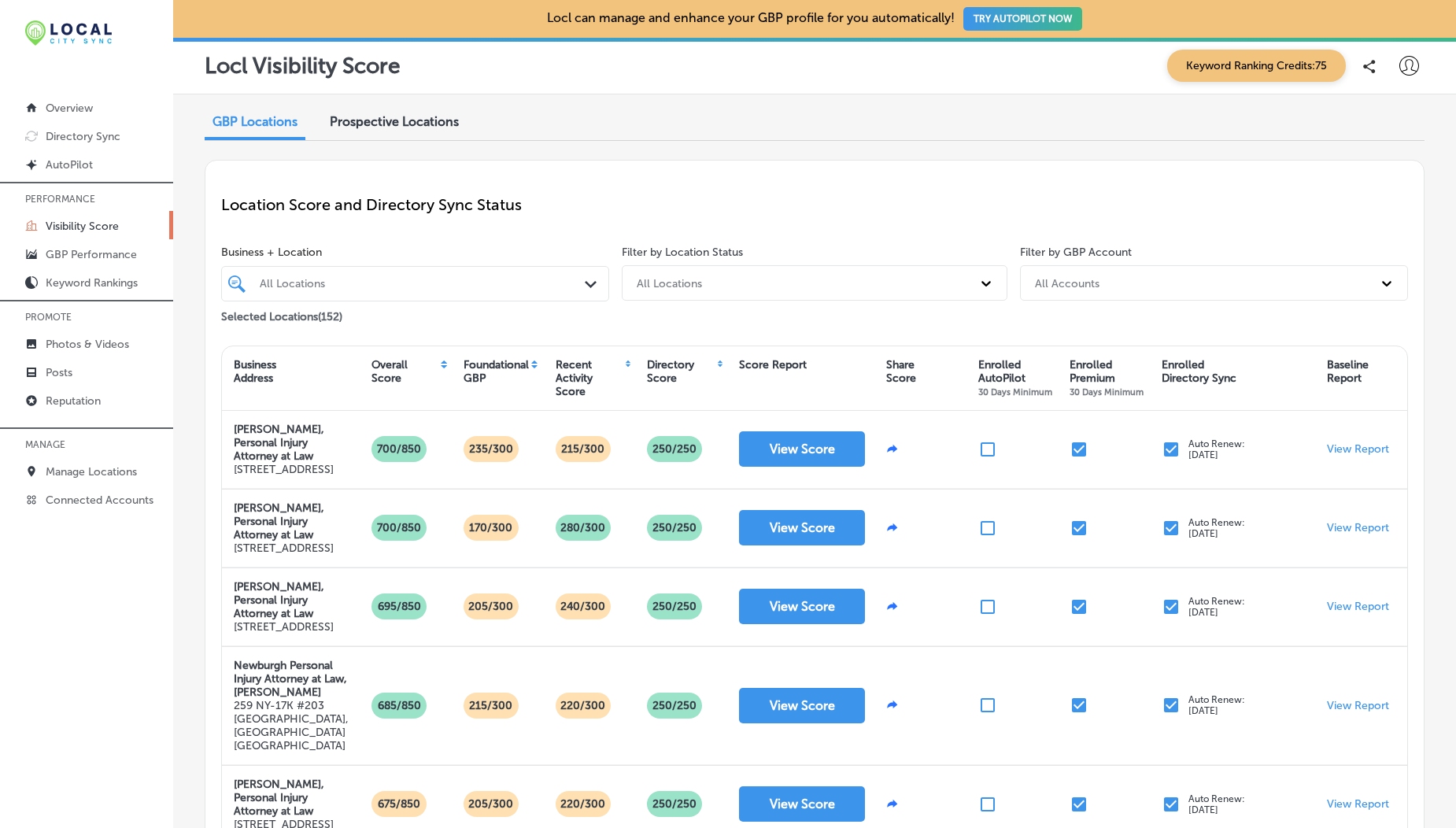
click at [714, 364] on div "Directory Score" at bounding box center [681, 378] width 92 height 48
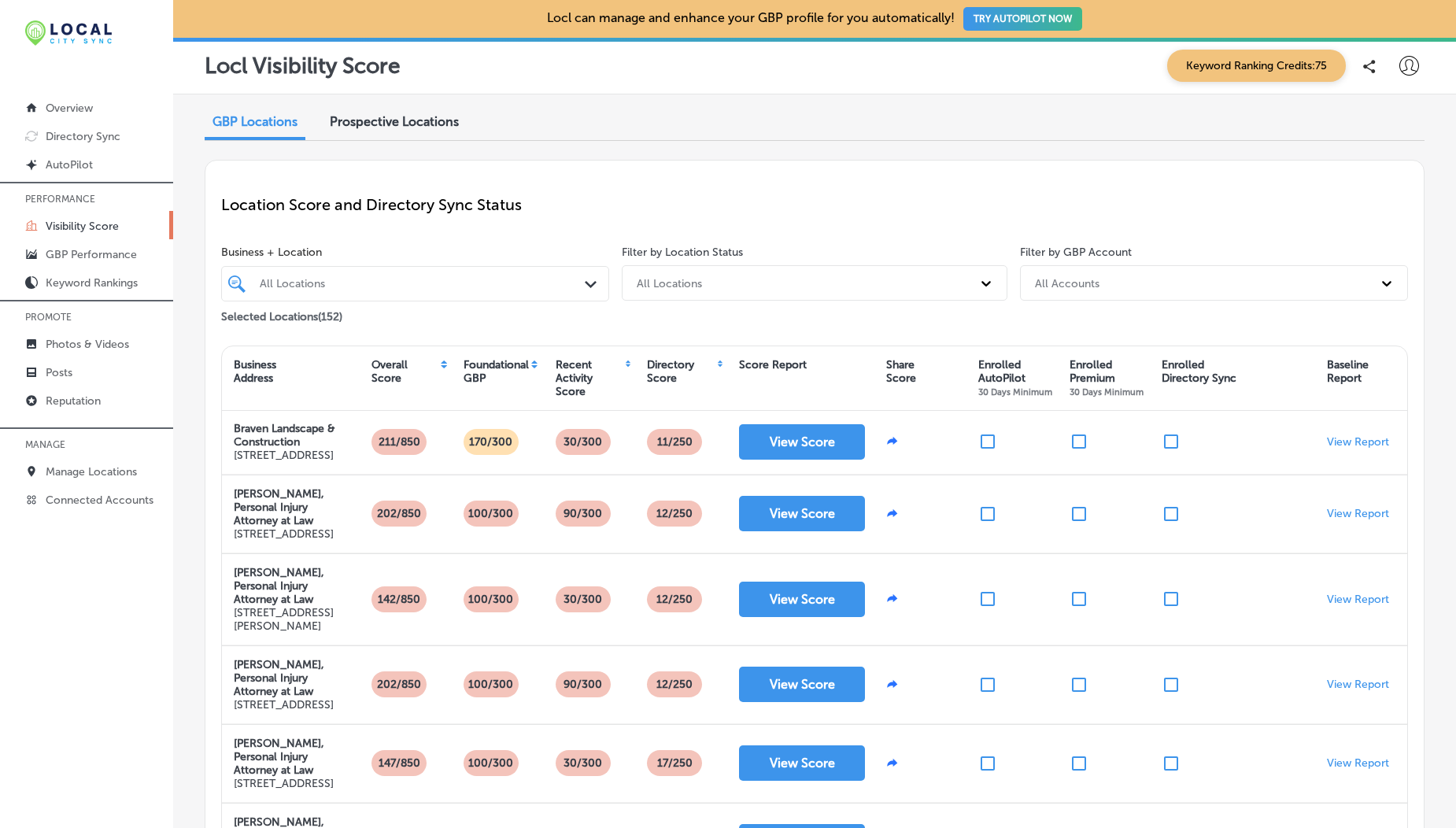
scroll to position [933, 0]
click at [1081, 280] on div "All Accounts" at bounding box center [1066, 282] width 65 height 13
click at [871, 288] on div "All Locations" at bounding box center [800, 282] width 343 height 26
click at [795, 340] on div "Enrolled in Directory Sync" at bounding box center [815, 349] width 386 height 26
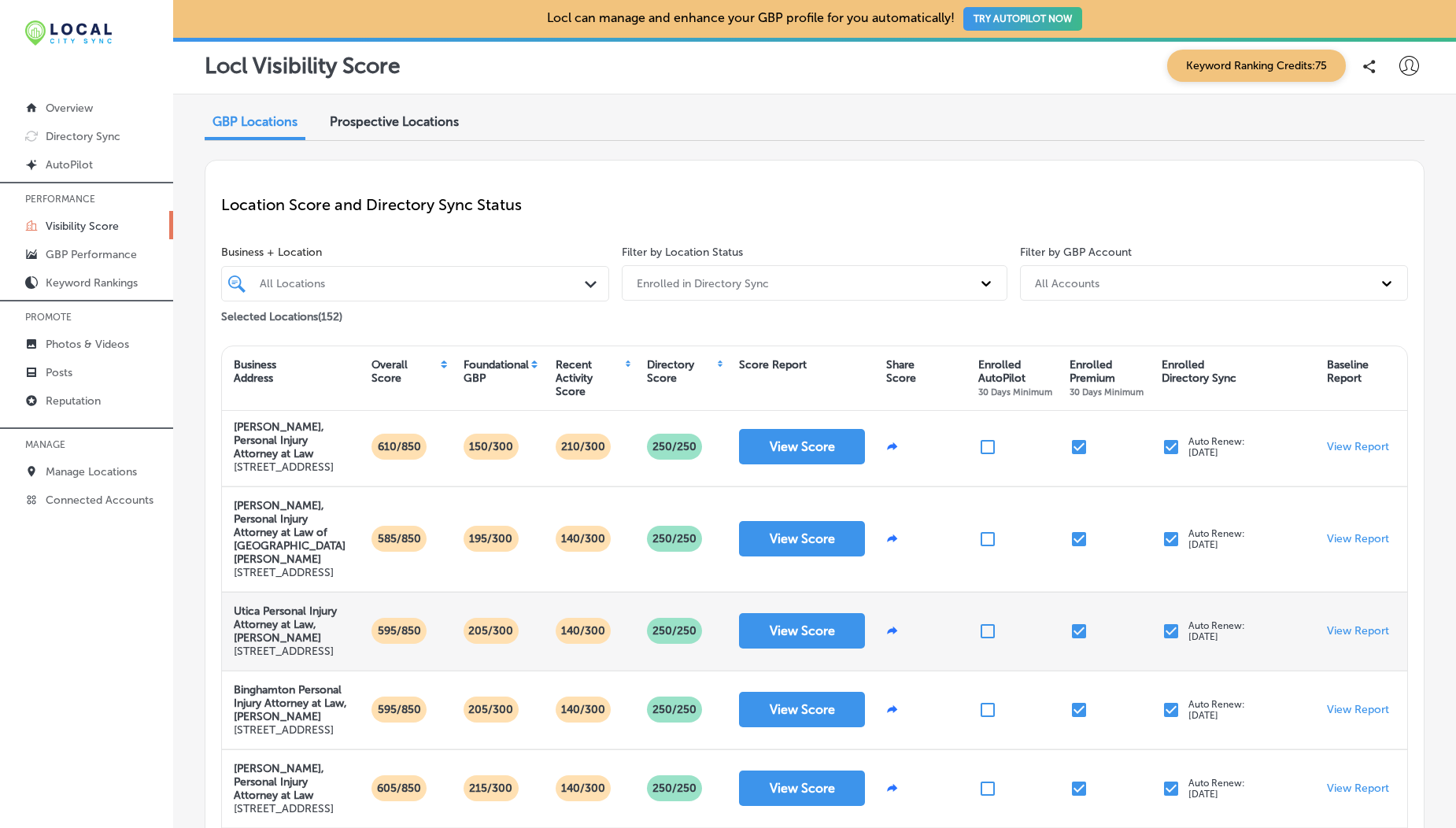
scroll to position [582, 0]
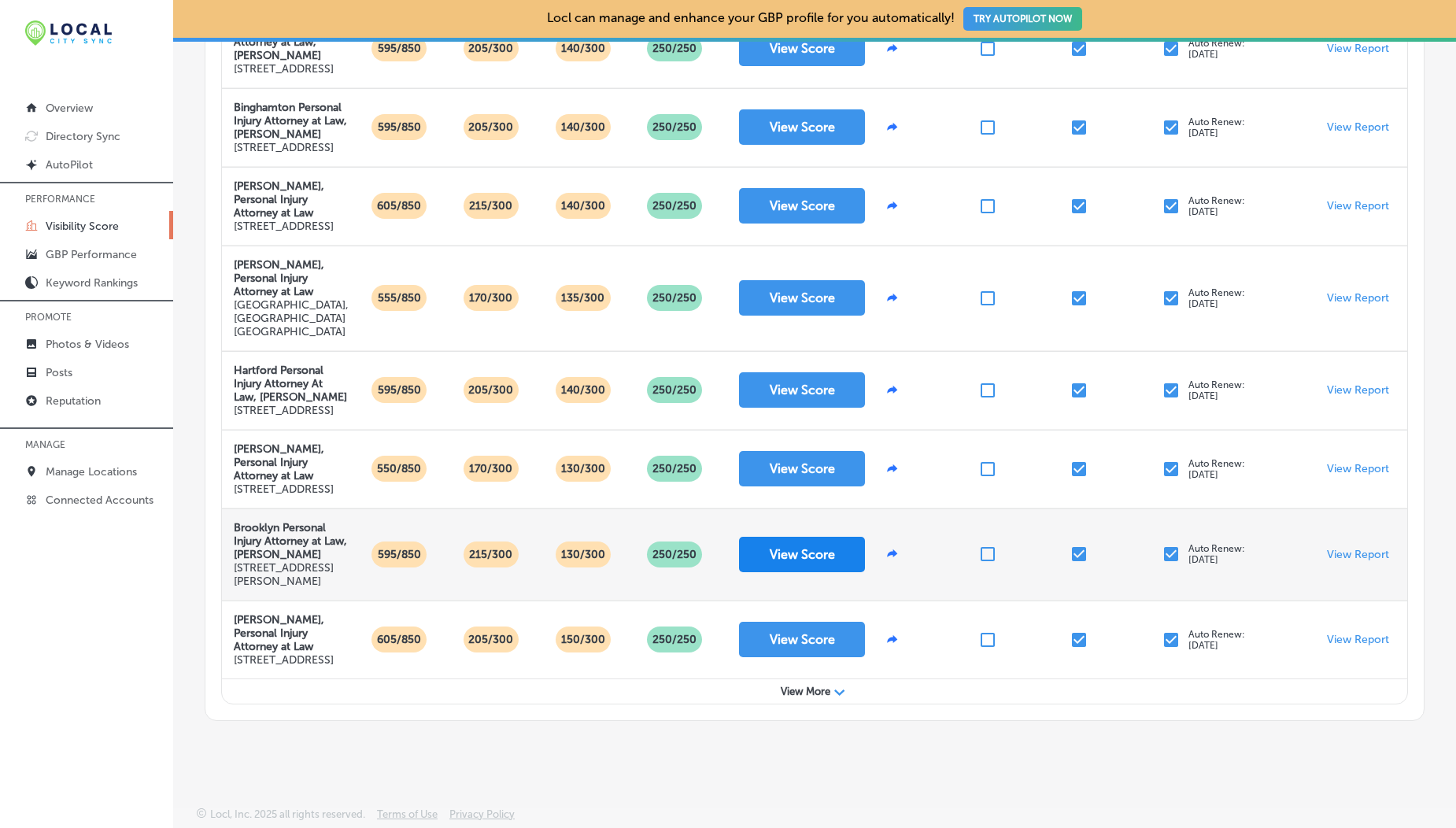
click at [782, 542] on button "View Score" at bounding box center [801, 554] width 126 height 36
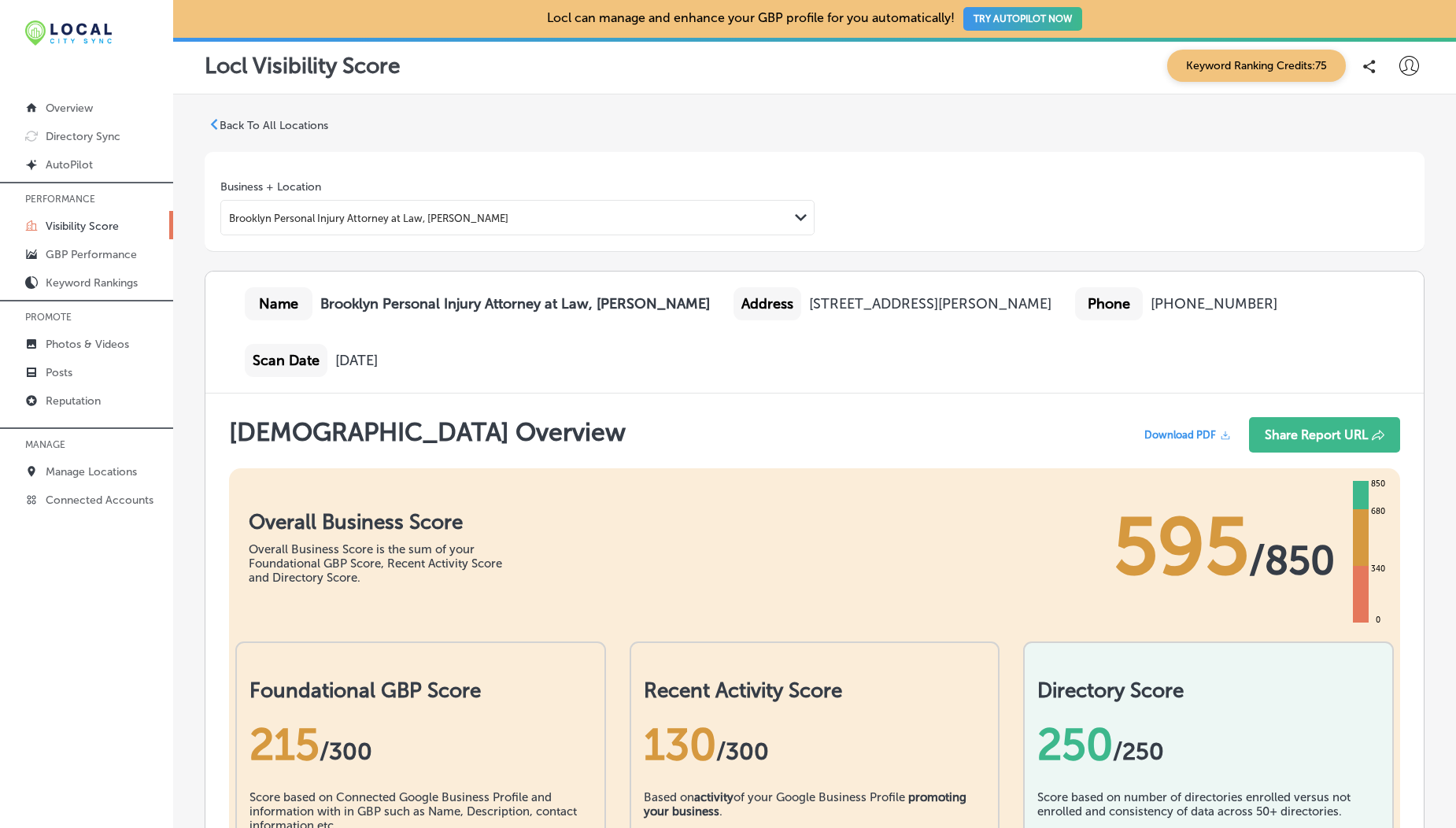
click at [276, 128] on p "Back To All Locations" at bounding box center [274, 125] width 109 height 13
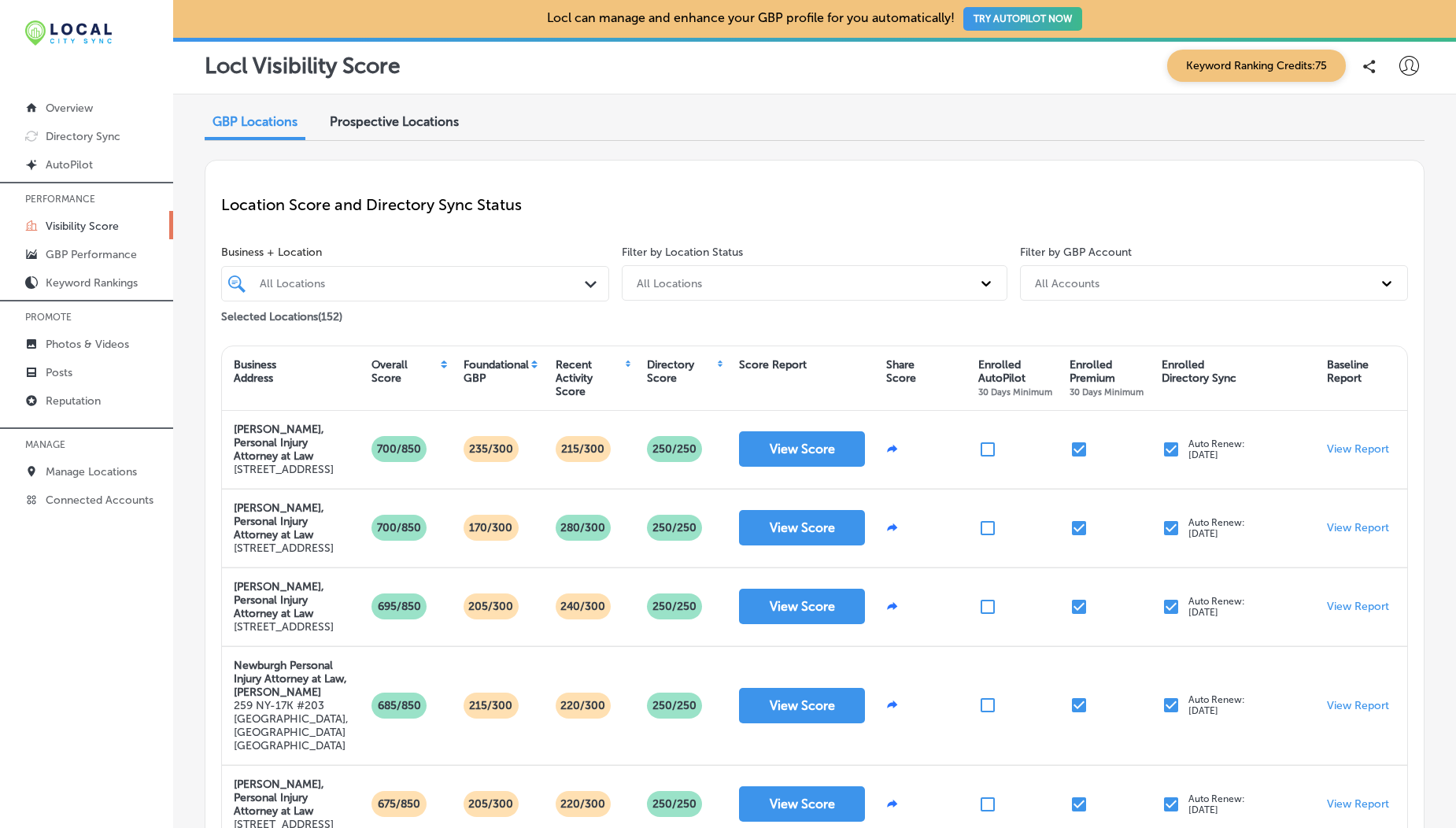
click at [718, 364] on div "Directory Score" at bounding box center [681, 378] width 92 height 48
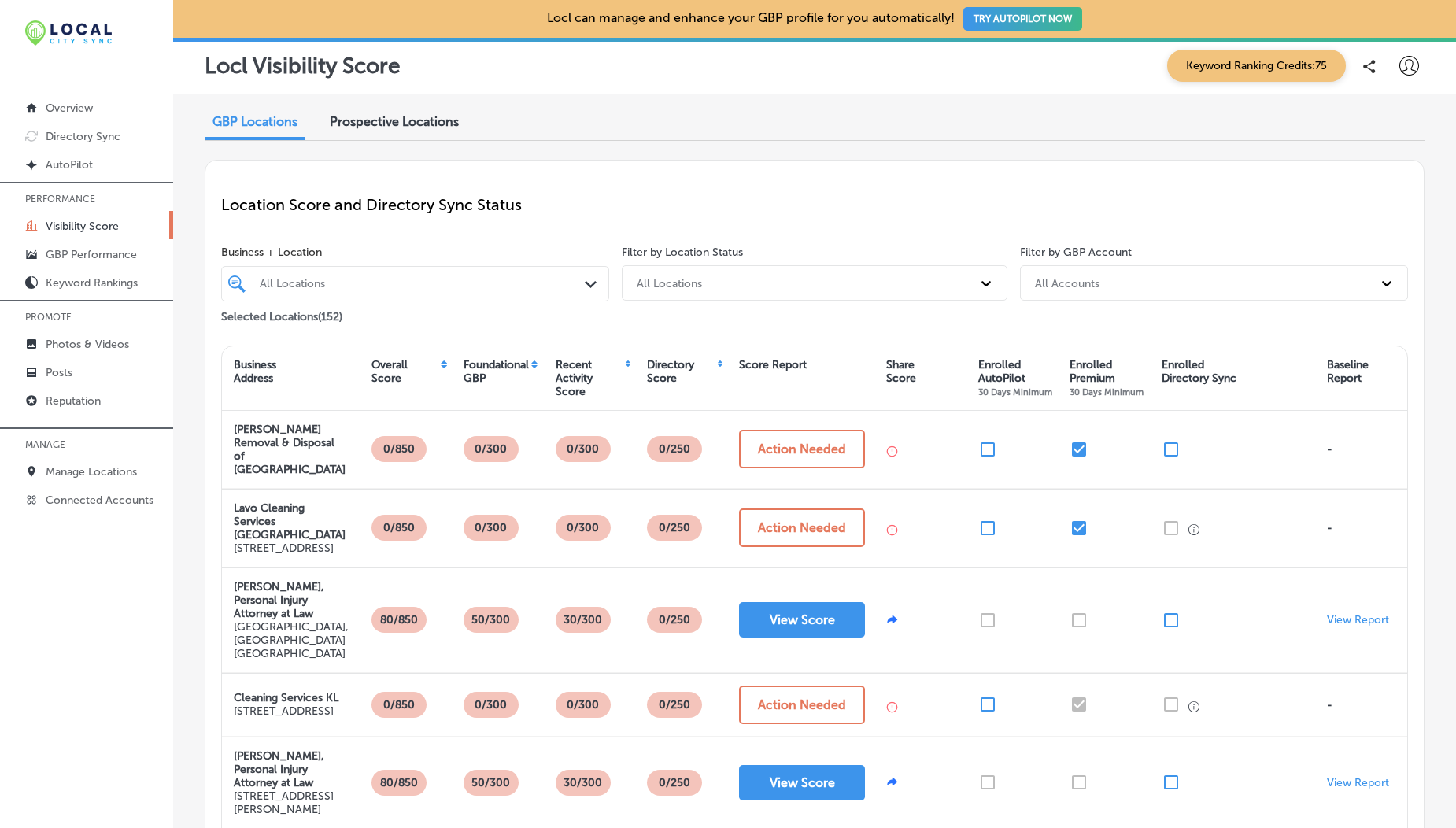
click at [718, 364] on div "Directory Score" at bounding box center [681, 378] width 92 height 48
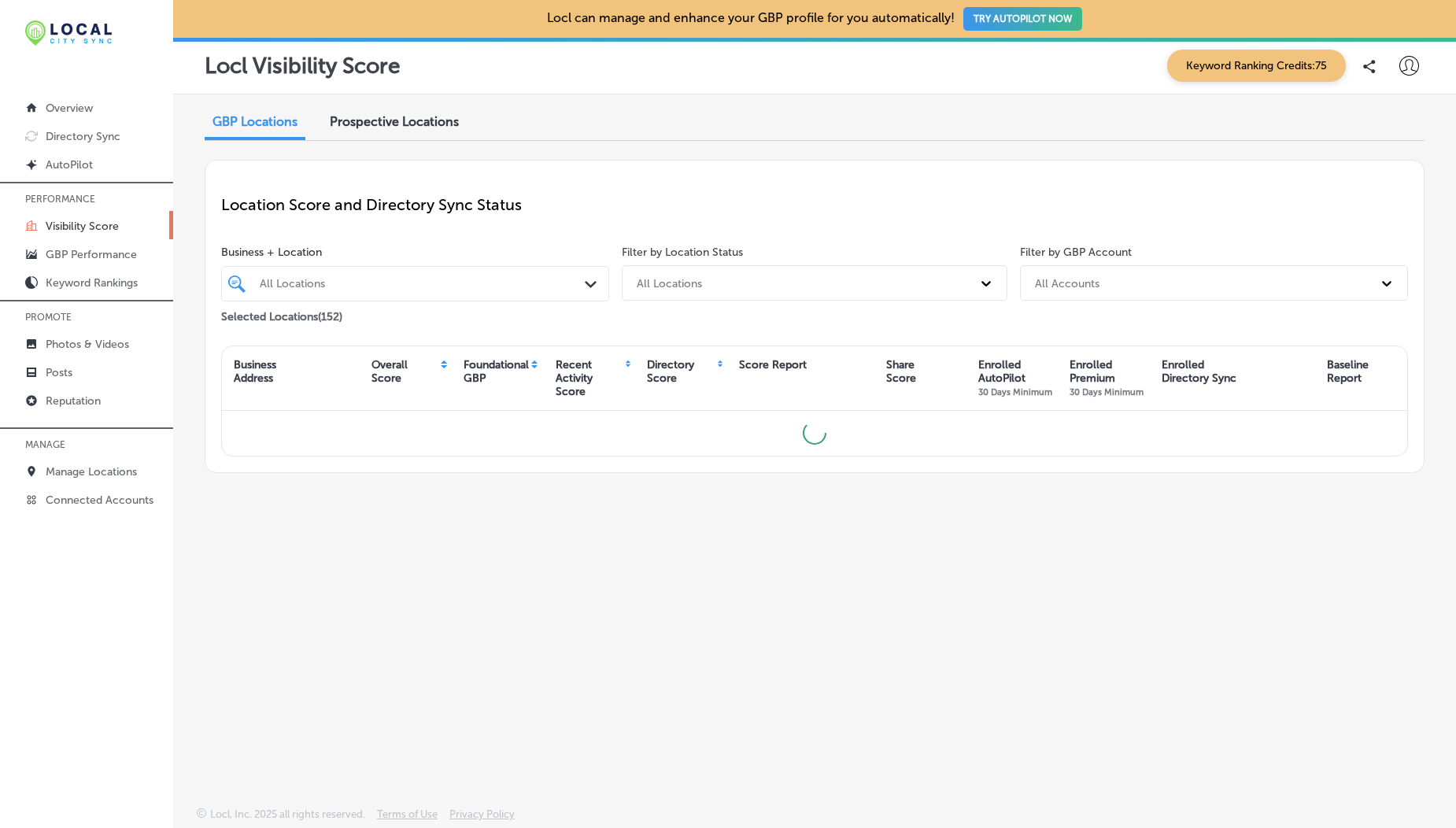
click at [398, 118] on span "Prospective Locations" at bounding box center [394, 121] width 129 height 15
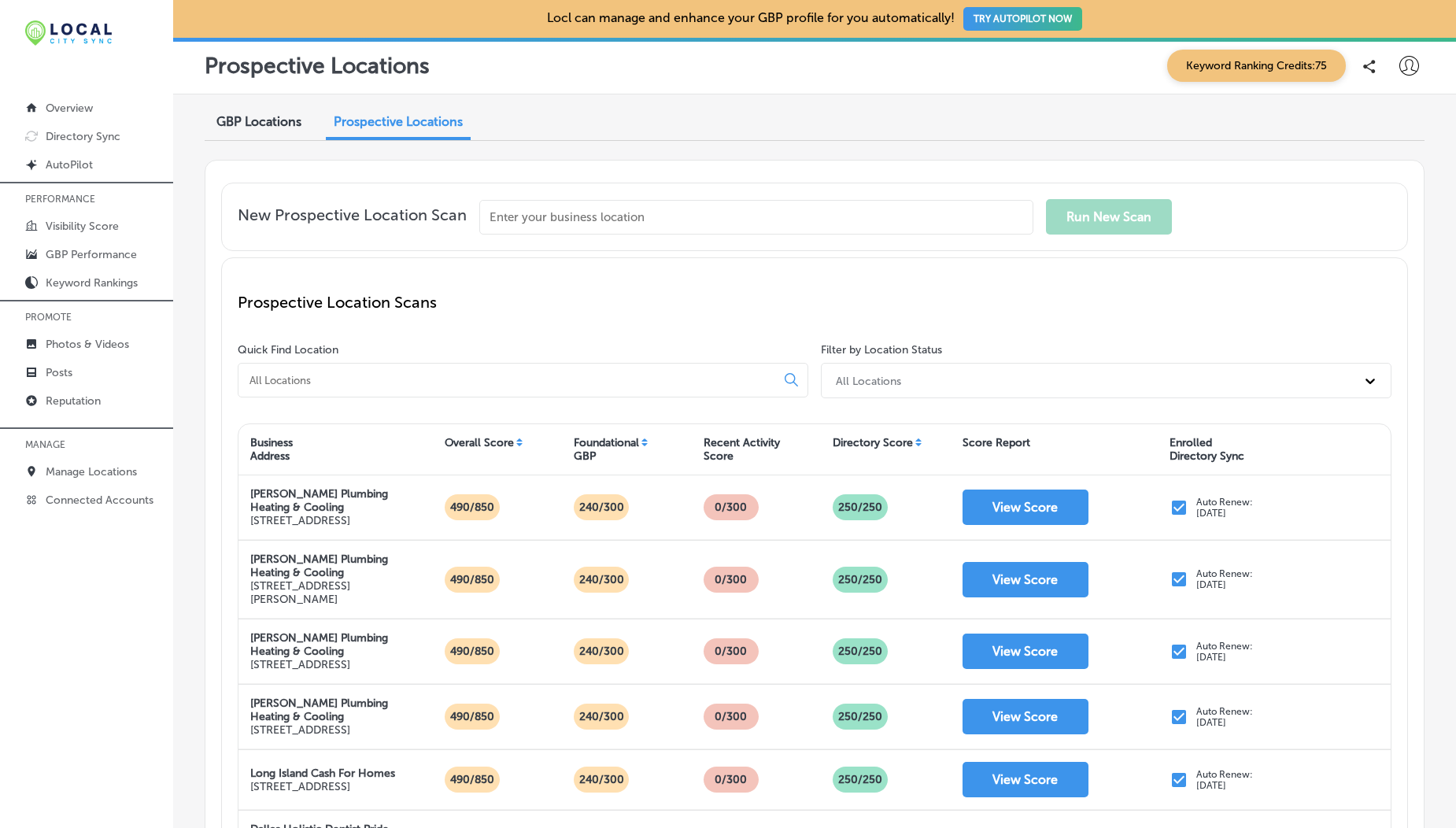
click at [912, 444] on div "Directory Score" at bounding box center [885, 449] width 130 height 35
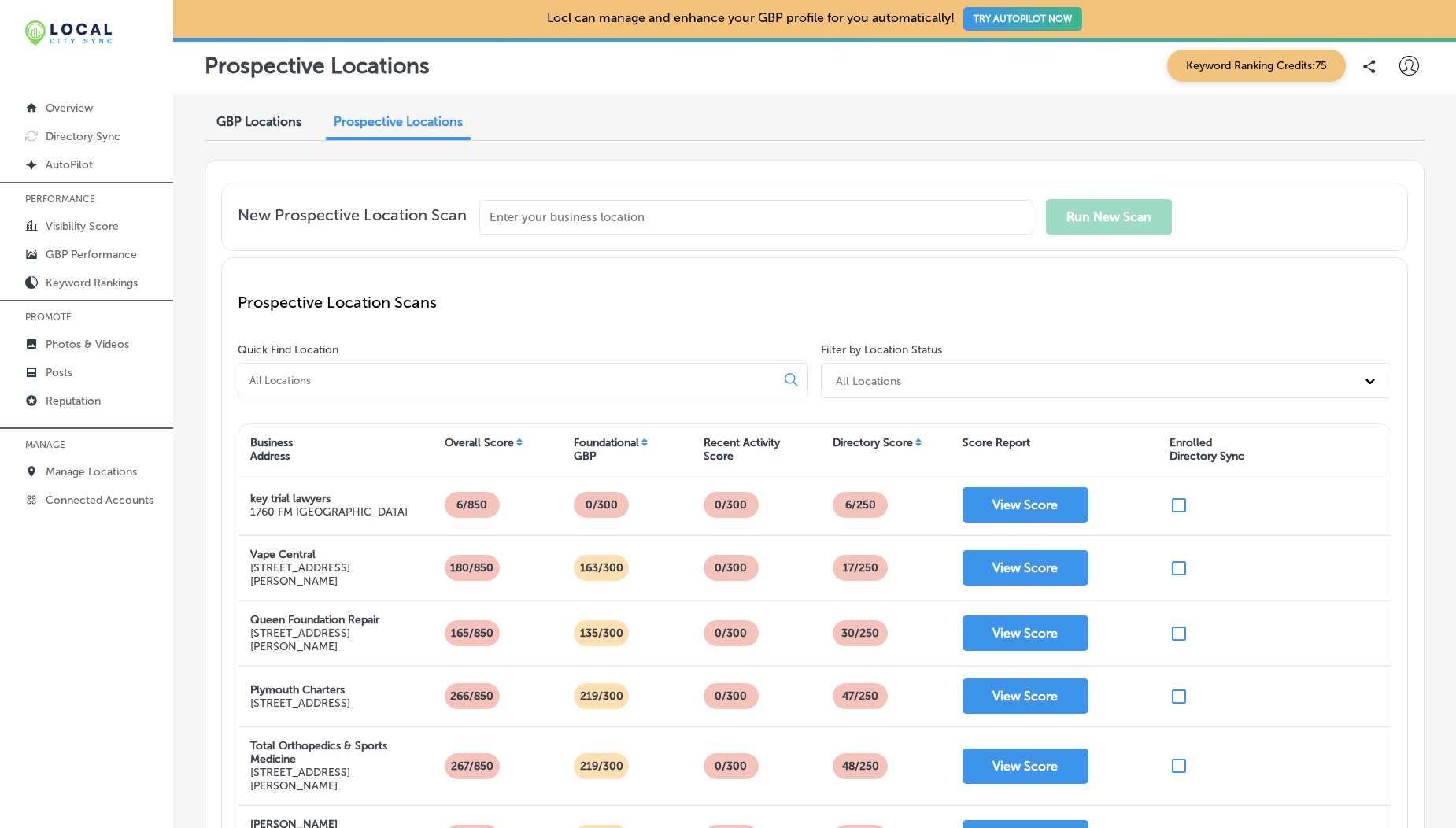
click at [912, 444] on div "Directory Score" at bounding box center [885, 449] width 130 height 35
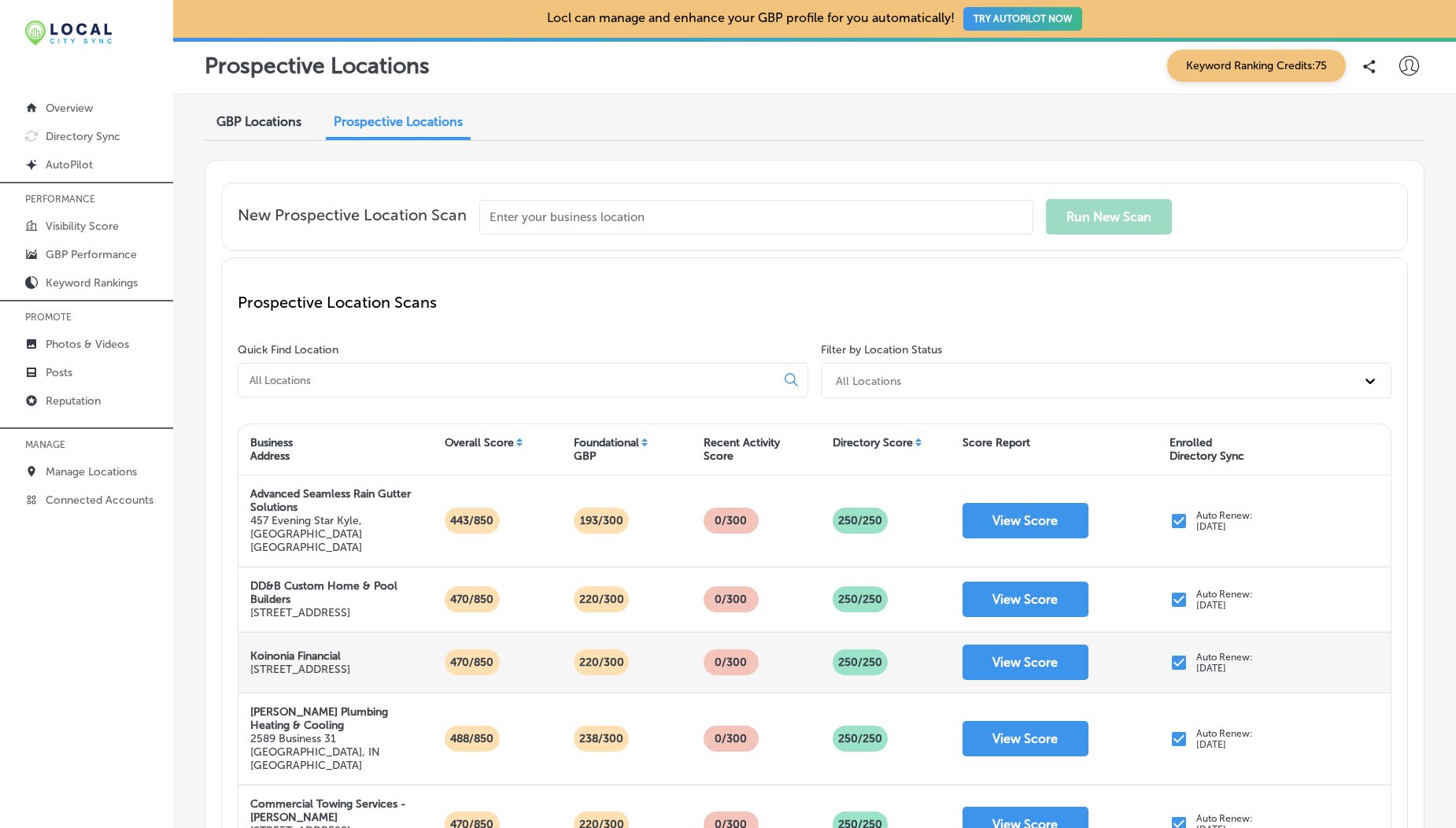
scroll to position [598, 0]
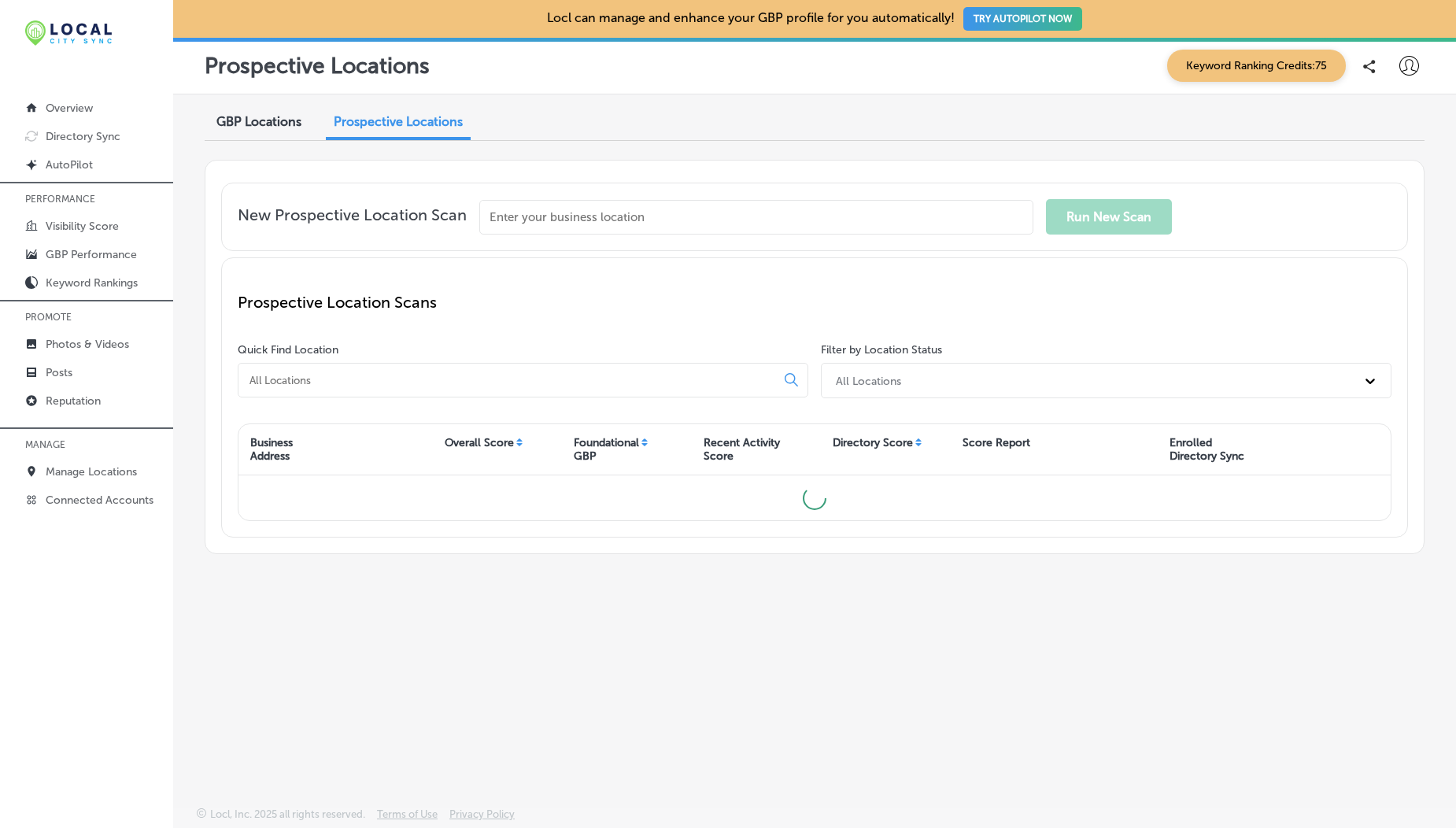
drag, startPoint x: 691, startPoint y: 523, endPoint x: 593, endPoint y: 468, distance: 112.4
click at [593, 468] on div "Prospective Location Scans Quick Find Location Filter by Location Status All Lo…" at bounding box center [814, 397] width 1187 height 280
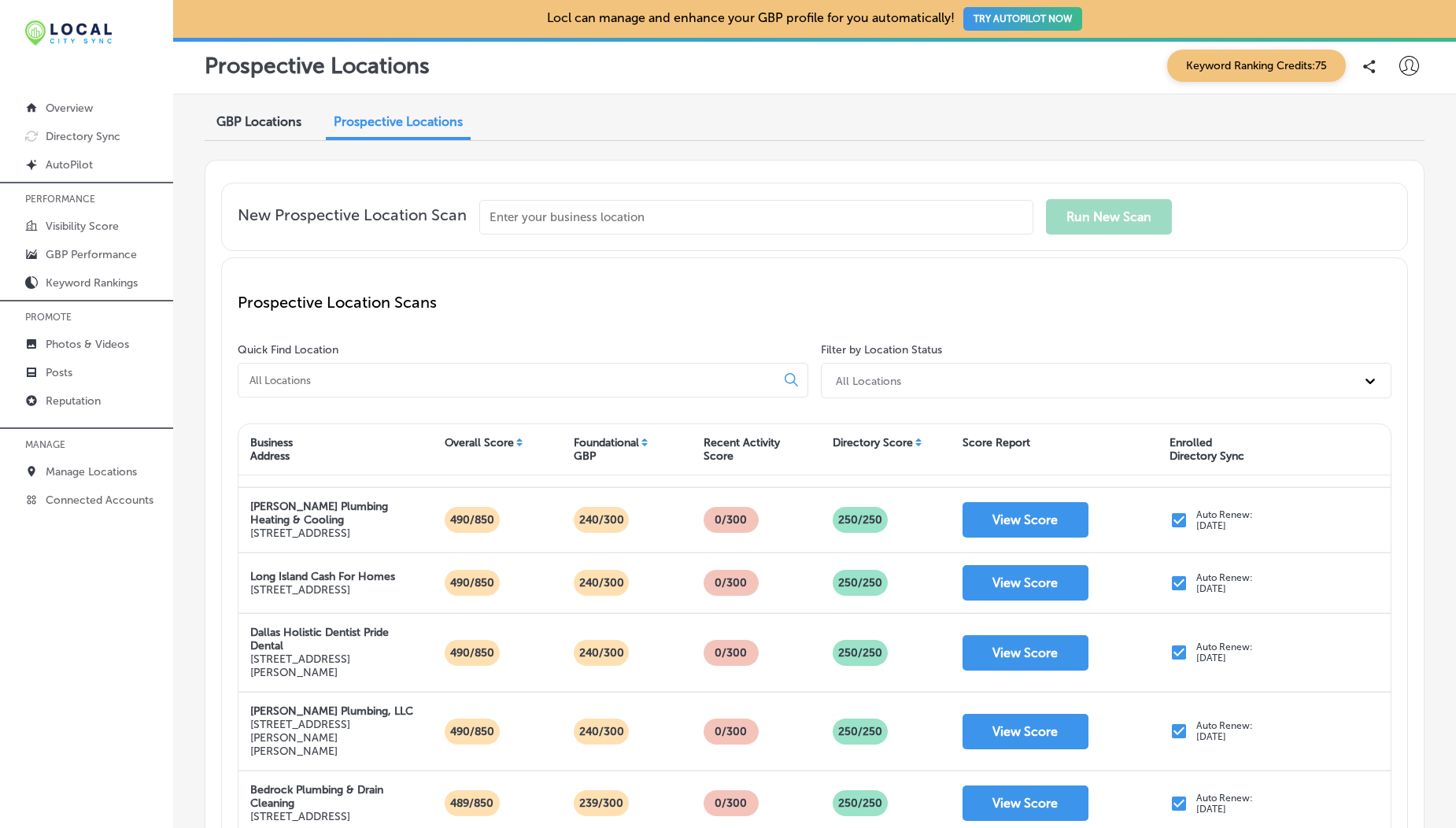
scroll to position [202, 0]
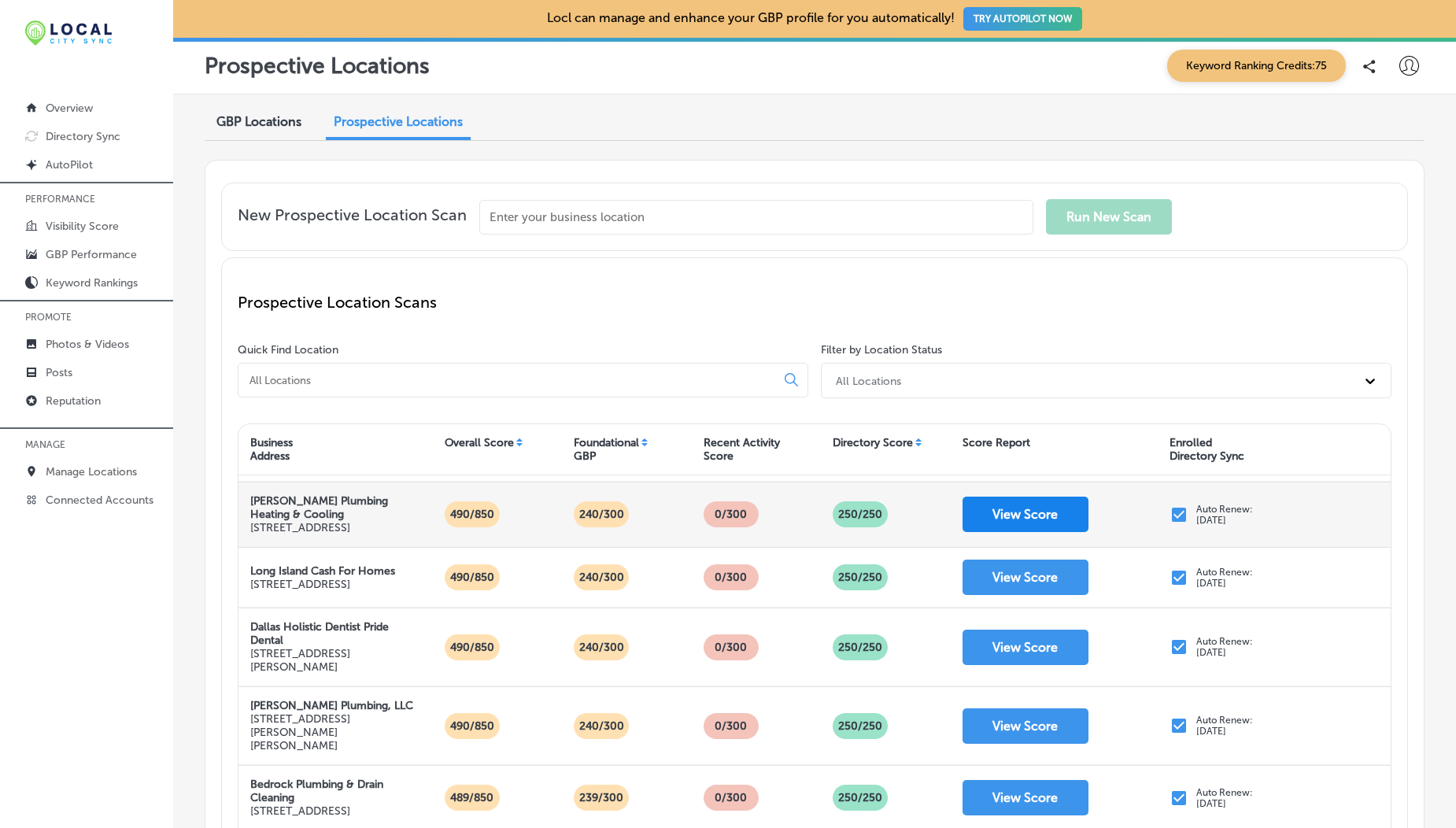
click at [998, 532] on button "View Score" at bounding box center [1025, 514] width 126 height 36
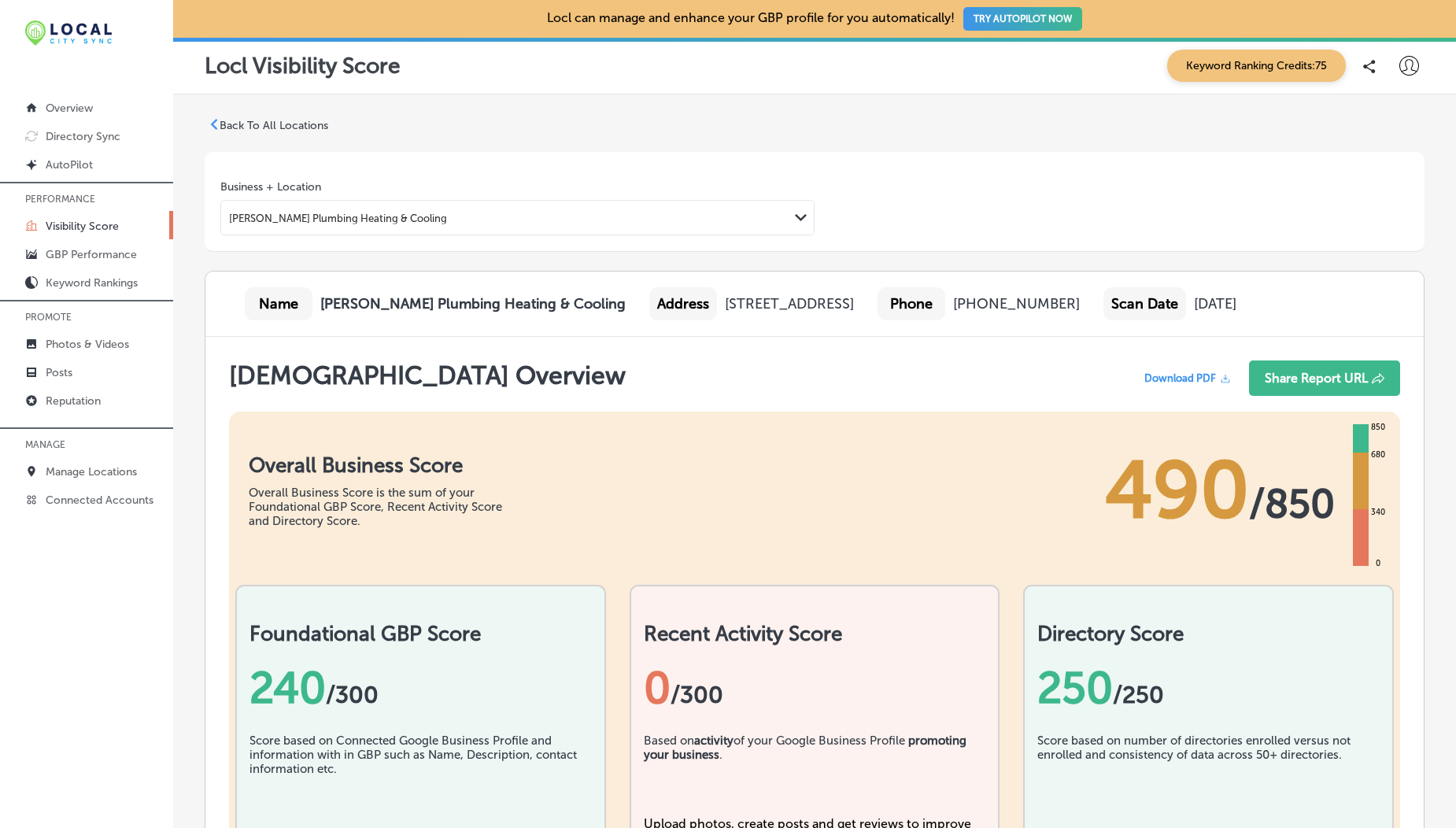
click at [256, 126] on p "Back To All Locations" at bounding box center [274, 125] width 109 height 13
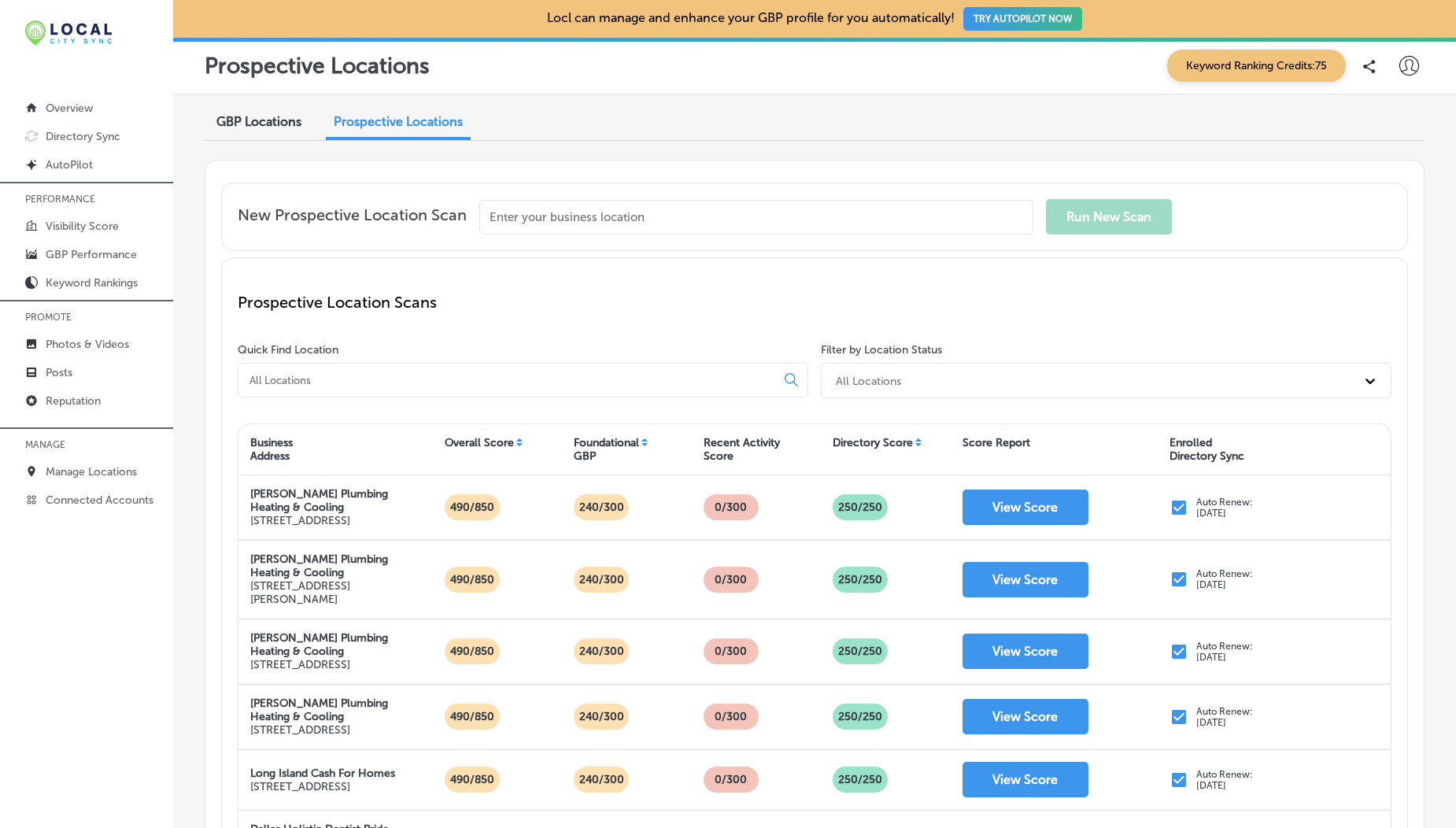
click at [910, 443] on div "Directory Score" at bounding box center [885, 449] width 130 height 35
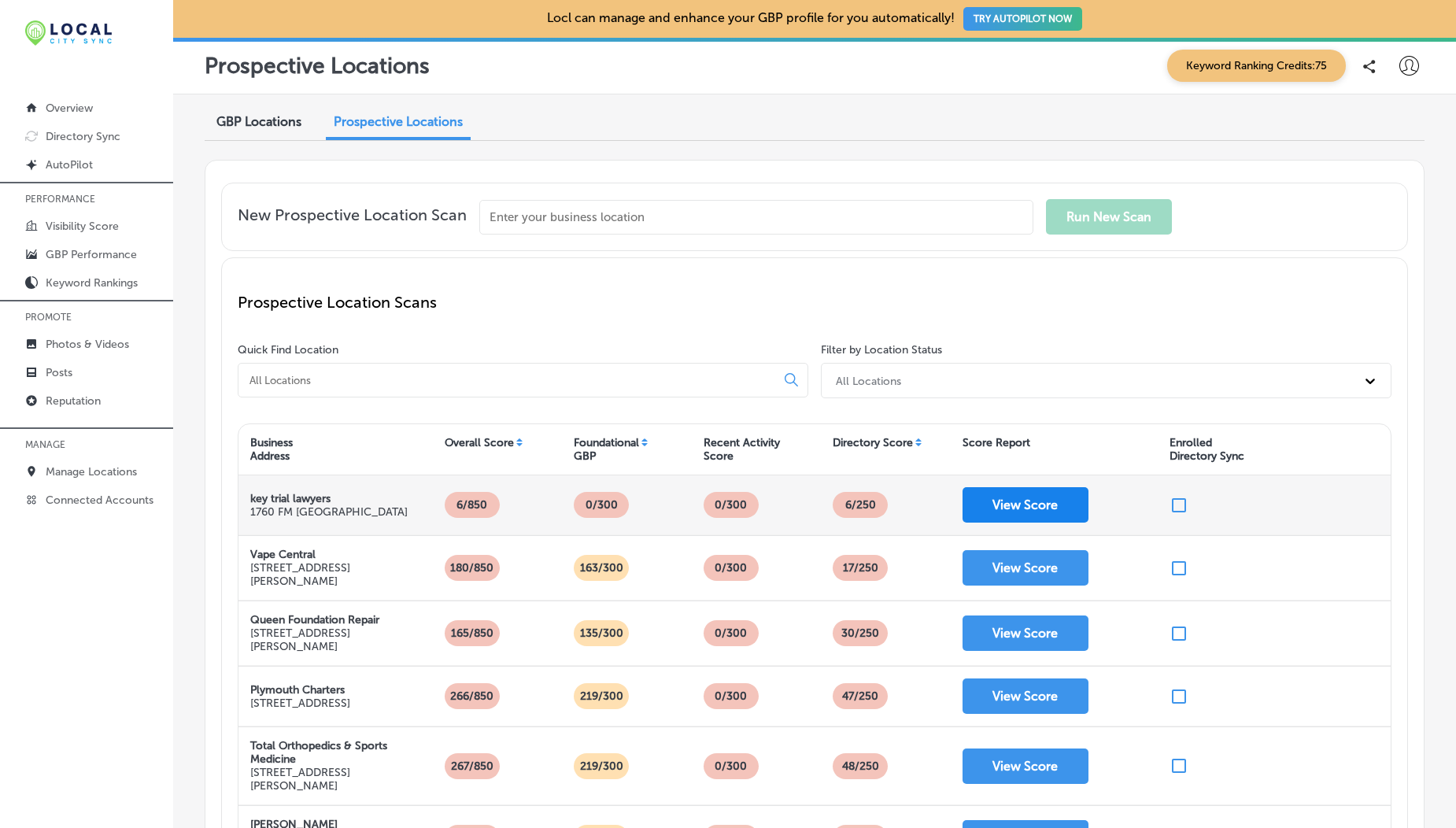
click at [987, 498] on button "View Score" at bounding box center [1025, 504] width 126 height 36
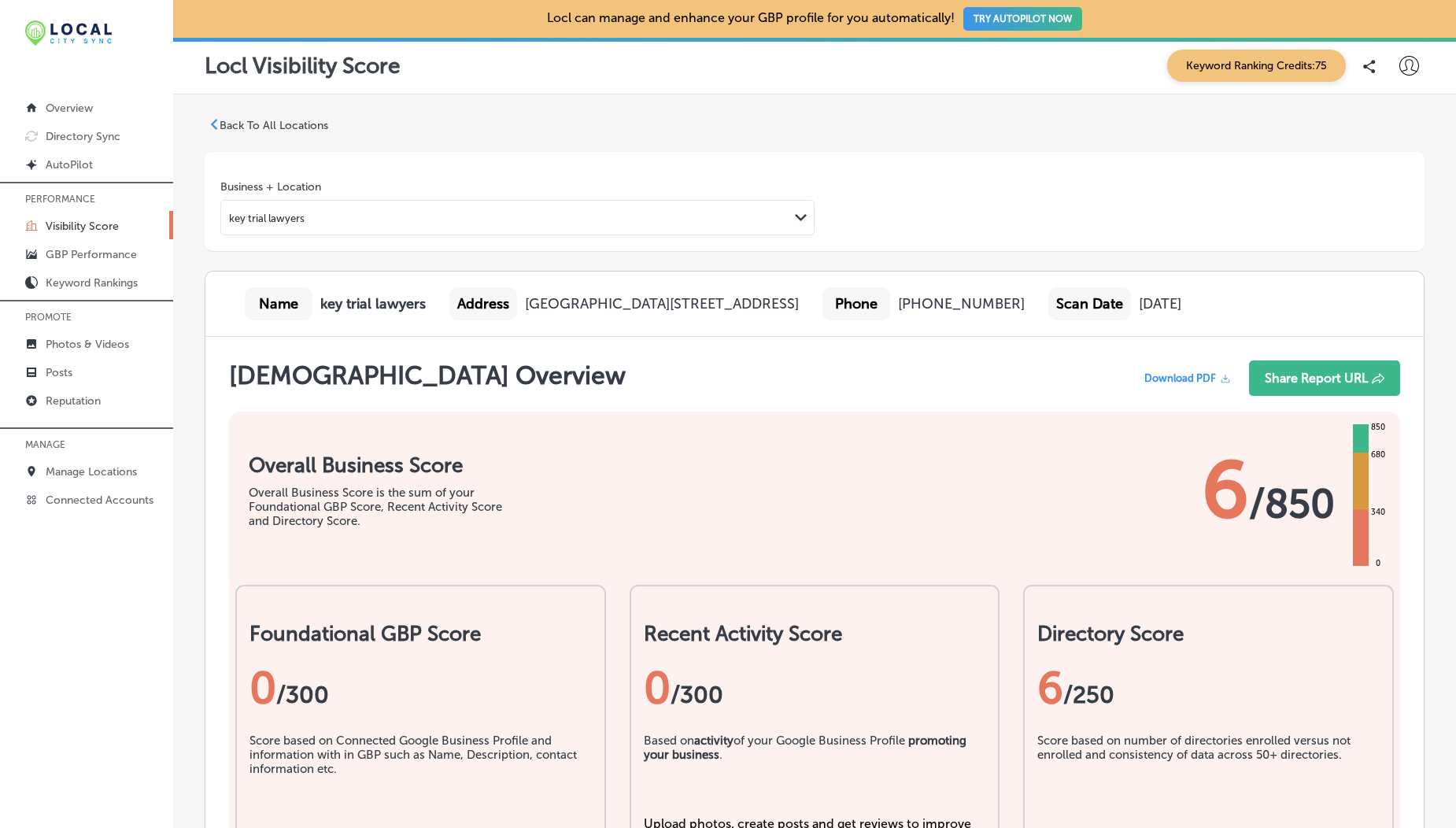
click at [268, 124] on p "Back To All Locations" at bounding box center [274, 125] width 109 height 13
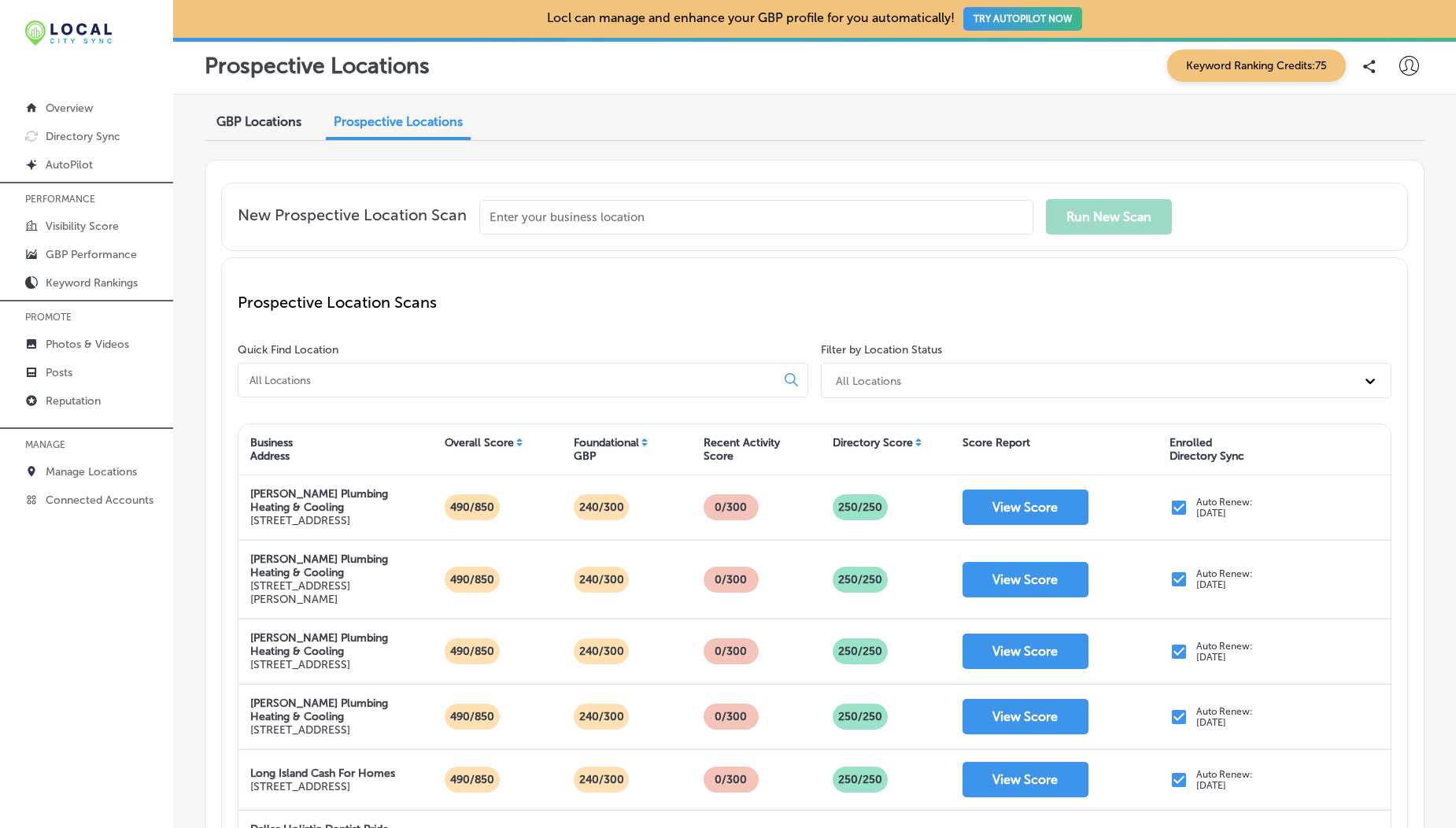
click at [283, 120] on span "GBP Locations" at bounding box center [258, 121] width 85 height 15
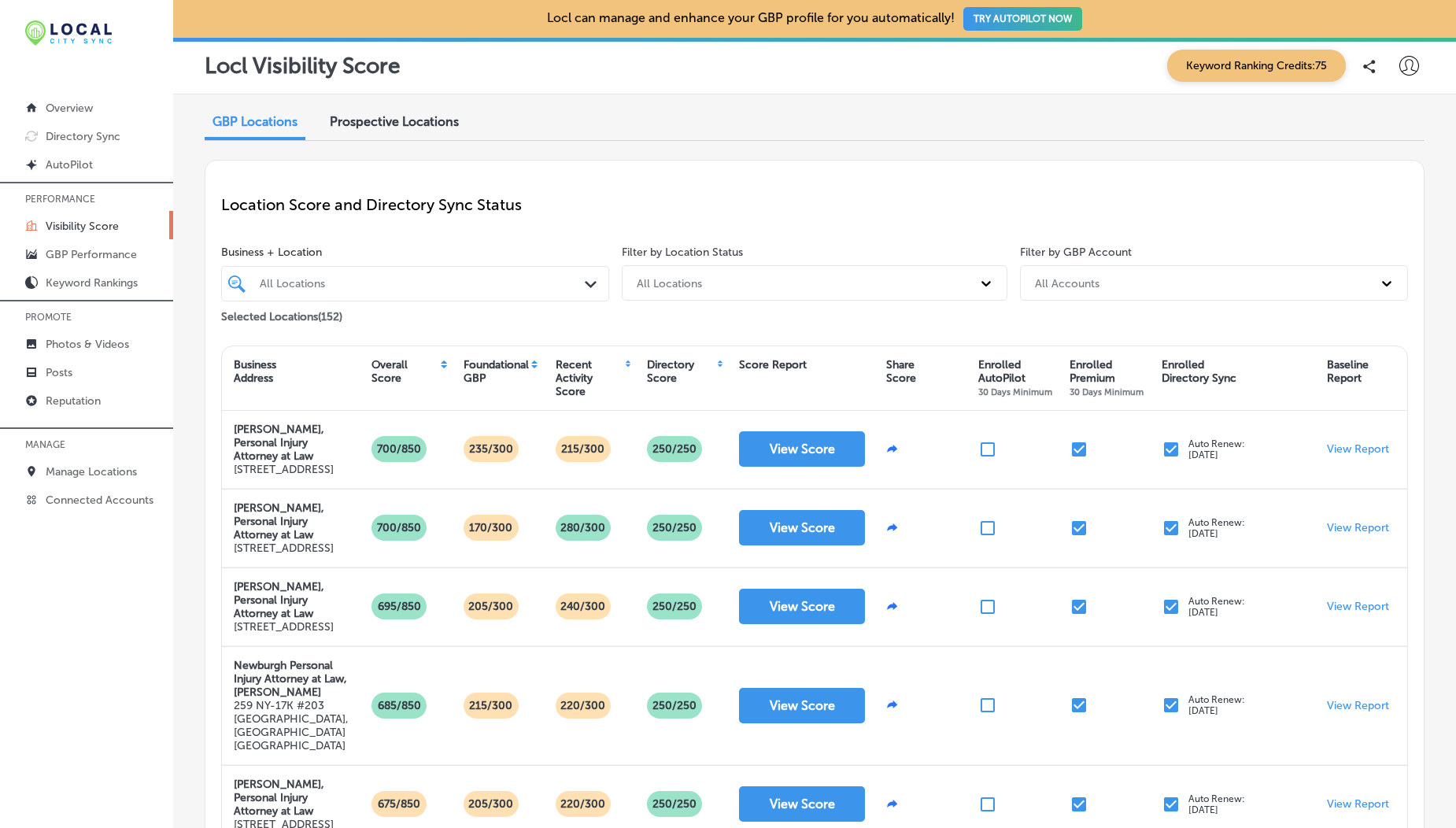
click at [712, 364] on div "Directory Score" at bounding box center [681, 378] width 92 height 48
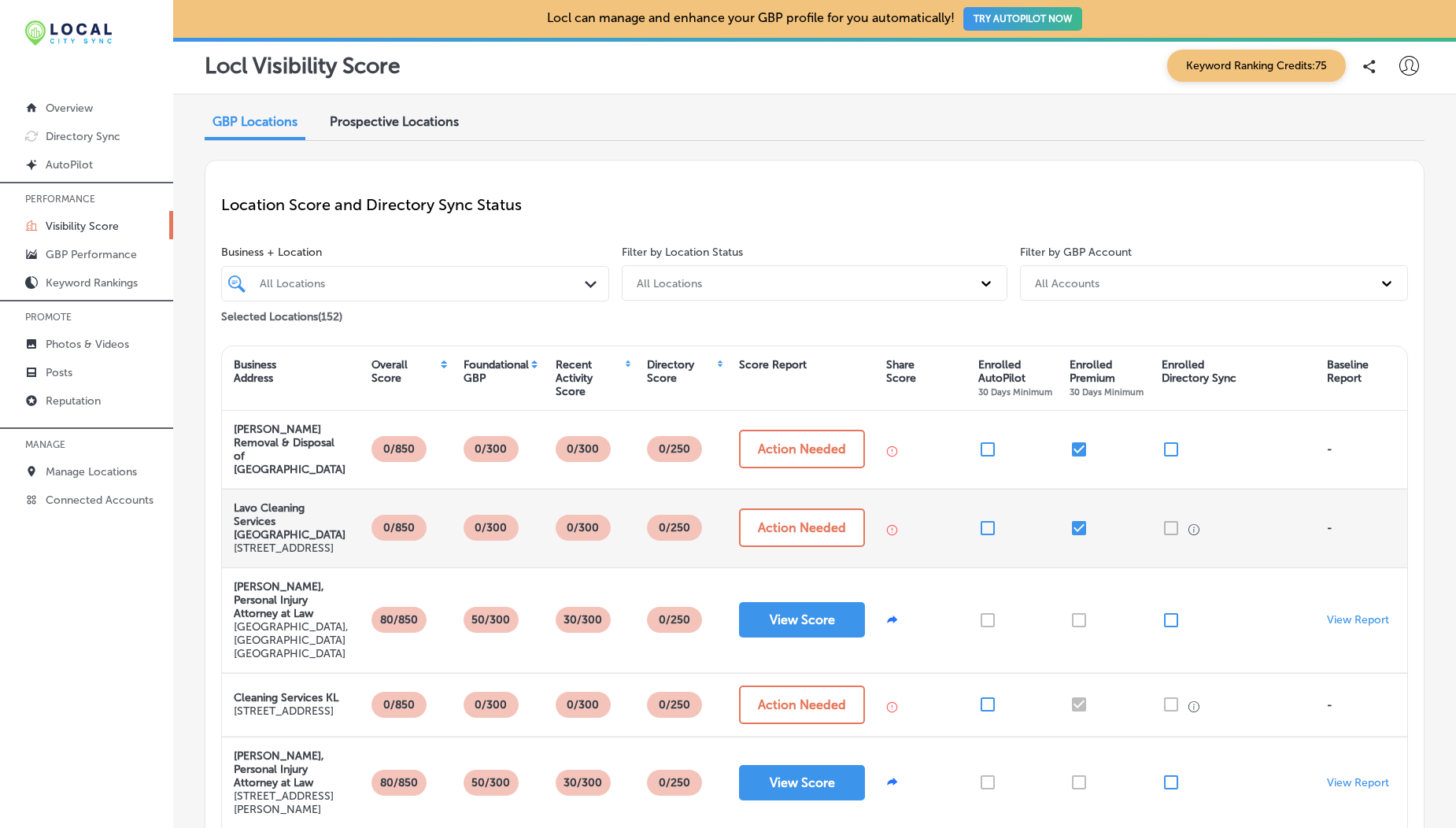
scroll to position [337, 0]
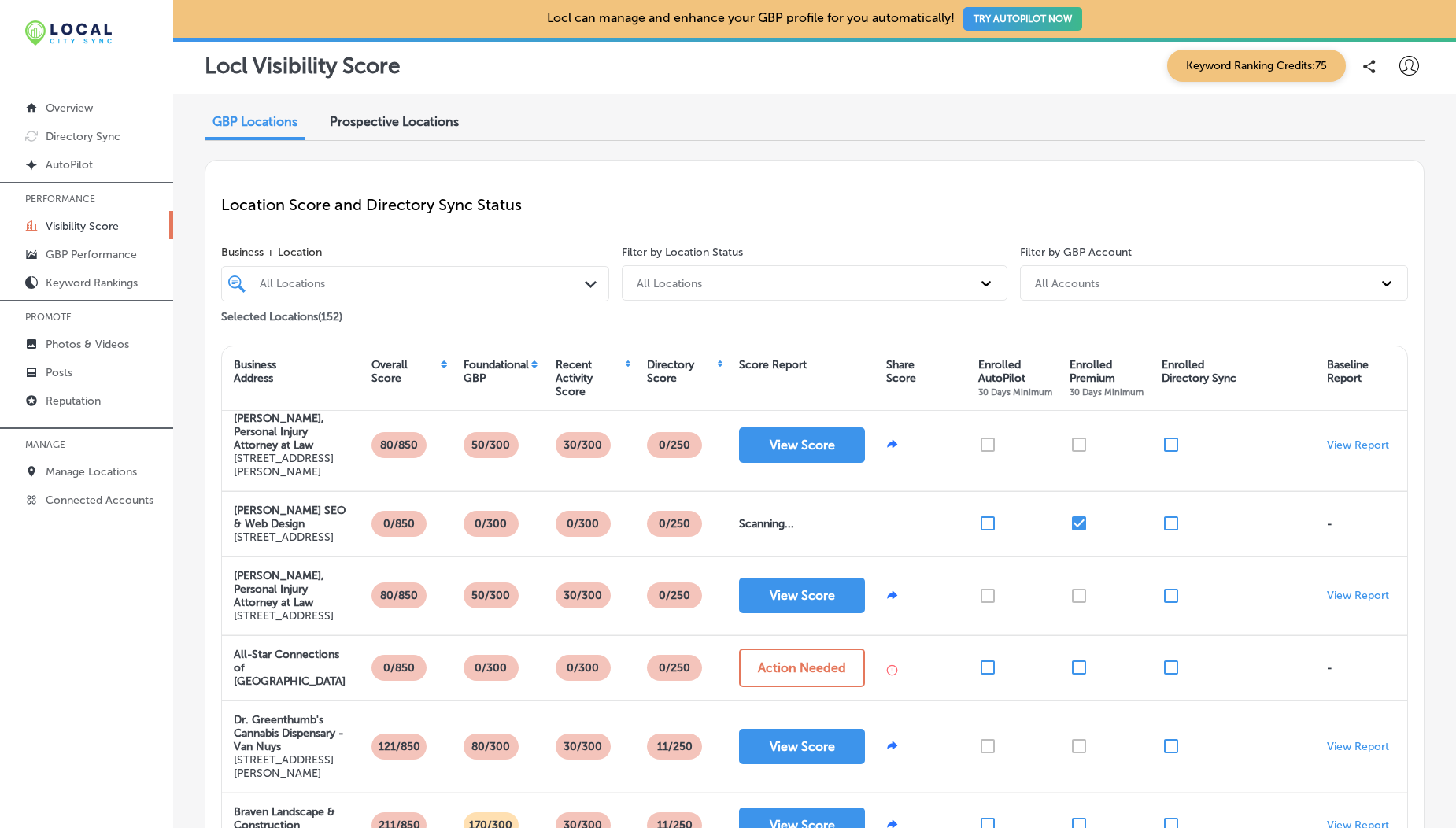
click at [713, 366] on div "Directory Score" at bounding box center [681, 378] width 92 height 48
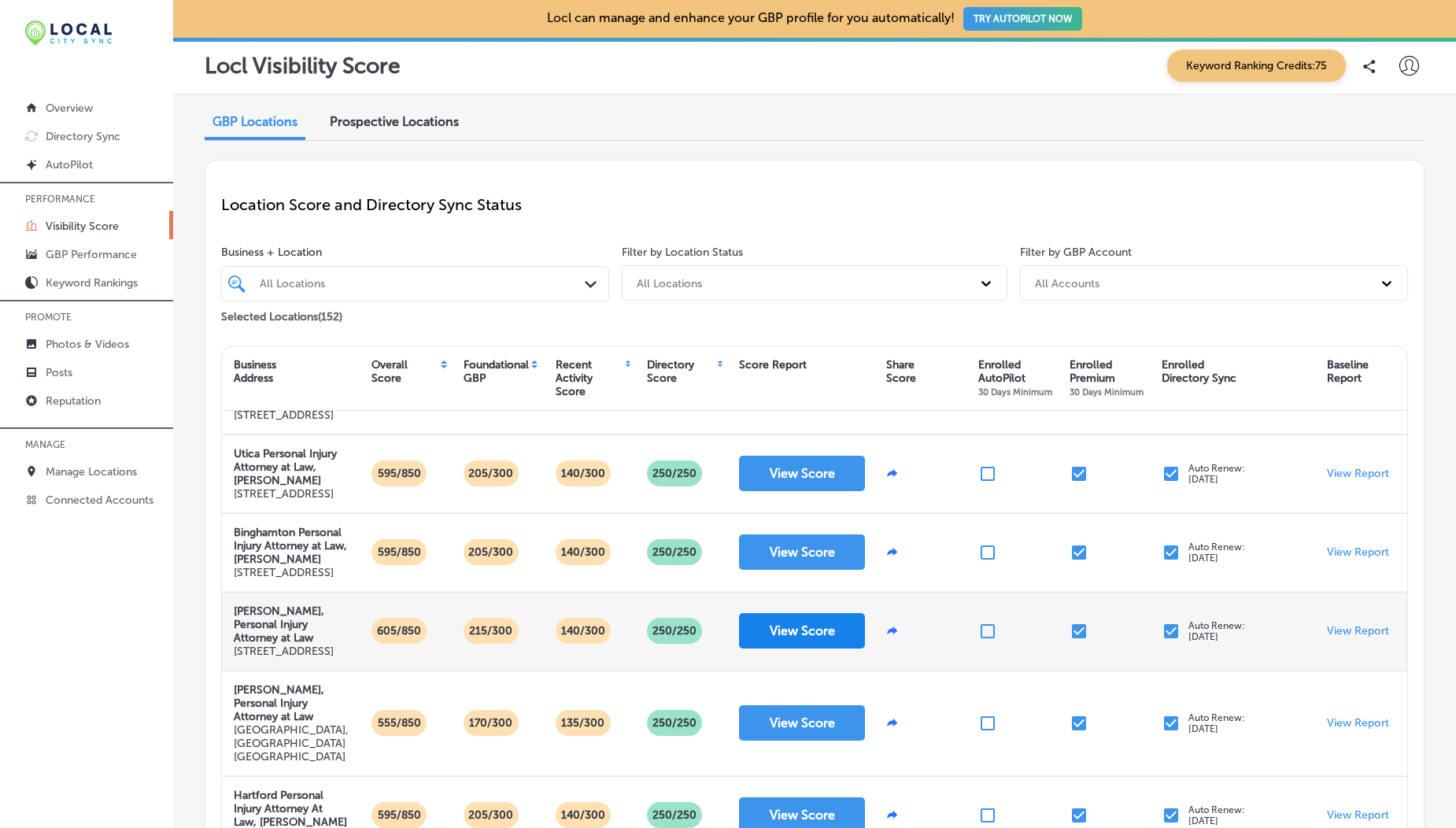
scroll to position [582, 0]
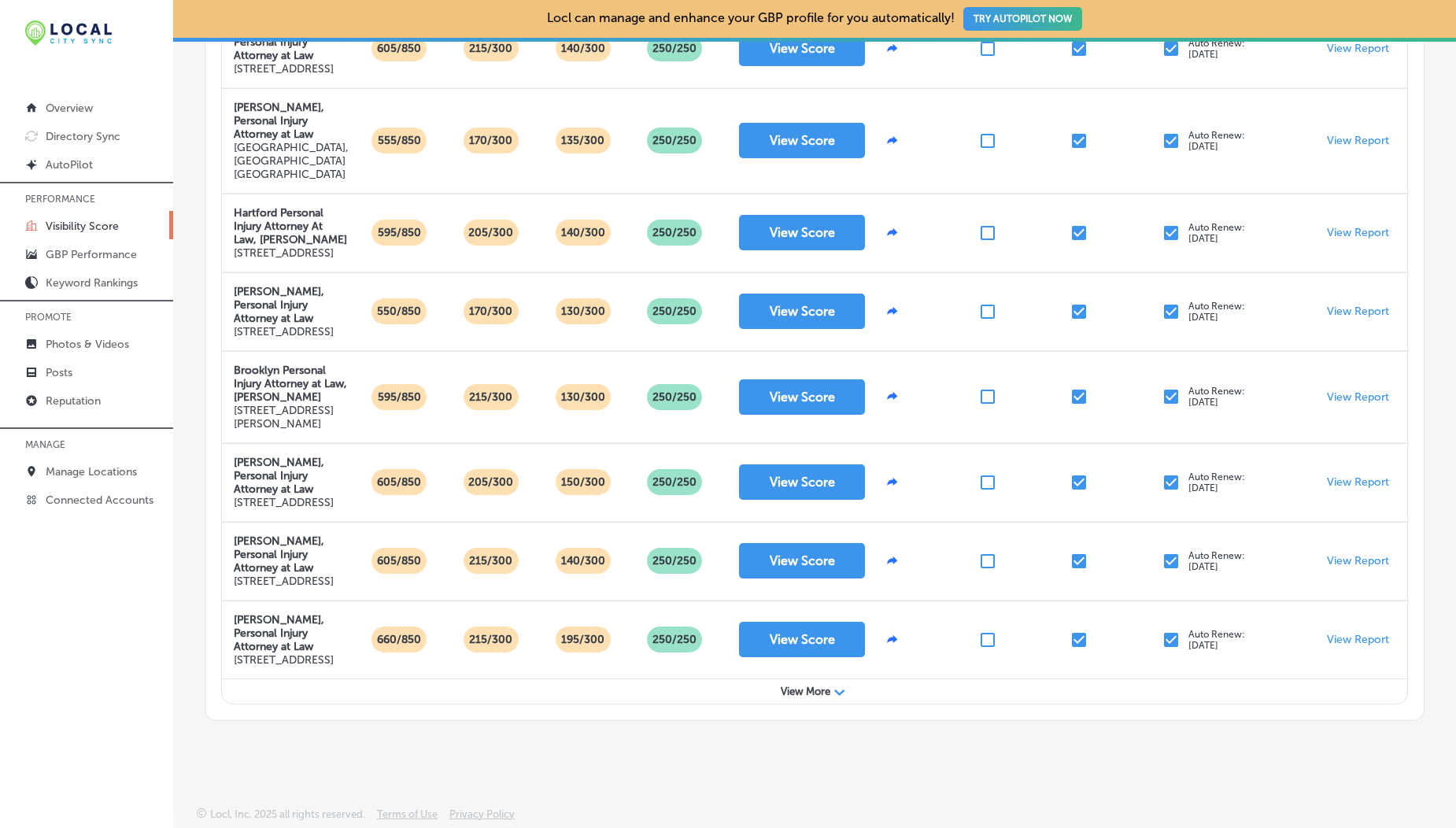
click at [793, 692] on span "View More" at bounding box center [805, 691] width 49 height 12
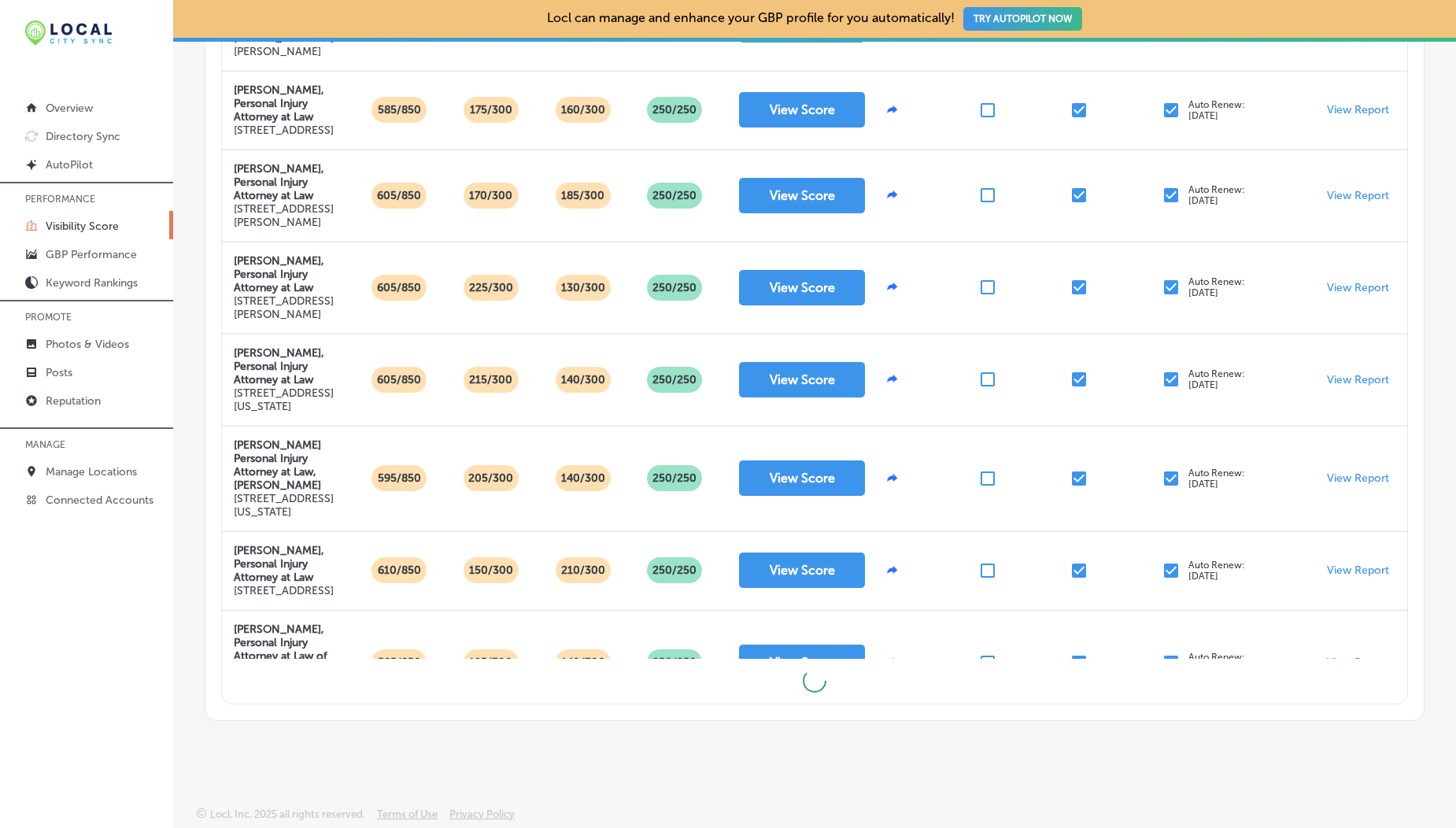
scroll to position [0, 0]
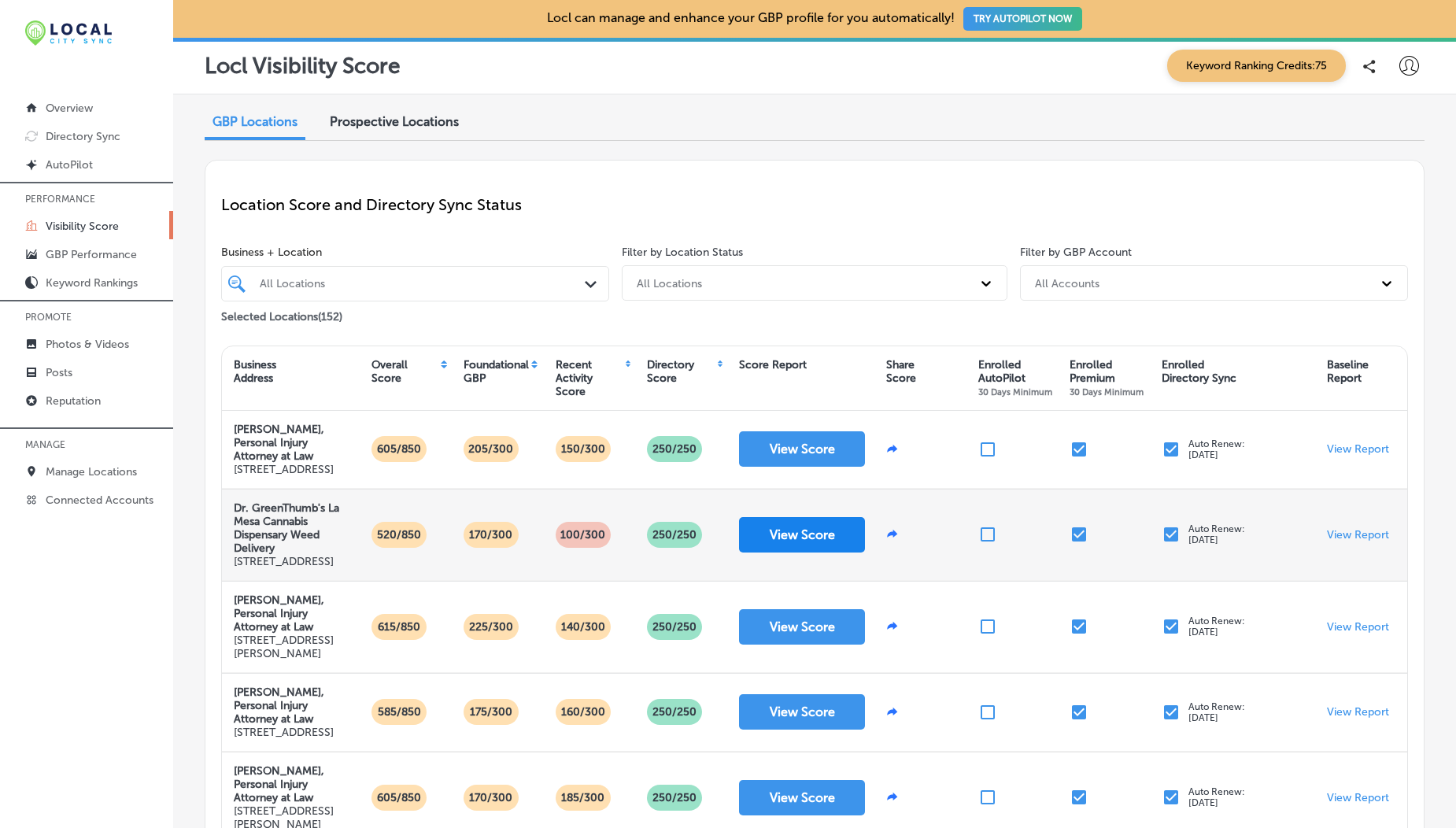
click at [786, 552] on button "View Score" at bounding box center [801, 534] width 126 height 36
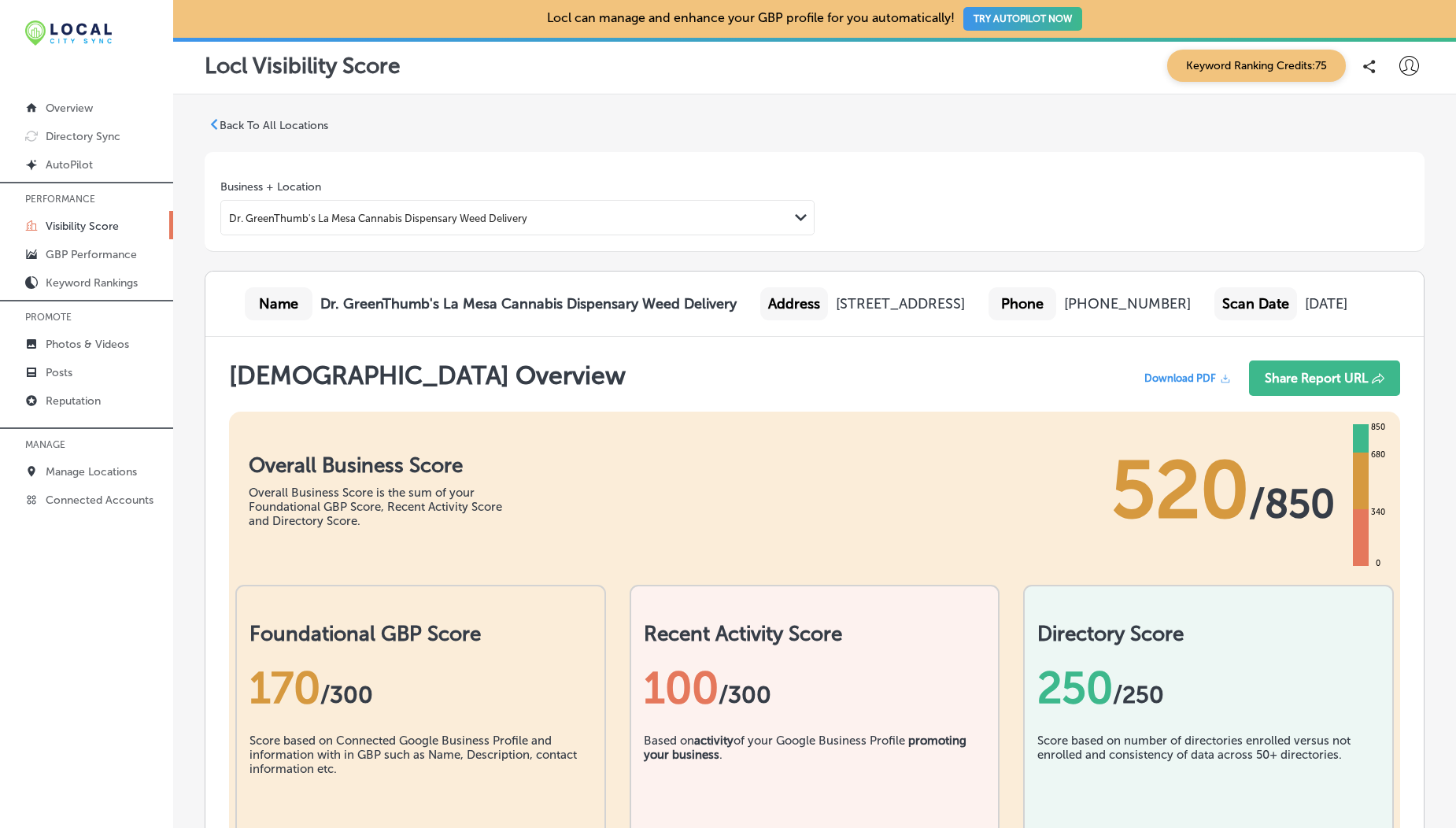
click at [281, 122] on p "Back To All Locations" at bounding box center [274, 125] width 109 height 13
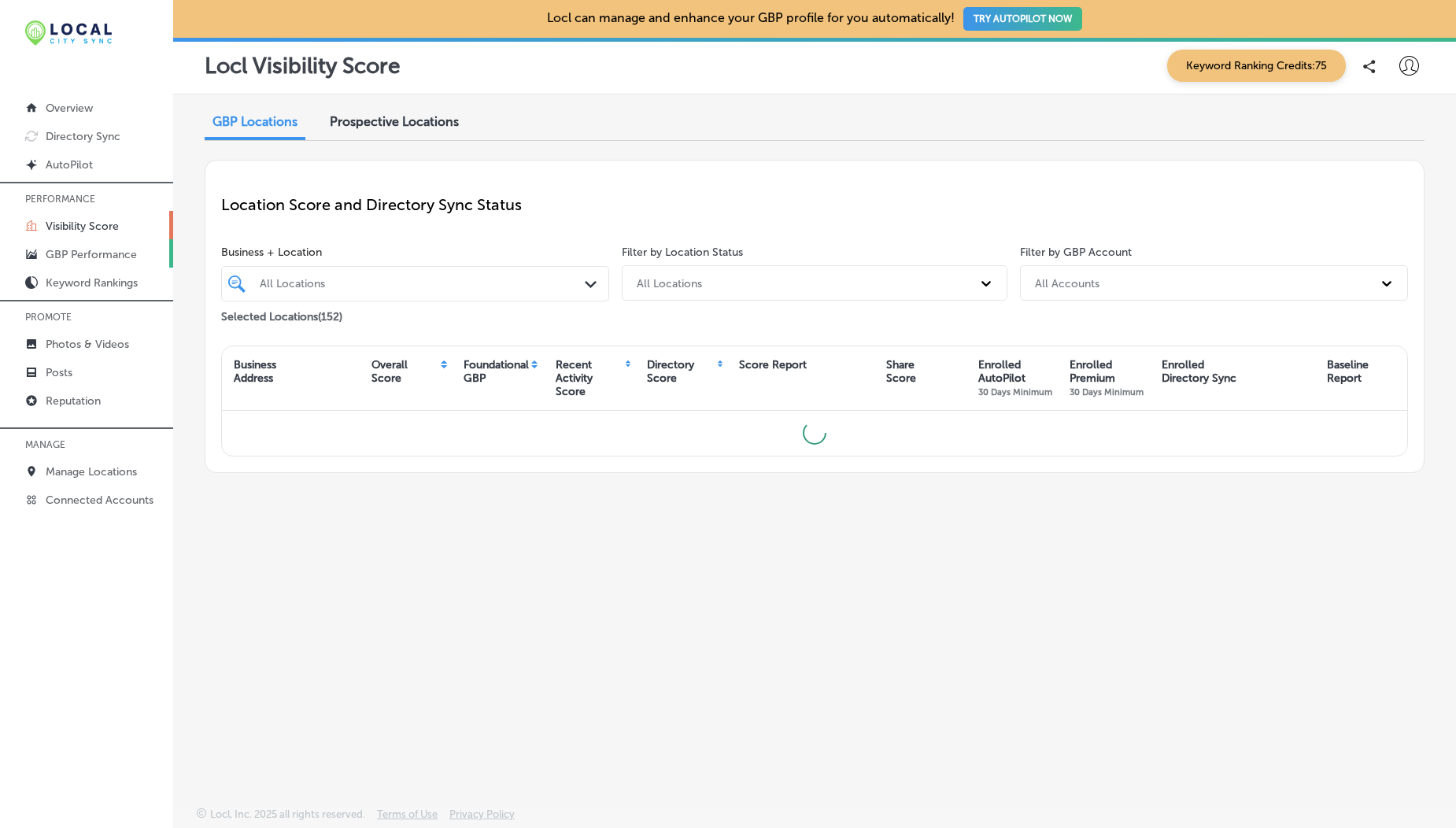
click at [125, 251] on p "GBP Performance" at bounding box center [91, 254] width 92 height 13
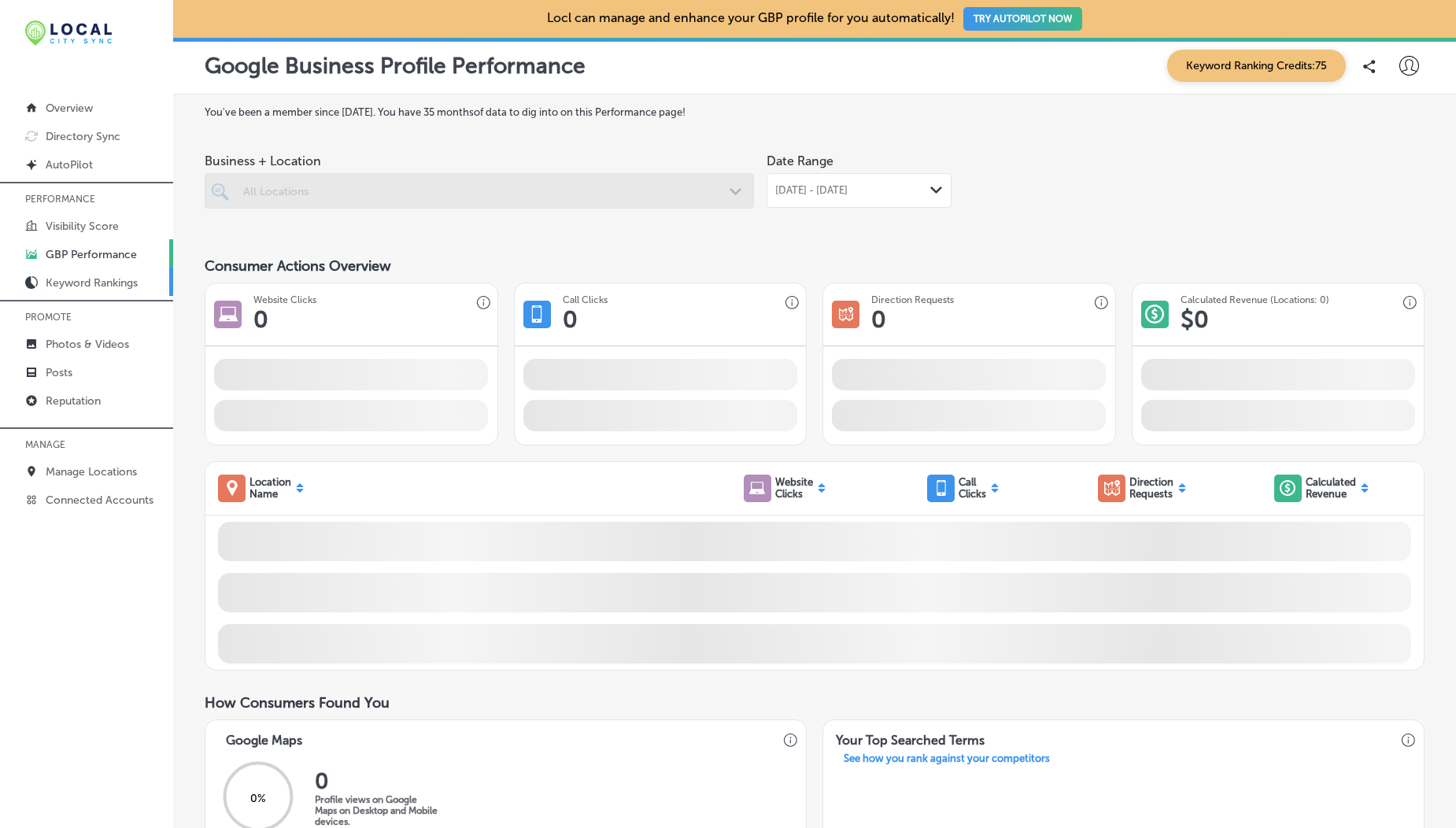
click at [118, 287] on p "Keyword Rankings" at bounding box center [91, 282] width 92 height 13
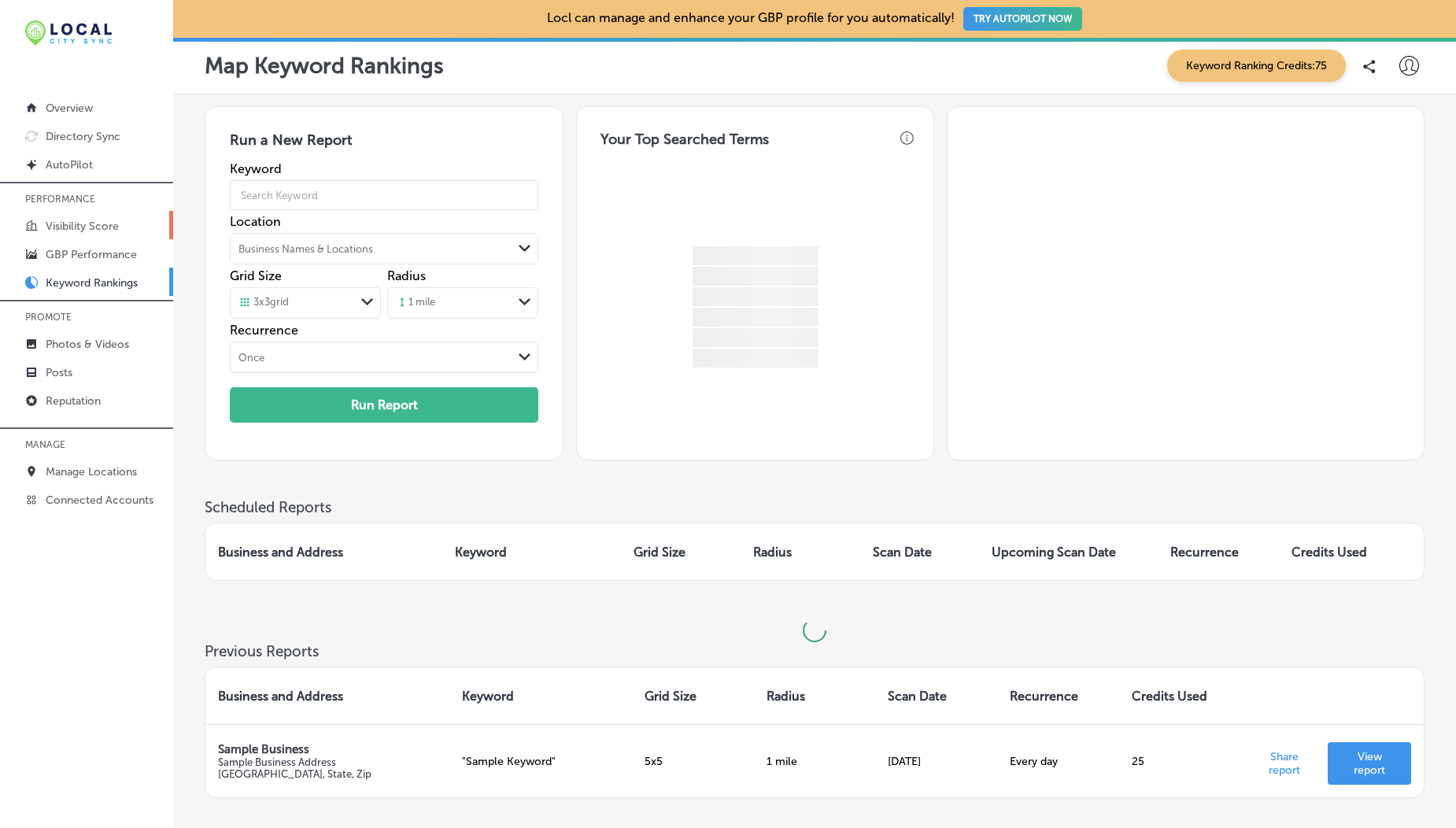
click at [68, 225] on p "Visibility Score" at bounding box center [82, 227] width 73 height 13
